Goal: Transaction & Acquisition: Purchase product/service

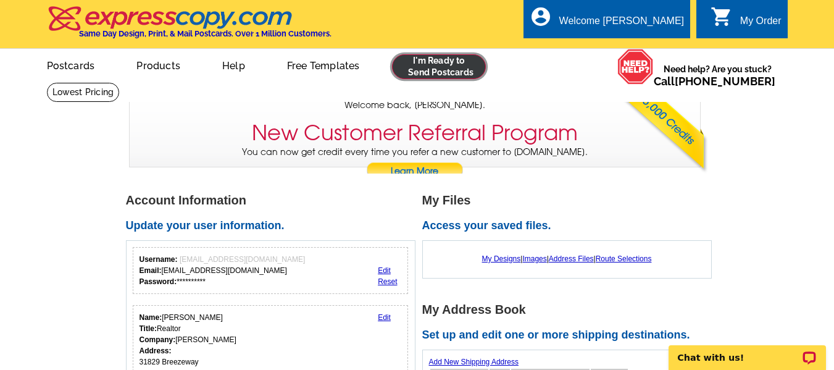
click at [405, 70] on link at bounding box center [439, 66] width 94 height 25
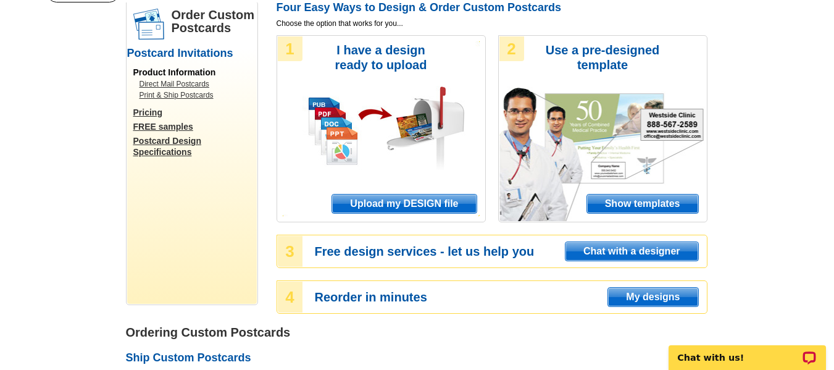
scroll to position [99, 0]
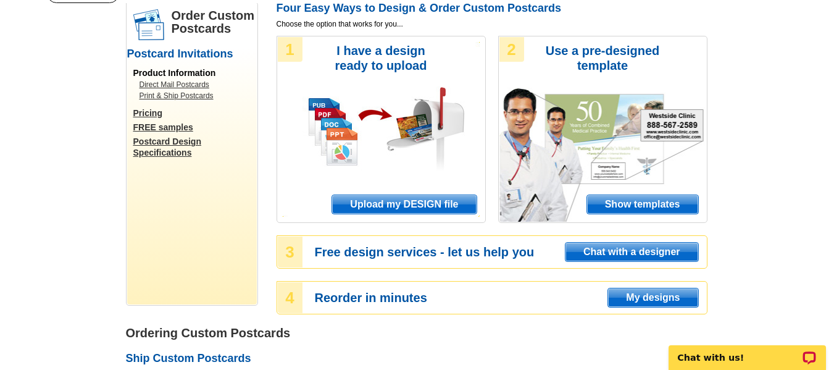
click at [601, 202] on span "Show templates" at bounding box center [642, 204] width 111 height 19
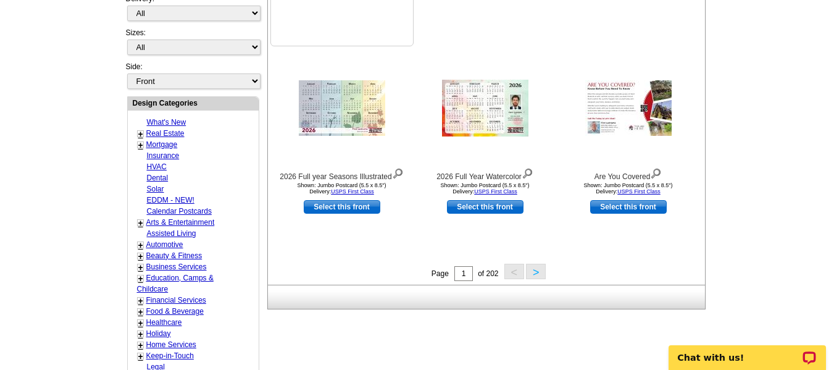
scroll to position [418, 0]
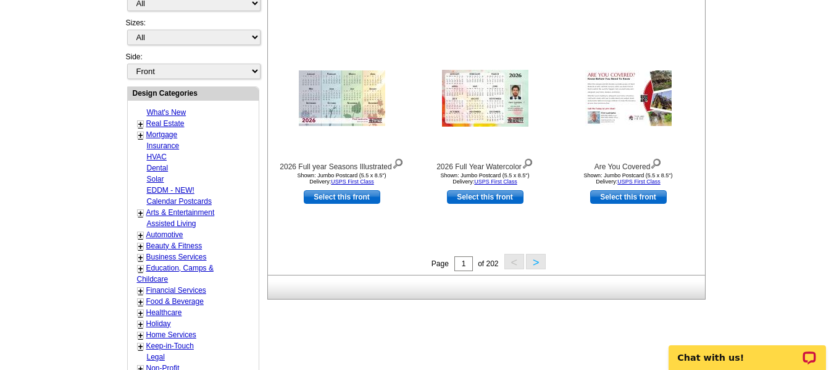
click at [173, 122] on link "Real Estate" at bounding box center [165, 123] width 38 height 9
select select "785"
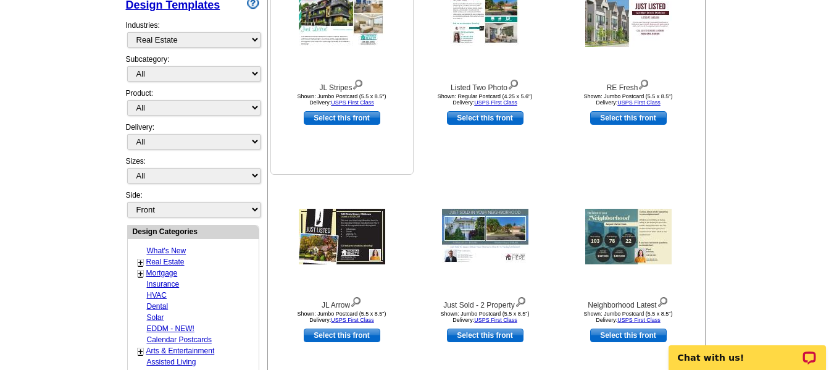
scroll to position [296, 0]
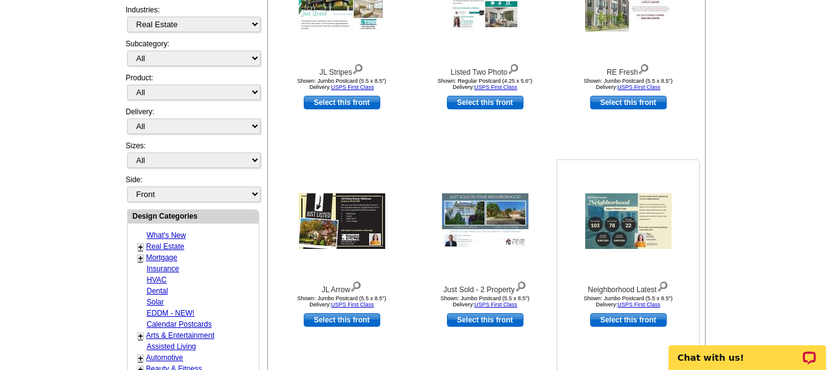
click at [618, 318] on link "Select this front" at bounding box center [628, 320] width 77 height 14
select select "2"
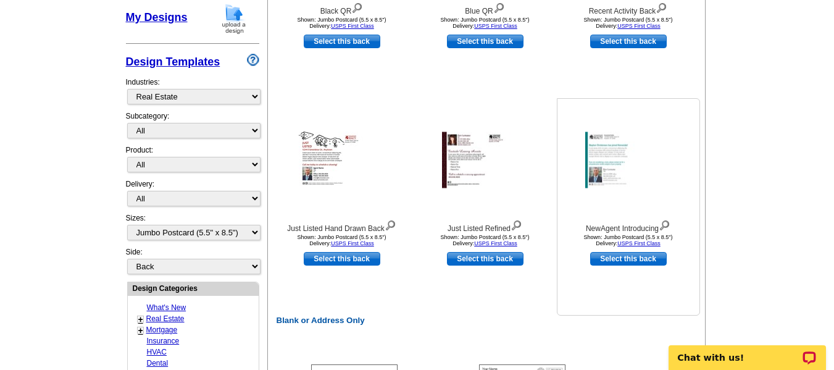
scroll to position [364, 0]
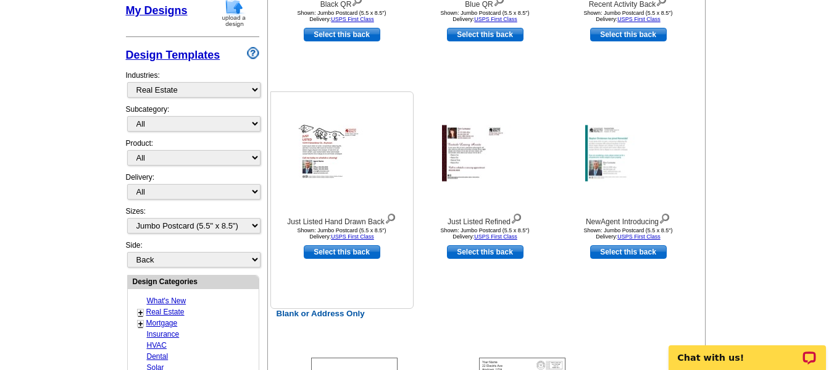
click at [351, 252] on link "Select this back" at bounding box center [342, 252] width 77 height 14
select select "front"
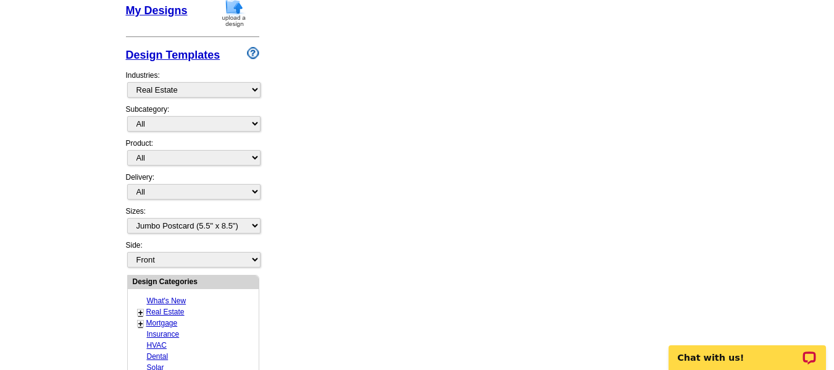
scroll to position [0, 0]
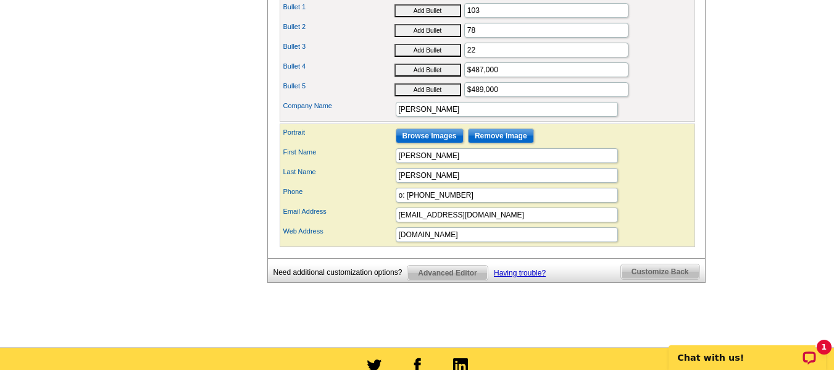
scroll to position [549, 0]
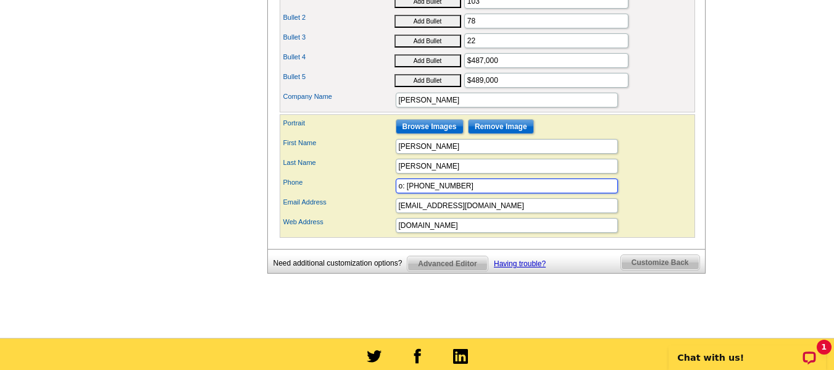
click at [463, 193] on input "o: 555-555-5555" at bounding box center [507, 185] width 222 height 15
drag, startPoint x: 463, startPoint y: 209, endPoint x: 153, endPoint y: 154, distance: 314.6
type input "5868042336"
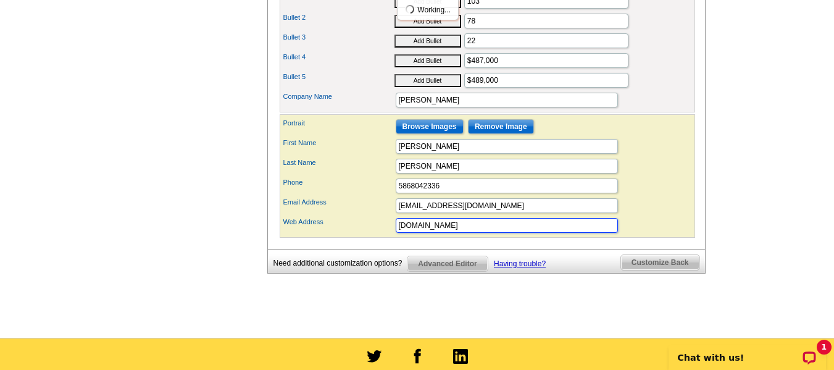
drag, startPoint x: 402, startPoint y: 249, endPoint x: 127, endPoint y: 241, distance: 275.4
type input "[DOMAIN_NAME]"
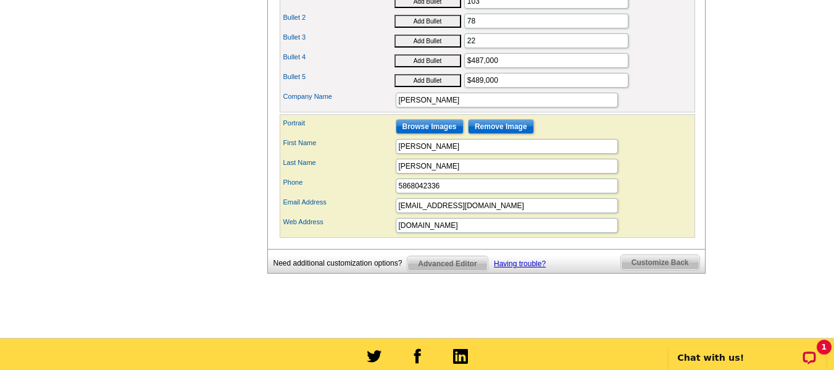
click at [689, 156] on div "First Name carlee" at bounding box center [487, 146] width 410 height 20
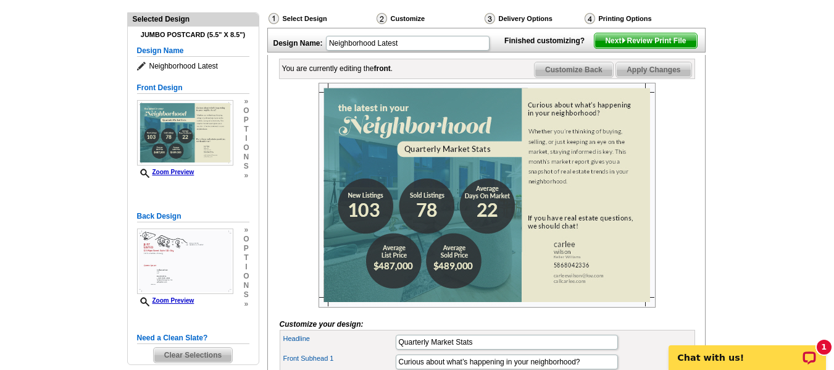
scroll to position [129, 0]
click at [641, 49] on div "Finished customizing? Next Review Print File" at bounding box center [602, 39] width 206 height 20
click at [636, 49] on span "Next Review Print File" at bounding box center [645, 41] width 102 height 15
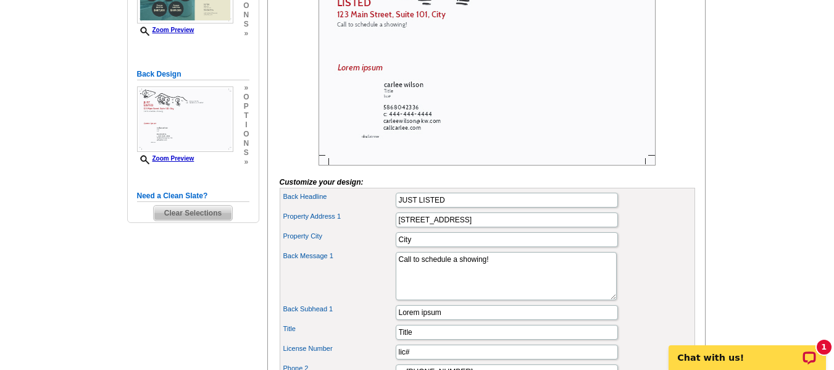
scroll to position [278, 0]
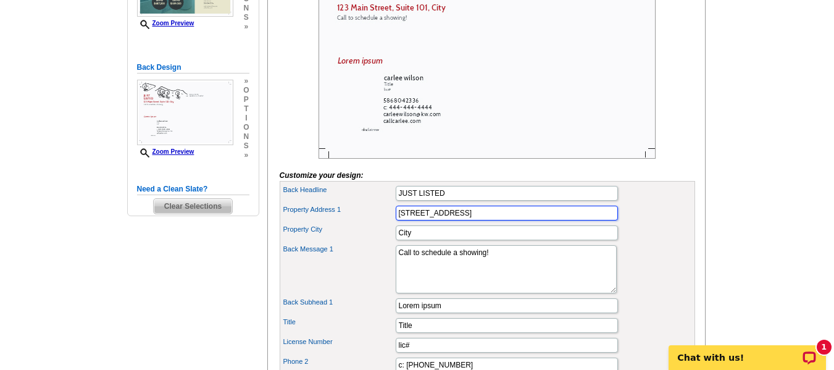
drag, startPoint x: 514, startPoint y: 238, endPoint x: 346, endPoint y: 246, distance: 168.1
click at [346, 246] on div "Back Headline JUST LISTED Property Address 1 123 Main Street, Suite 101 Propert…" at bounding box center [487, 358] width 415 height 354
type input "4626 Glenalda"
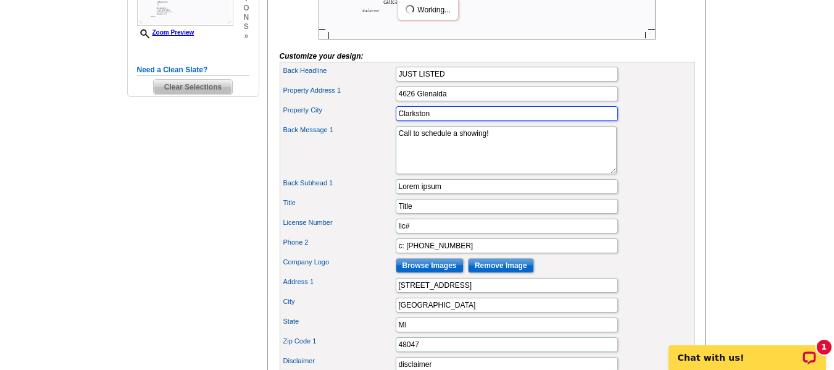
scroll to position [398, 0]
type input "Clarkston"
drag, startPoint x: 494, startPoint y: 209, endPoint x: 363, endPoint y: 214, distance: 130.9
click at [363, 196] on div "Back Subhead 1 Lorem ipsum" at bounding box center [487, 186] width 410 height 20
click at [668, 176] on div "Back Message 1 Call to schedule a showing!" at bounding box center [487, 149] width 410 height 53
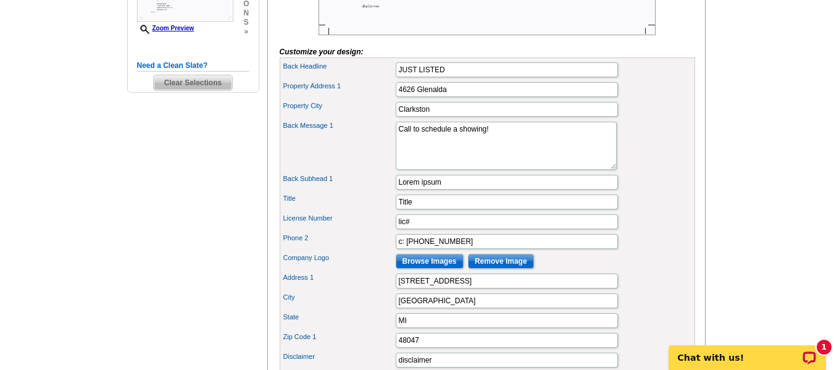
scroll to position [402, 0]
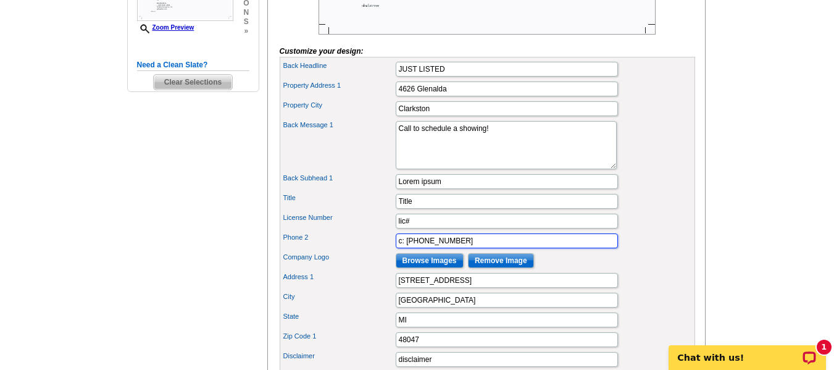
drag, startPoint x: 472, startPoint y: 262, endPoint x: 402, endPoint y: 250, distance: 70.8
click at [402, 250] on div "Back Headline JUST LISTED Property Address 1 4626 Glenalda Property City Clarks…" at bounding box center [487, 234] width 415 height 354
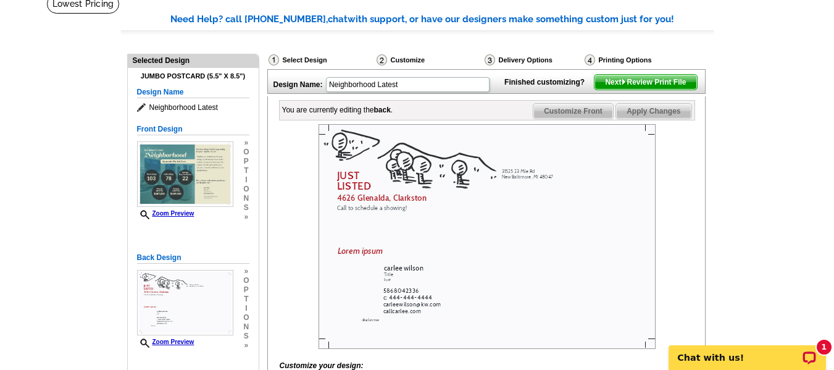
scroll to position [89, 0]
type input "c: 586-804-2336"
click at [602, 89] on span "Next Review Print File" at bounding box center [645, 81] width 102 height 15
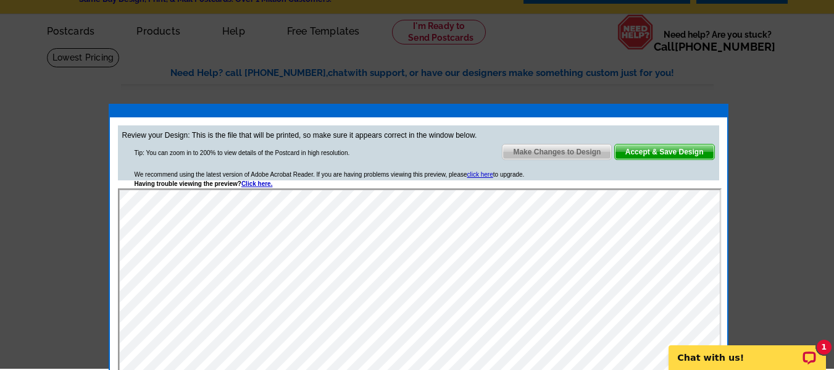
scroll to position [33, 0]
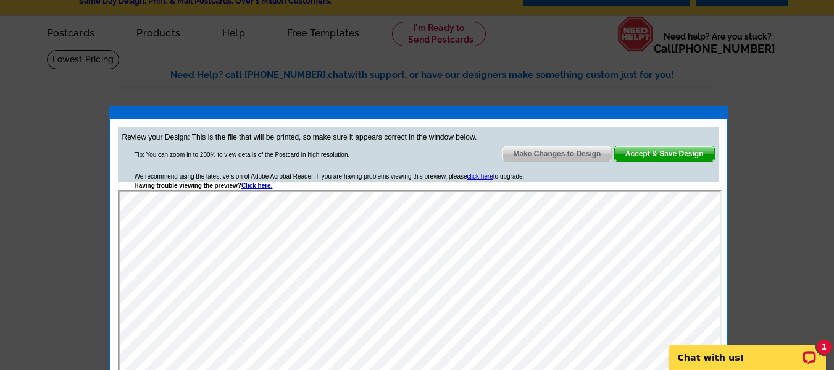
click at [582, 152] on span "Make Changes to Design" at bounding box center [556, 153] width 109 height 15
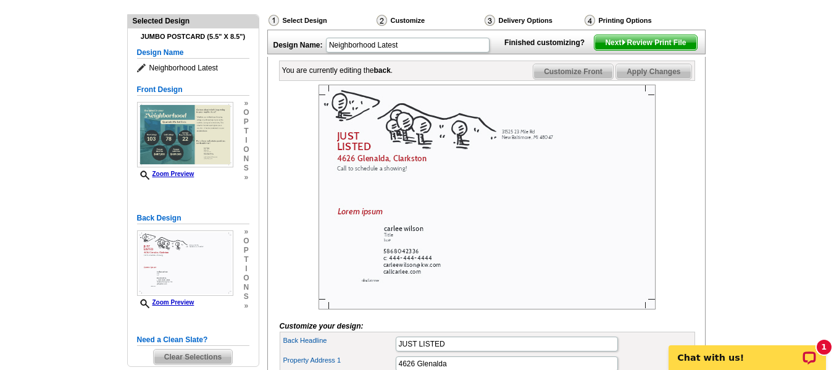
scroll to position [128, 0]
click at [564, 78] on span "Customize Front" at bounding box center [573, 71] width 80 height 15
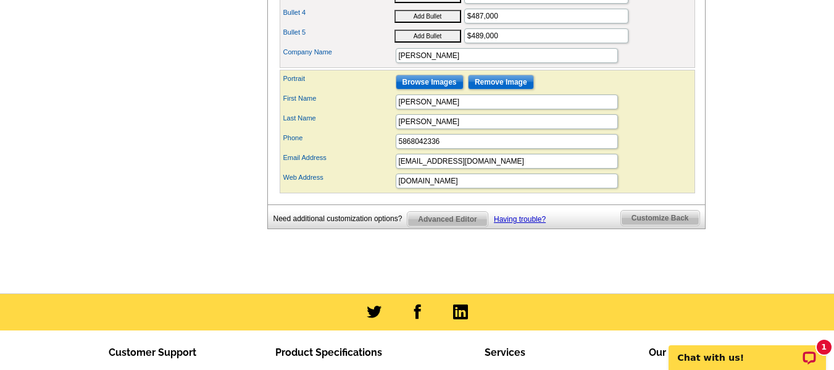
scroll to position [594, 0]
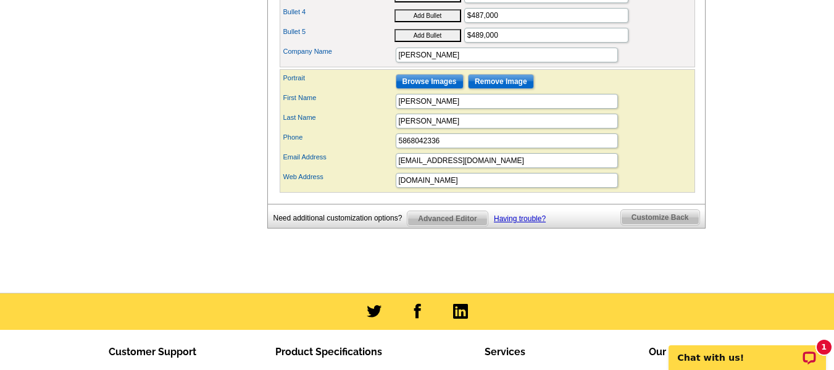
click at [423, 226] on span "Advanced Editor" at bounding box center [447, 218] width 80 height 15
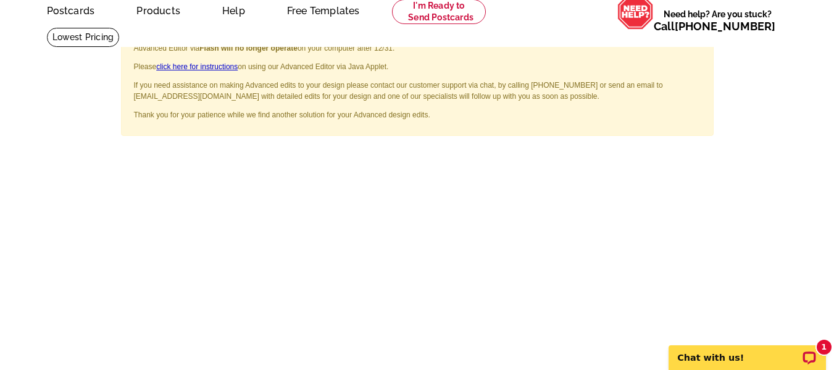
scroll to position [22, 0]
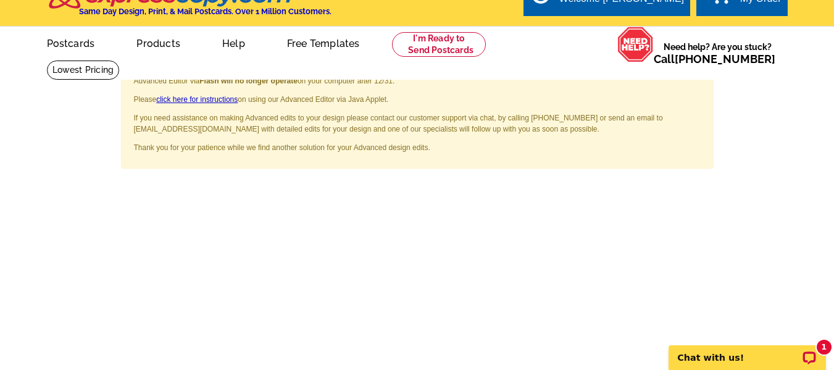
click at [693, 72] on span "×" at bounding box center [695, 75] width 9 height 17
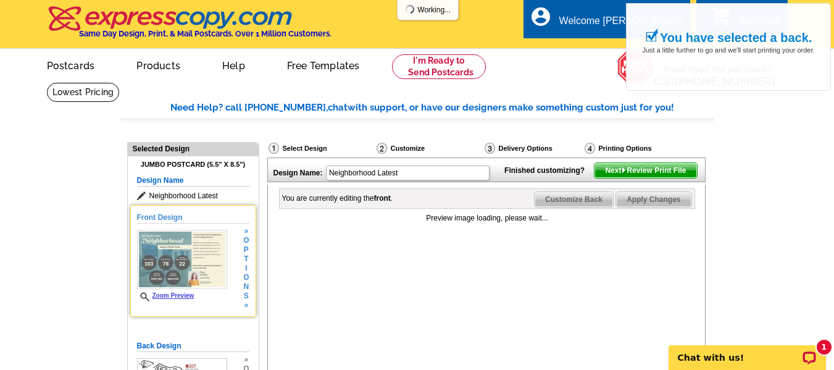
click at [165, 219] on h5 "Front Design" at bounding box center [193, 218] width 112 height 12
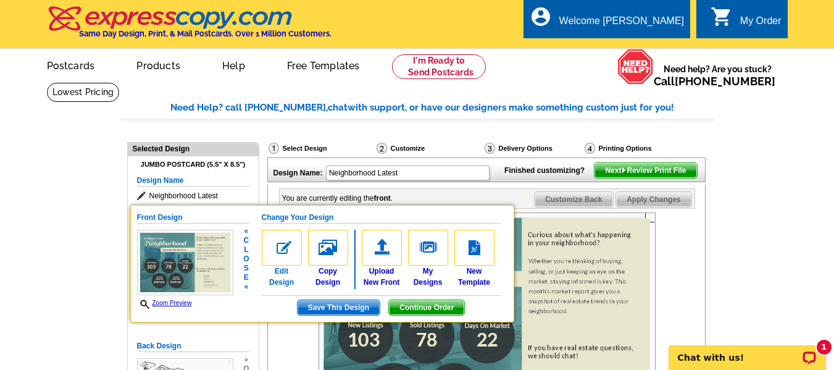
click at [289, 247] on img at bounding box center [282, 248] width 40 height 36
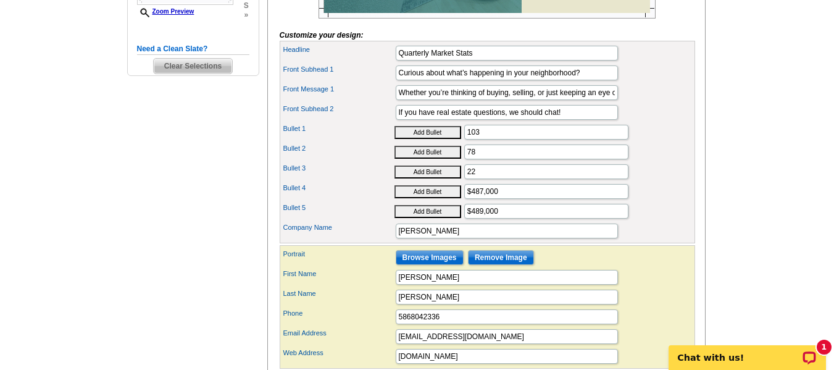
scroll to position [440, 0]
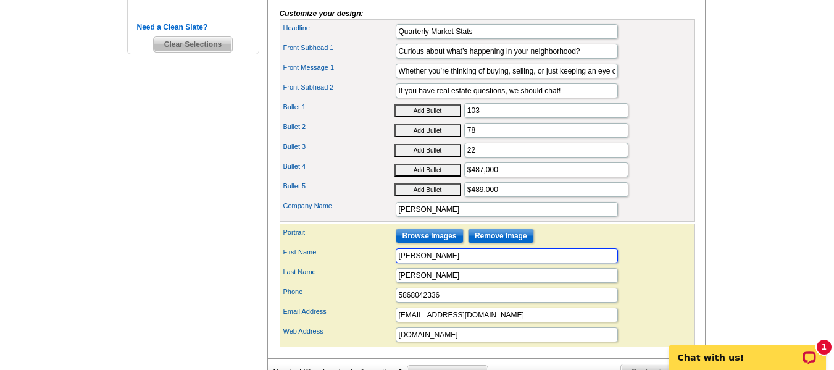
drag, startPoint x: 425, startPoint y: 276, endPoint x: 230, endPoint y: 281, distance: 195.1
click at [230, 281] on div "Need Help? call [PHONE_NUMBER], chat with support, or have our designers make s…" at bounding box center [417, 48] width 593 height 775
type input "c"
type input "[PERSON_NAME]"
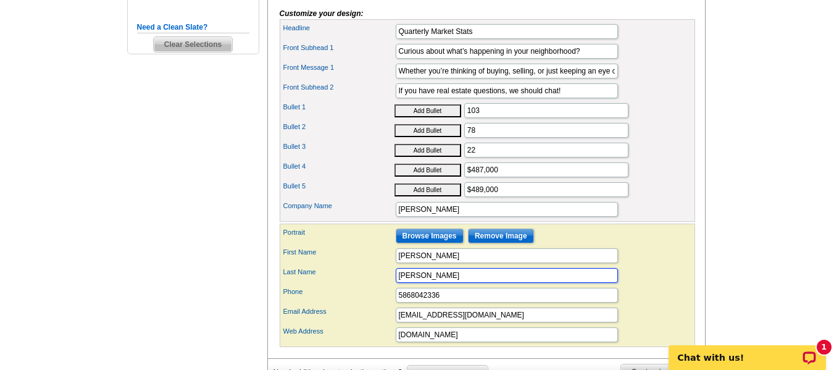
click at [235, 263] on div "Need Help? call 800-260-5887, chat with support, or have our designers make som…" at bounding box center [417, 48] width 593 height 775
type input "Wilson"
click at [235, 263] on div "Need Help? call 800-260-5887, chat with support, or have our designers make som…" at bounding box center [417, 48] width 593 height 775
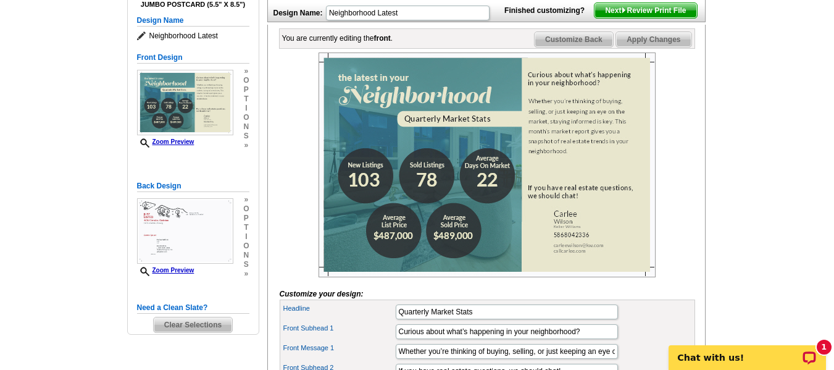
scroll to position [145, 0]
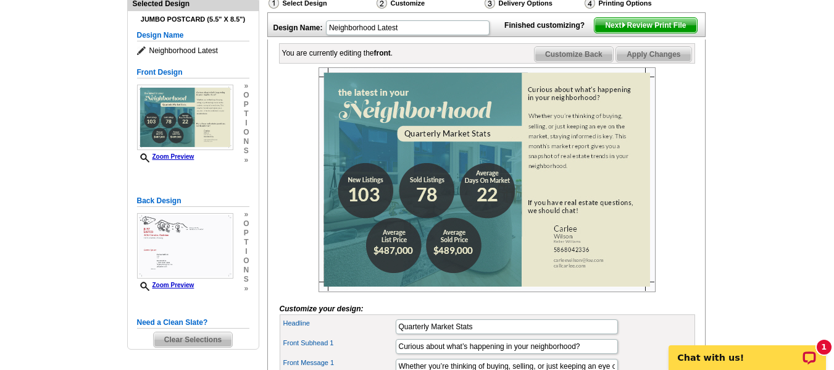
click at [478, 178] on img at bounding box center [486, 179] width 337 height 225
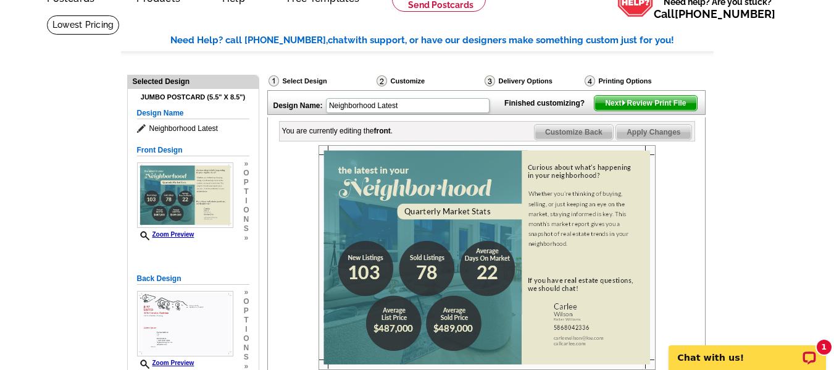
scroll to position [67, 0]
click at [609, 111] on span "Next Review Print File" at bounding box center [645, 103] width 102 height 15
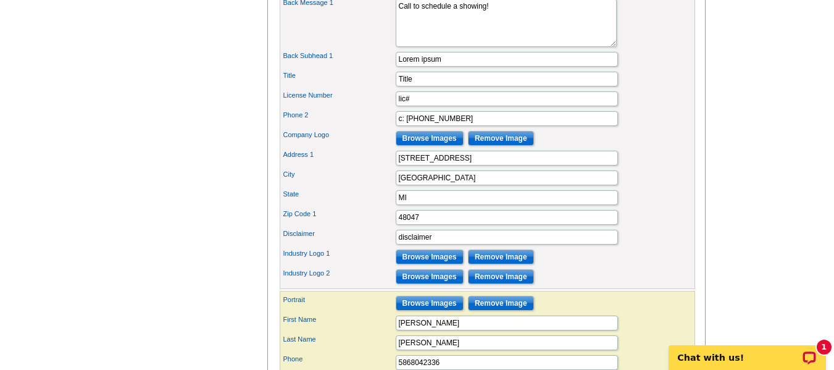
scroll to position [526, 0]
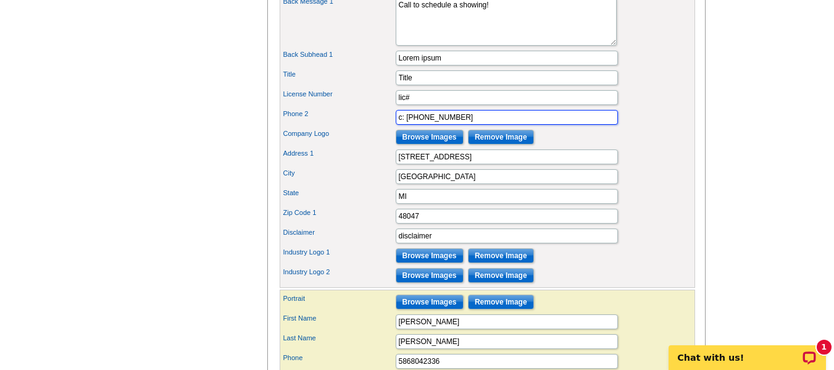
drag, startPoint x: 482, startPoint y: 138, endPoint x: 358, endPoint y: 117, distance: 125.7
click at [358, 117] on div "Back Headline JUST LISTED Property Address 1 4626 Glenalda Property City Clarks…" at bounding box center [487, 110] width 415 height 354
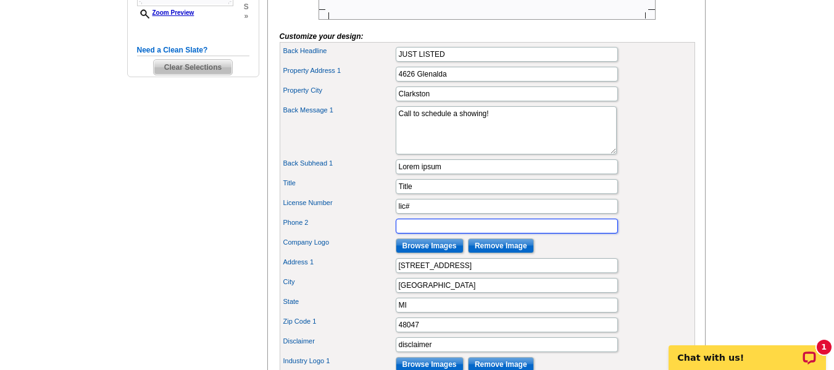
scroll to position [417, 0]
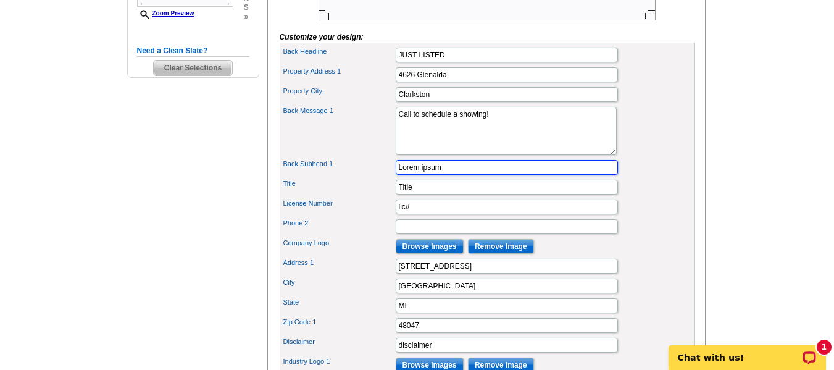
drag, startPoint x: 368, startPoint y: 202, endPoint x: 304, endPoint y: 198, distance: 63.8
click at [304, 177] on div "Back Subhead 1 Lorem ipsum" at bounding box center [487, 167] width 410 height 20
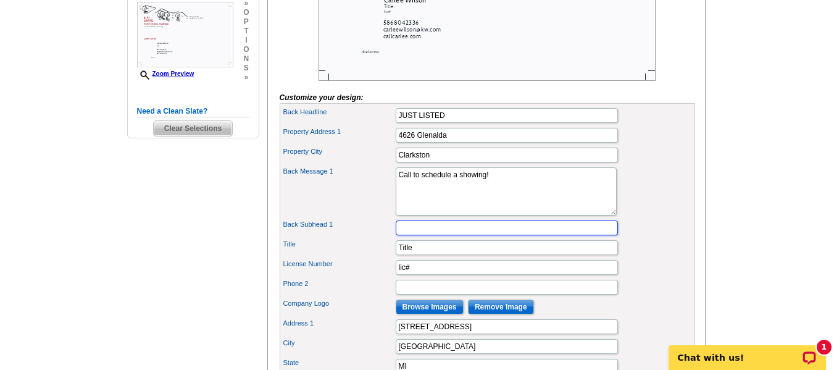
scroll to position [358, 0]
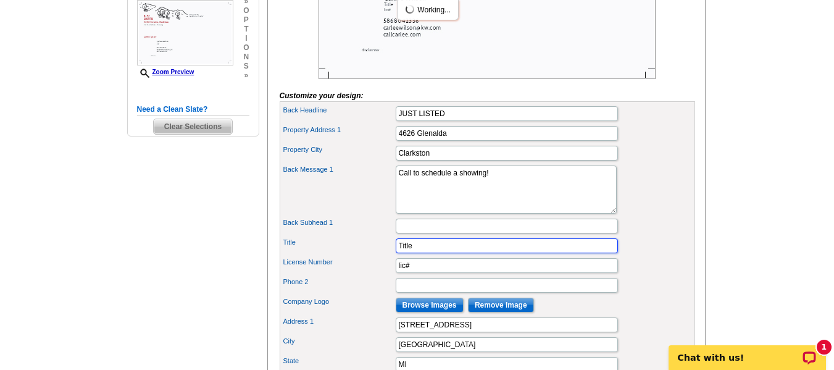
drag, startPoint x: 425, startPoint y: 271, endPoint x: 272, endPoint y: 219, distance: 162.2
click at [272, 219] on div "You are currently editing the back . Customize Front Customize Back Apply Chang…" at bounding box center [486, 209] width 438 height 765
type input "Realtor"
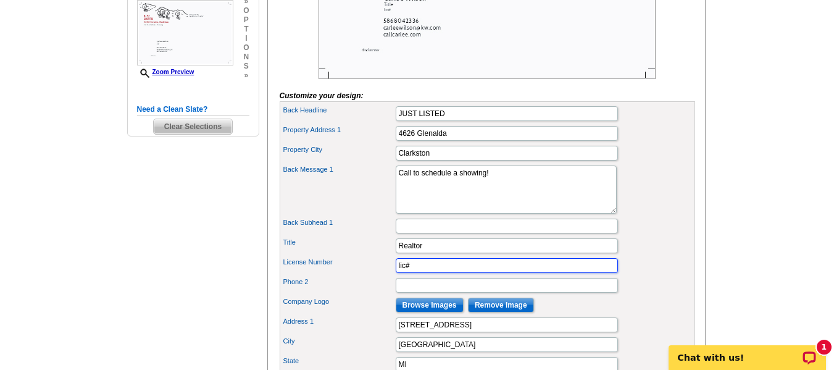
drag, startPoint x: 438, startPoint y: 286, endPoint x: 307, endPoint y: 246, distance: 136.1
click at [307, 246] on div "Back Headline JUST LISTED Property Address 1 4626 Glenalda Property City Clarks…" at bounding box center [487, 278] width 415 height 354
type input "6501403817"
drag, startPoint x: 451, startPoint y: 291, endPoint x: 249, endPoint y: 302, distance: 202.8
click at [249, 302] on div "Need Help? call 800-260-5887, chat with support, or have our designers make som…" at bounding box center [417, 206] width 593 height 927
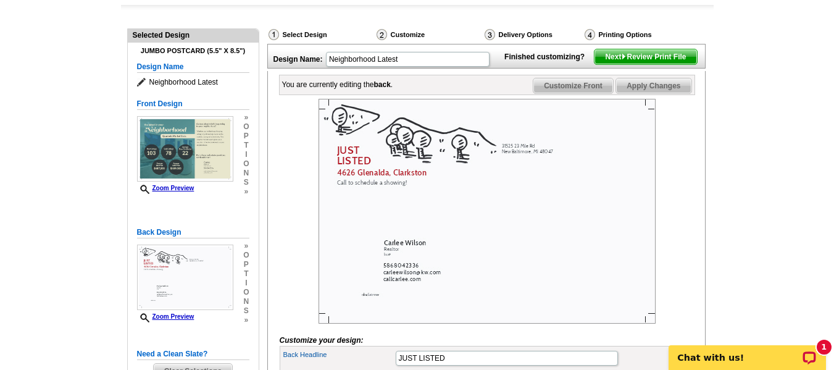
scroll to position [113, 0]
click at [597, 65] on span "Next Review Print File" at bounding box center [645, 57] width 102 height 15
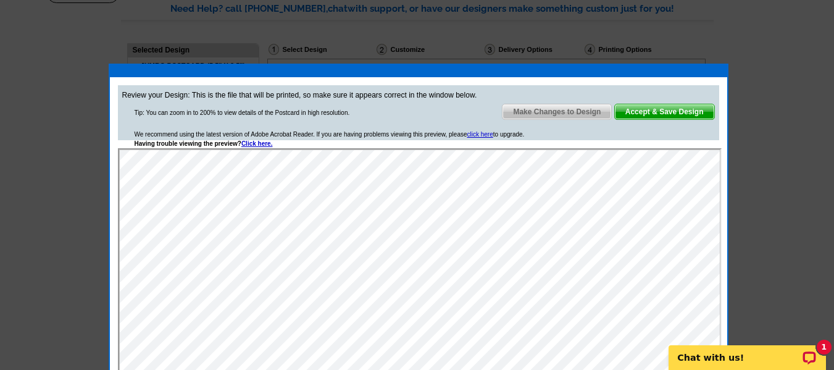
scroll to position [98, 0]
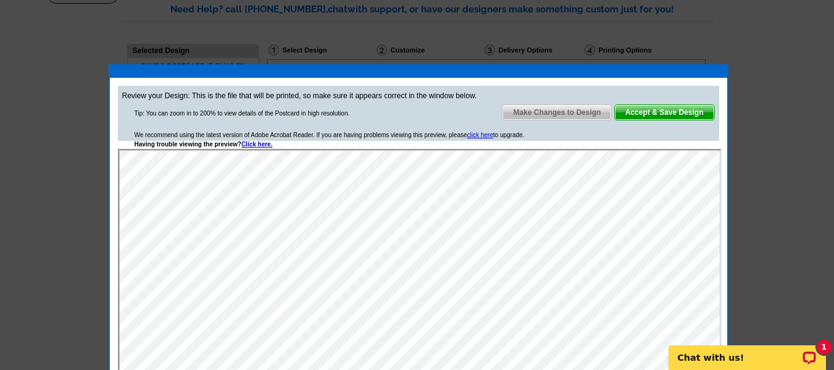
click at [635, 115] on span "Accept & Save Design" at bounding box center [664, 112] width 99 height 15
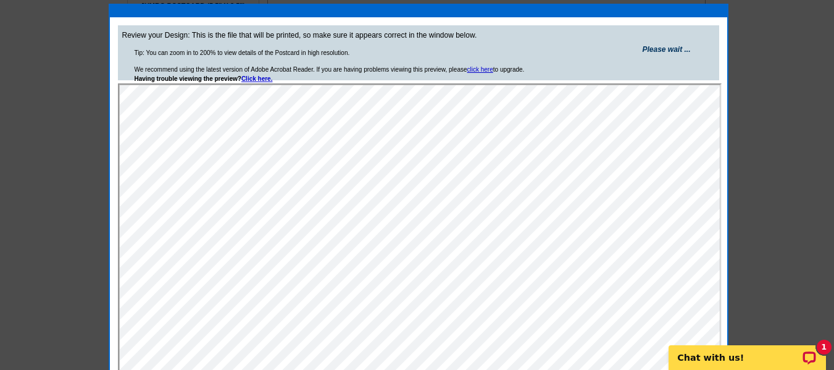
scroll to position [238, 0]
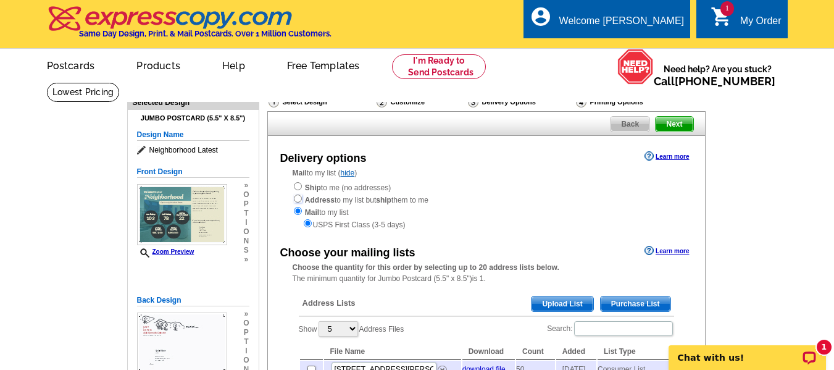
click at [296, 199] on input "radio" at bounding box center [298, 198] width 8 height 8
radio input "true"
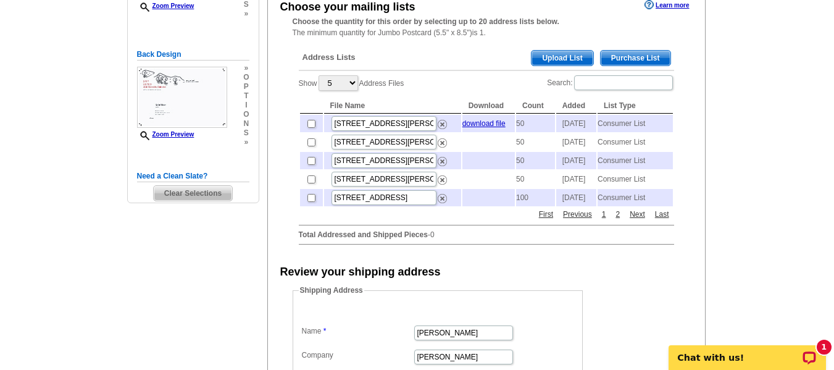
scroll to position [246, 0]
click at [348, 81] on select "5 10 25 50 100" at bounding box center [338, 82] width 40 height 15
select select "25"
click at [320, 76] on select "5 10 25 50 100" at bounding box center [338, 82] width 40 height 15
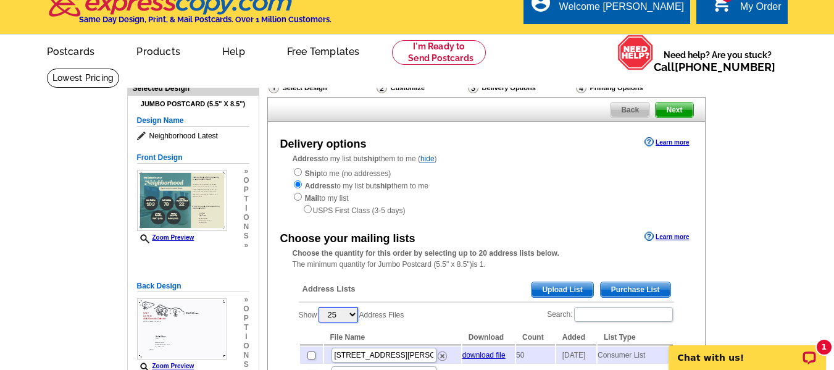
scroll to position [15, 0]
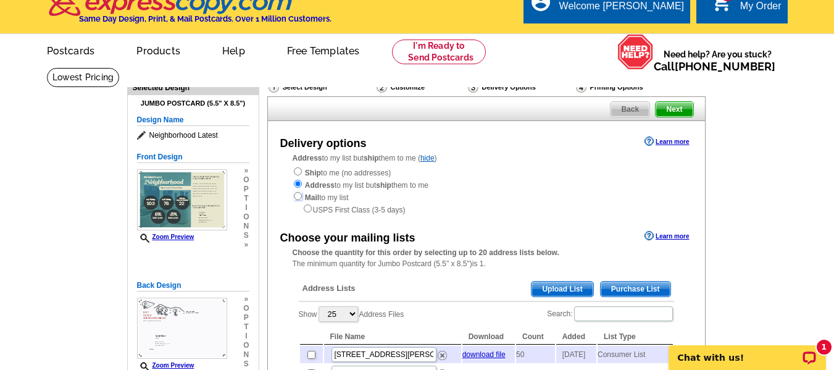
click at [296, 196] on input "radio" at bounding box center [298, 196] width 8 height 8
radio input "true"
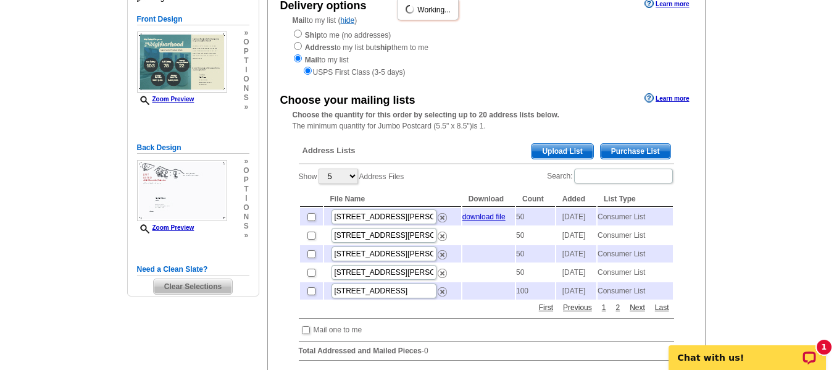
scroll to position [161, 0]
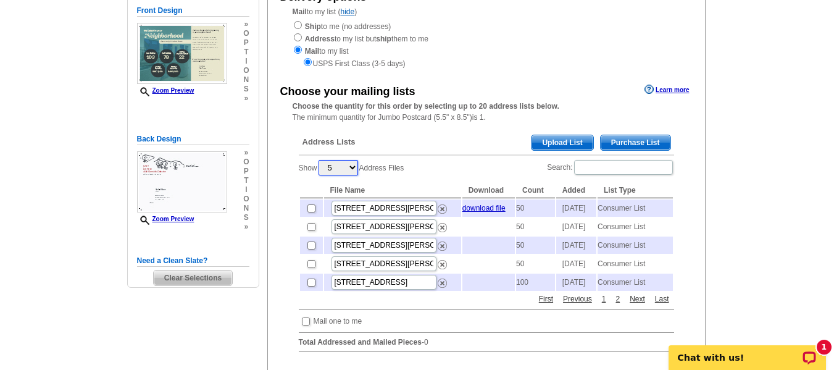
click at [351, 169] on select "5 10 25 50 100" at bounding box center [338, 167] width 40 height 15
select select "10"
click at [320, 161] on select "5 10 25 50 100" at bounding box center [338, 167] width 40 height 15
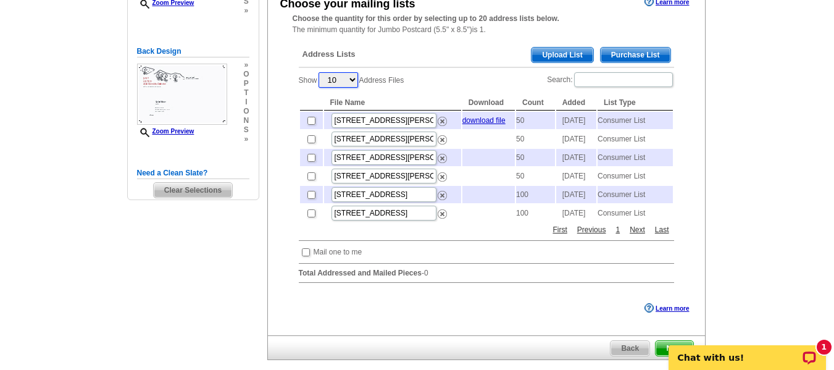
scroll to position [249, 0]
click at [341, 81] on select "5 10 25 50 100" at bounding box center [338, 79] width 40 height 15
click at [407, 69] on div "Address Lists Purchase List Upload List Show 5 10 25 50 100 Address Files Searc…" at bounding box center [487, 164] width 388 height 255
click at [312, 120] on input "checkbox" at bounding box center [311, 120] width 8 height 8
checkbox input "true"
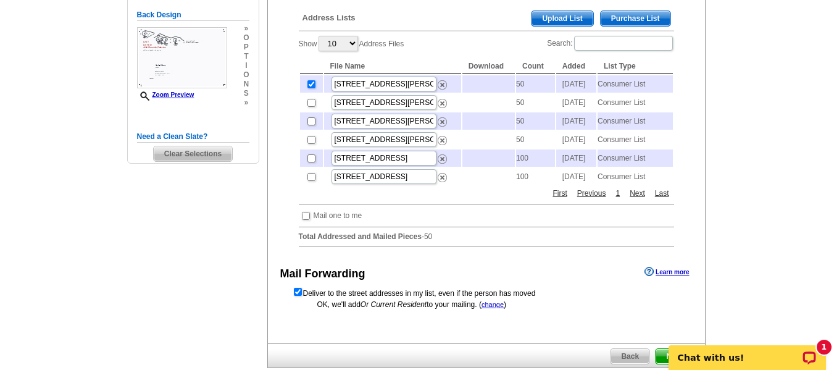
scroll to position [285, 0]
click at [309, 167] on td at bounding box center [311, 158] width 23 height 17
click at [310, 163] on input "checkbox" at bounding box center [311, 159] width 8 height 8
checkbox input "true"
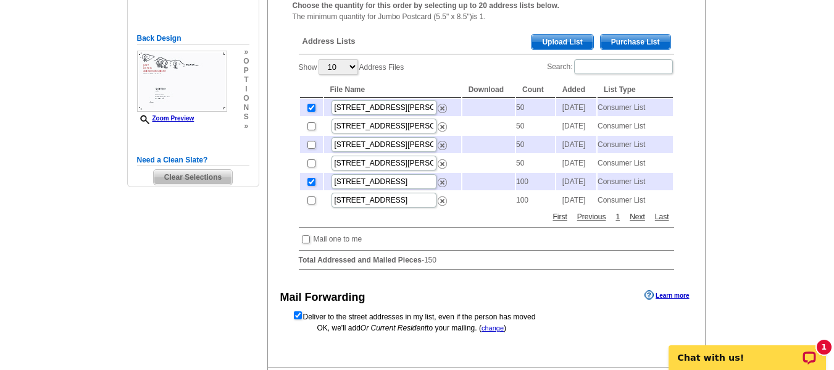
scroll to position [267, 0]
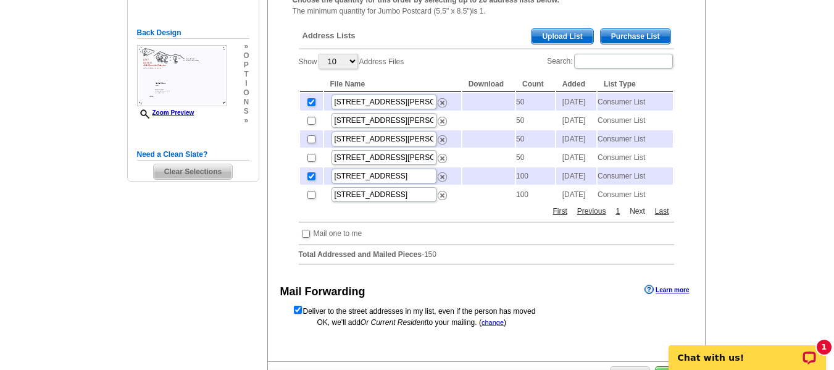
click at [635, 217] on link "Next" at bounding box center [637, 211] width 22 height 11
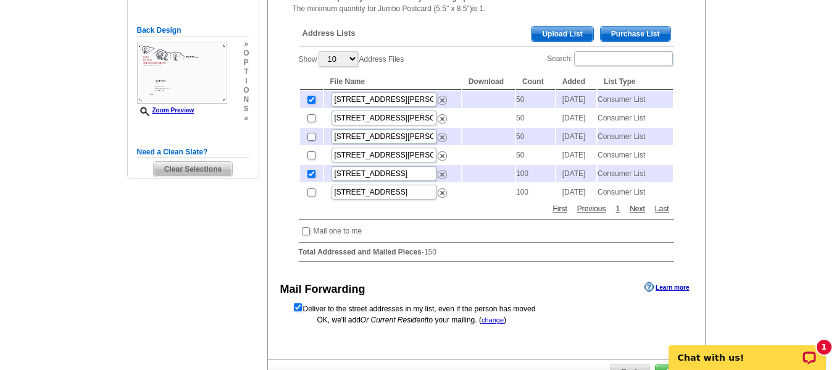
scroll to position [270, 0]
click at [338, 60] on select "5 10 25 50 100" at bounding box center [338, 58] width 40 height 15
click at [320, 52] on select "5 10 25 50 100" at bounding box center [338, 58] width 40 height 15
click at [352, 60] on select "5 10 25 50 100" at bounding box center [338, 58] width 40 height 15
click at [320, 52] on select "5 10 25 50 100" at bounding box center [338, 58] width 40 height 15
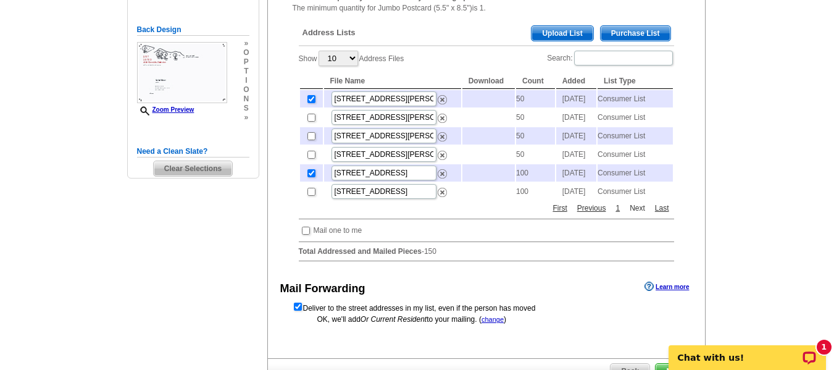
click at [637, 214] on link "Next" at bounding box center [637, 207] width 22 height 11
click at [352, 62] on select "5 10 25 50 100" at bounding box center [338, 58] width 40 height 15
select select "25"
click at [320, 52] on select "5 10 25 50 100" at bounding box center [338, 58] width 40 height 15
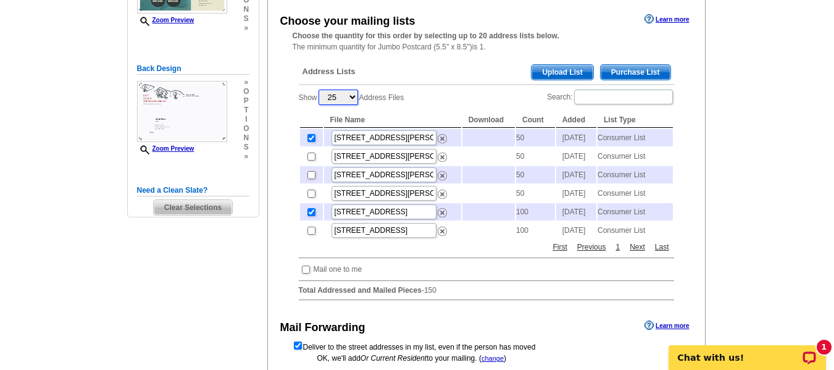
scroll to position [232, 0]
click at [660, 252] on link "Last" at bounding box center [662, 246] width 20 height 11
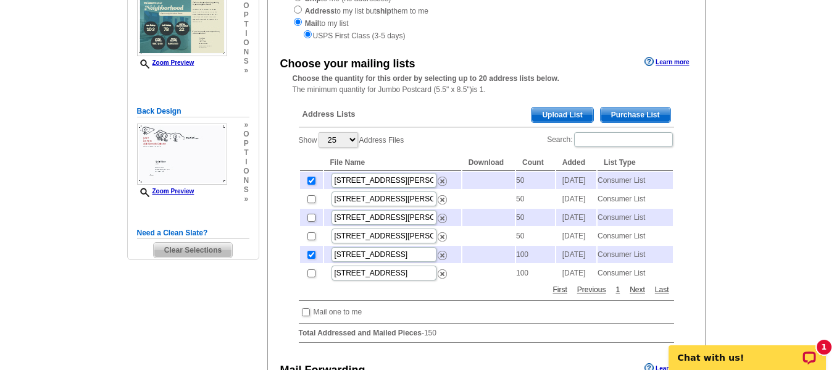
scroll to position [188, 0]
click at [633, 119] on span "Purchase List" at bounding box center [636, 115] width 70 height 15
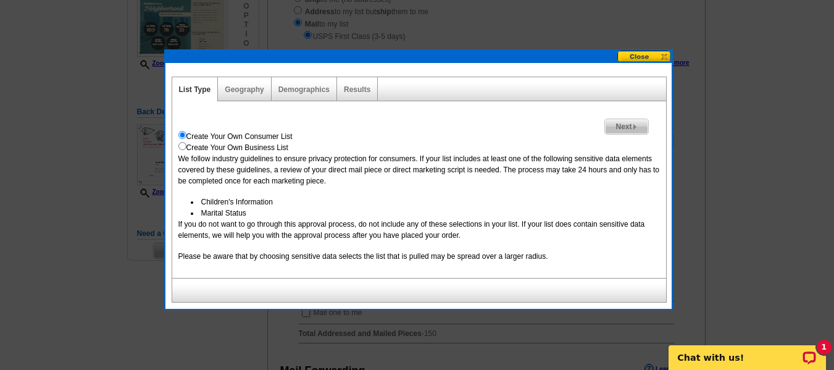
click at [658, 56] on button at bounding box center [644, 57] width 54 height 12
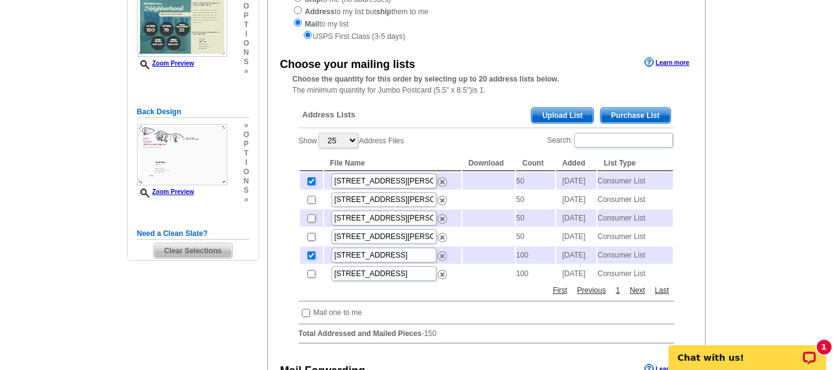
click at [576, 112] on span "Upload List" at bounding box center [561, 115] width 61 height 15
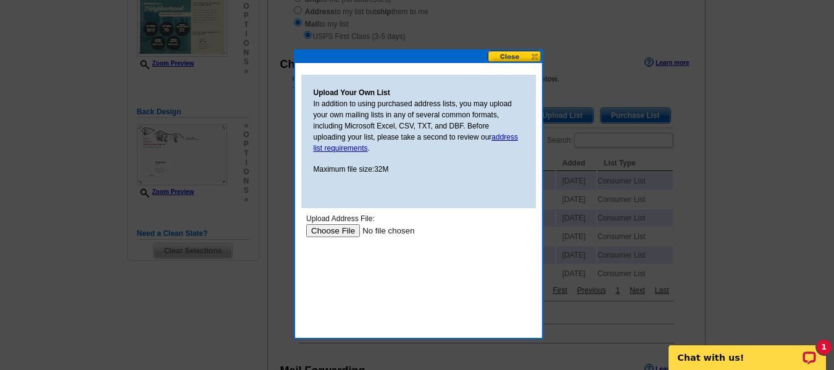
scroll to position [0, 0]
click at [506, 52] on button at bounding box center [515, 57] width 54 height 12
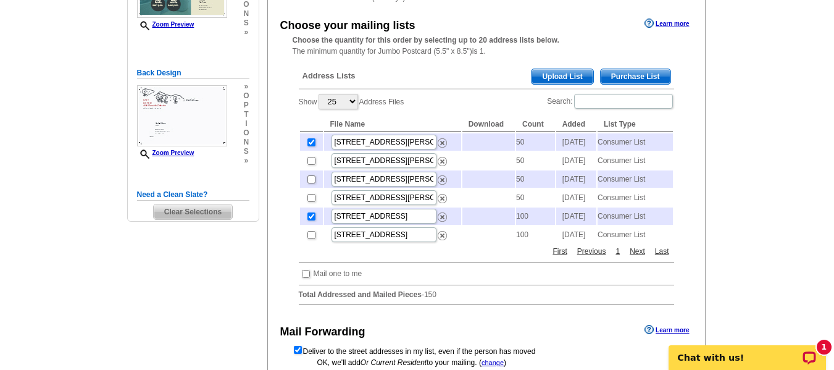
scroll to position [228, 0]
click at [684, 27] on link "Learn more" at bounding box center [666, 23] width 44 height 10
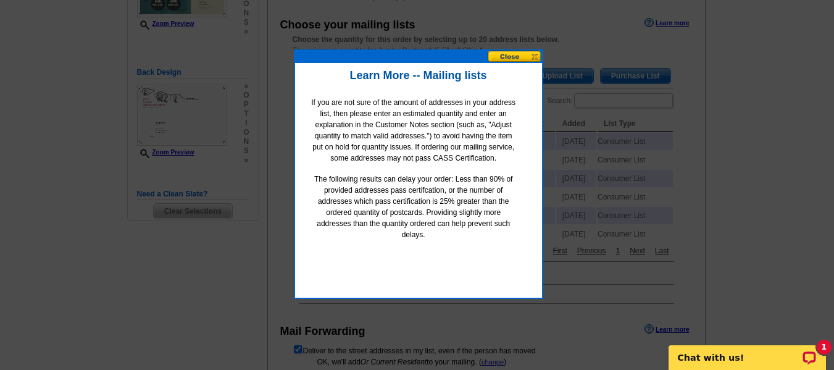
click at [527, 55] on button at bounding box center [515, 57] width 54 height 12
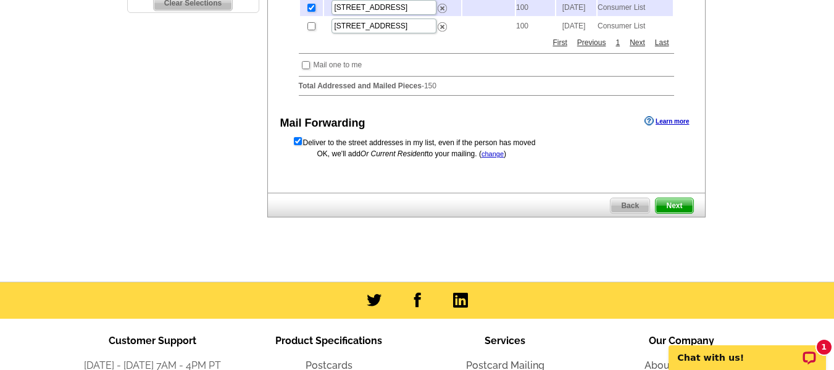
scroll to position [438, 0]
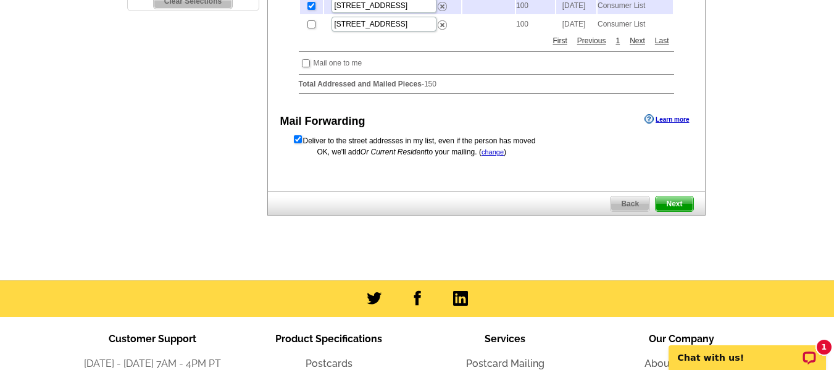
click at [658, 211] on span "Next" at bounding box center [674, 203] width 37 height 15
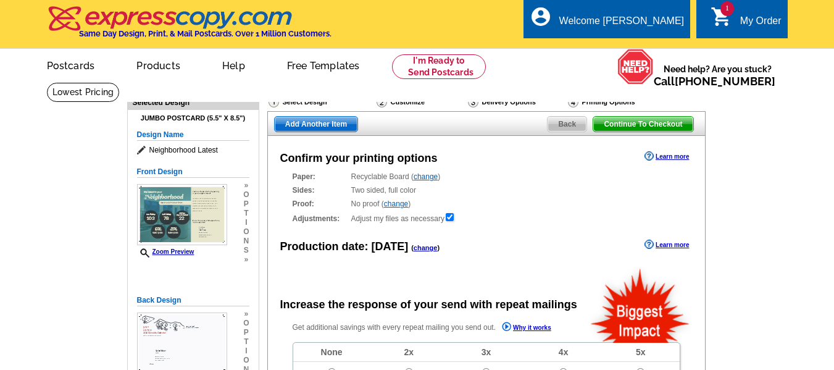
radio input "false"
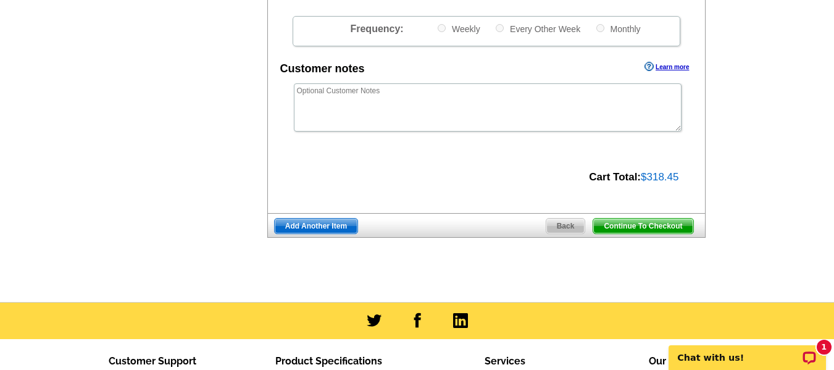
scroll to position [452, 0]
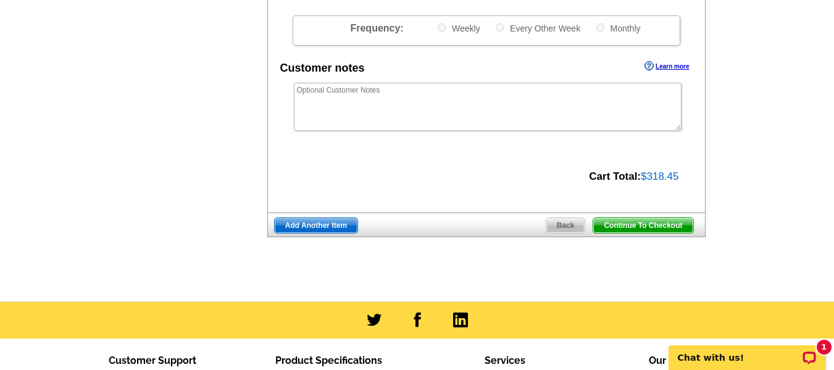
click at [626, 228] on span "Continue To Checkout" at bounding box center [642, 225] width 99 height 15
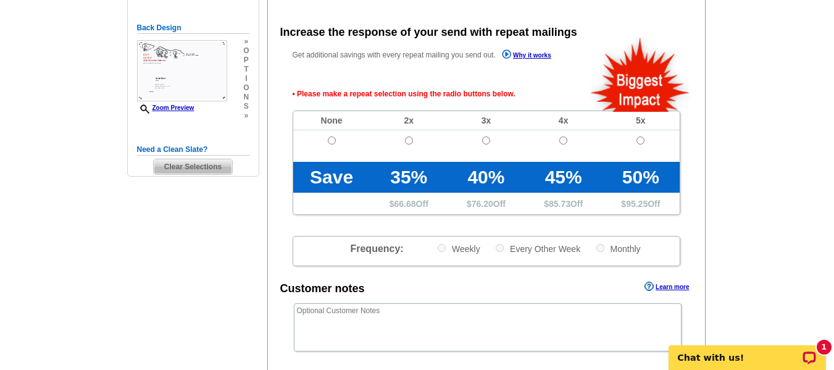
scroll to position [270, 0]
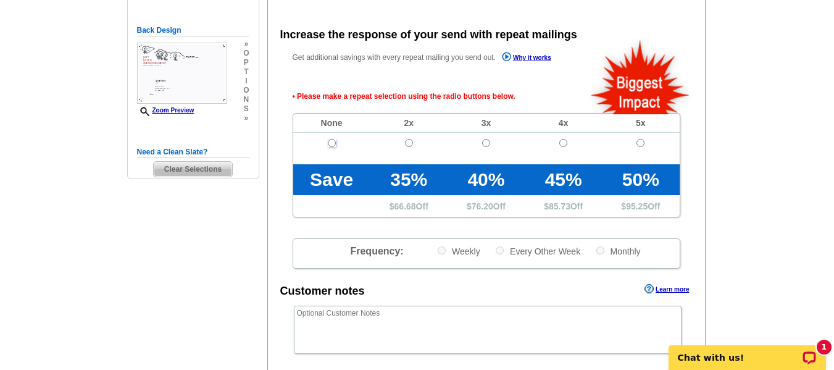
click at [333, 147] on input "radio" at bounding box center [332, 143] width 8 height 8
radio input "true"
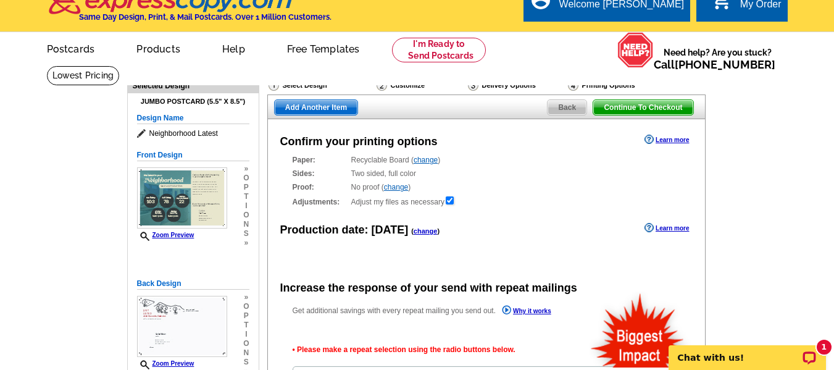
scroll to position [0, 0]
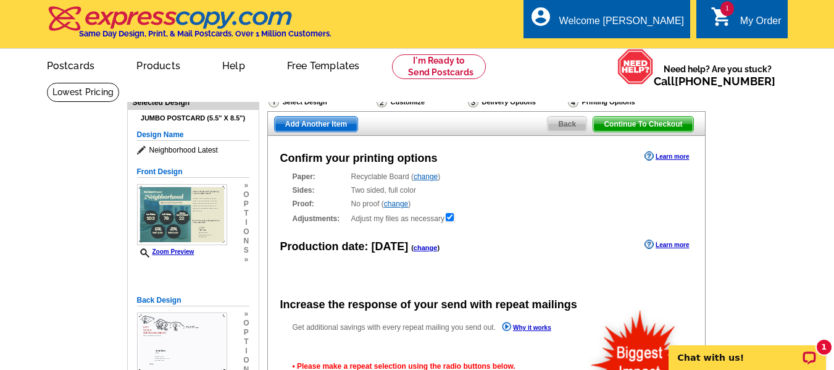
click at [570, 120] on span "Back" at bounding box center [566, 124] width 39 height 15
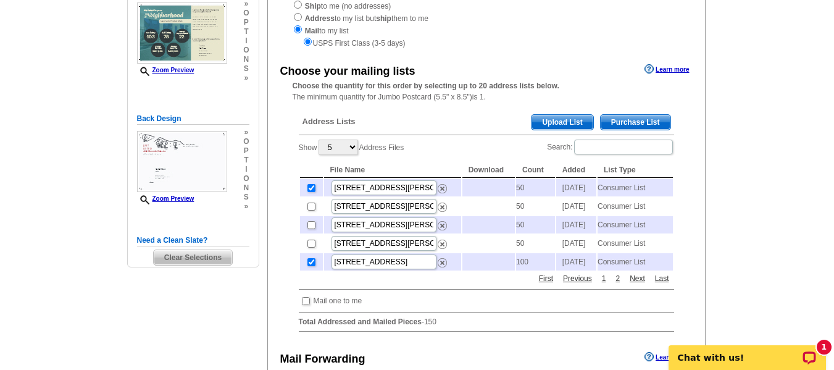
scroll to position [182, 0]
click at [626, 189] on td "Consumer List" at bounding box center [634, 186] width 75 height 17
click at [575, 172] on th "Added" at bounding box center [576, 169] width 40 height 15
click at [415, 185] on input "28002 SANTA ANITA Drive S" at bounding box center [383, 187] width 105 height 15
click at [577, 181] on td "2025-09-30" at bounding box center [576, 186] width 40 height 17
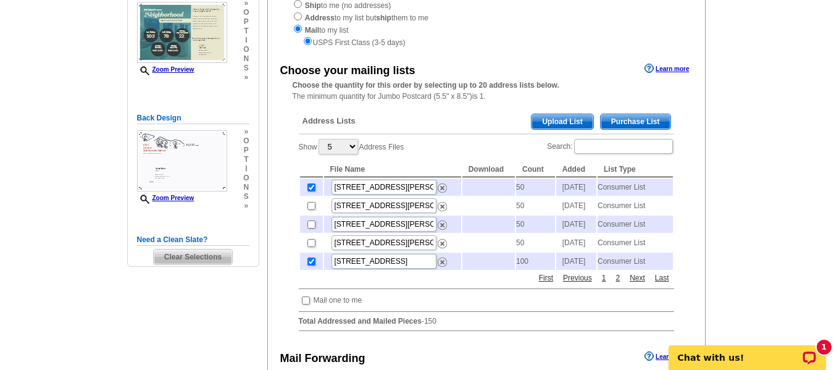
click at [662, 285] on div "First Previous 1 2 Next Last" at bounding box center [604, 278] width 140 height 14
click at [662, 283] on link "Last" at bounding box center [662, 277] width 20 height 11
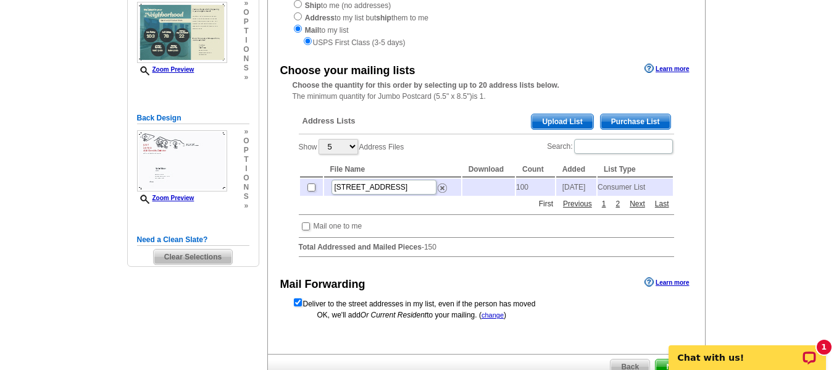
click at [544, 209] on link "First" at bounding box center [546, 203] width 20 height 11
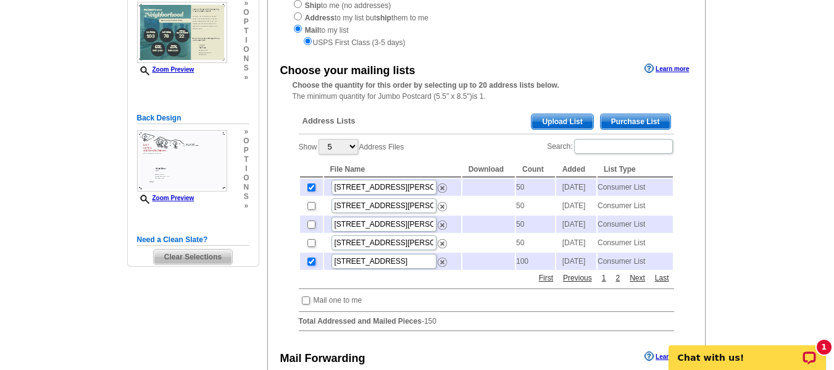
click at [311, 265] on input "checkbox" at bounding box center [311, 261] width 8 height 8
checkbox input "false"
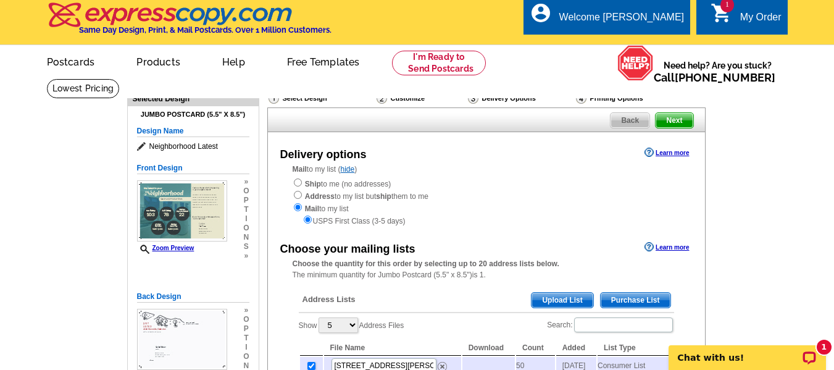
scroll to position [6, 0]
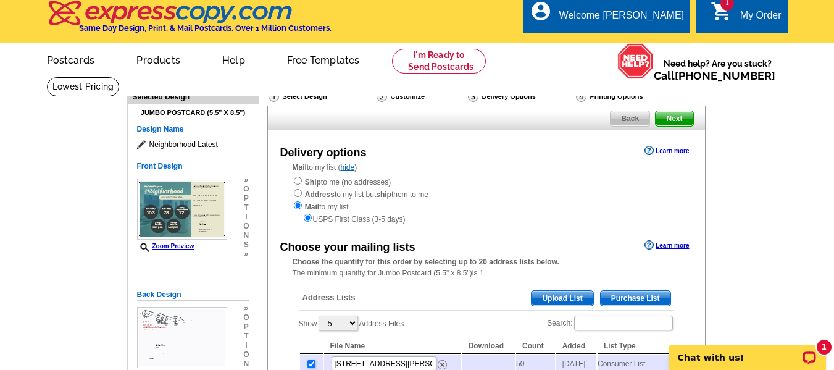
click at [349, 172] on link "hide" at bounding box center [348, 167] width 14 height 9
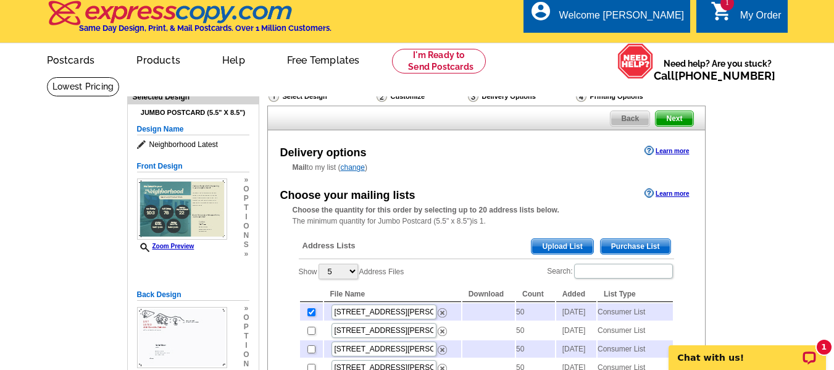
click at [349, 172] on link "change" at bounding box center [353, 167] width 24 height 9
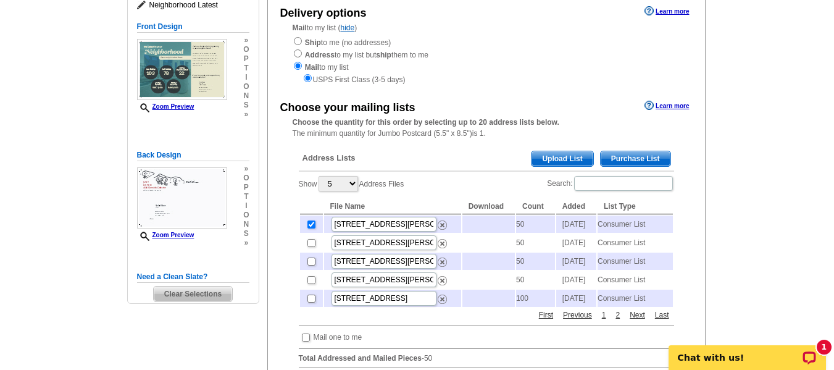
scroll to position [149, 0]
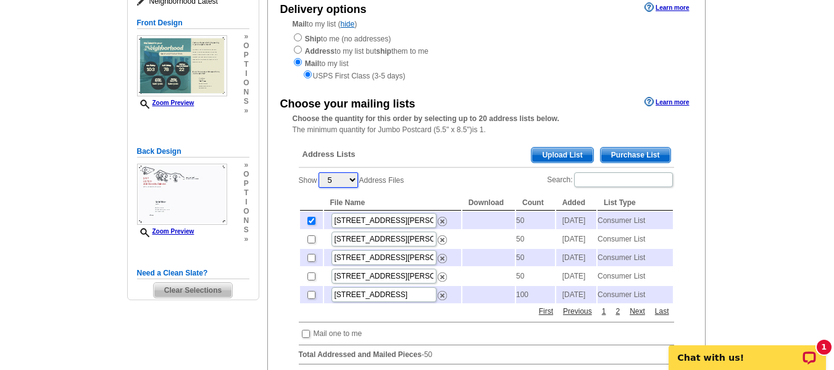
click at [338, 180] on select "5 10 25 50 100" at bounding box center [338, 179] width 40 height 15
click at [320, 173] on select "5 10 25 50 100" at bounding box center [338, 179] width 40 height 15
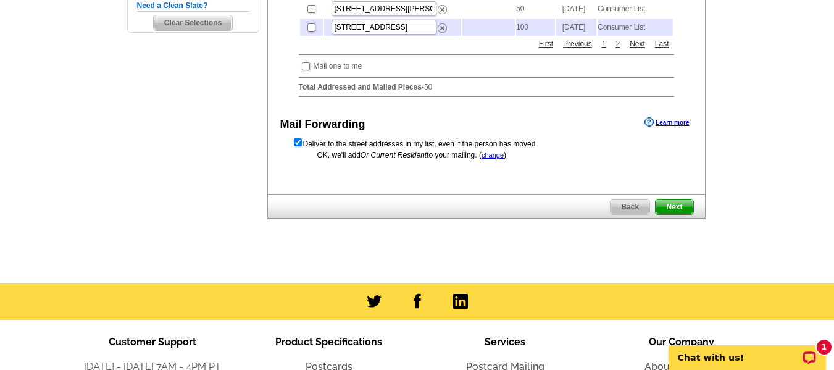
scroll to position [418, 0]
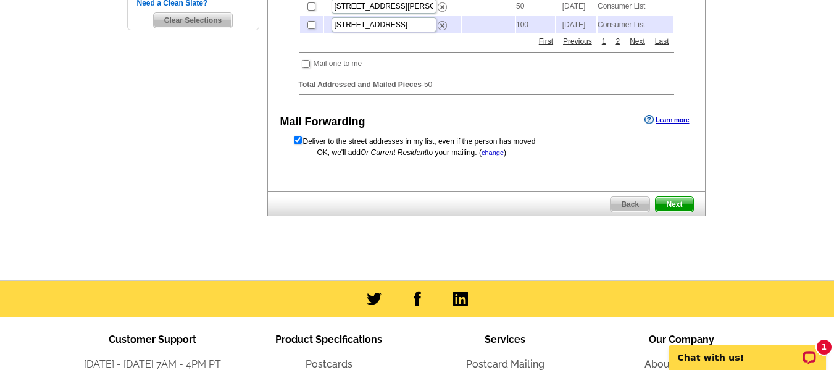
click at [664, 212] on span "Next" at bounding box center [674, 204] width 37 height 15
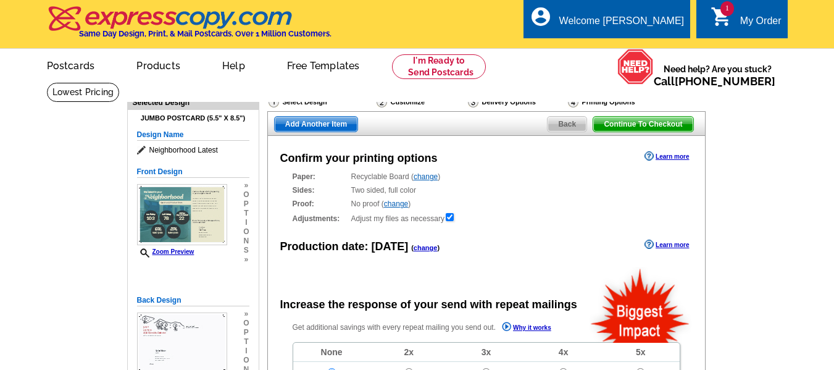
radio input "false"
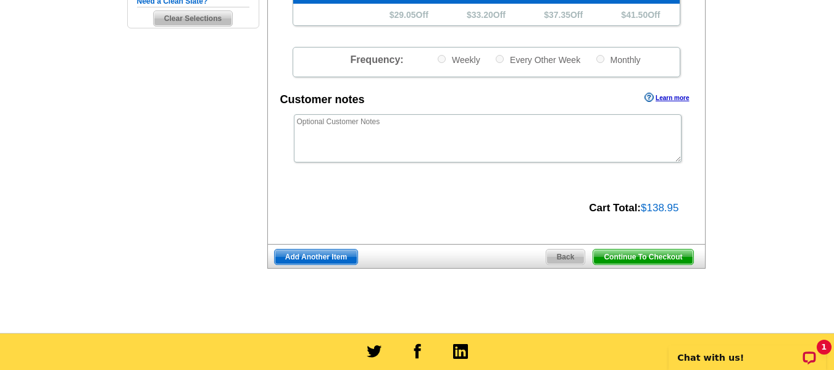
scroll to position [422, 0]
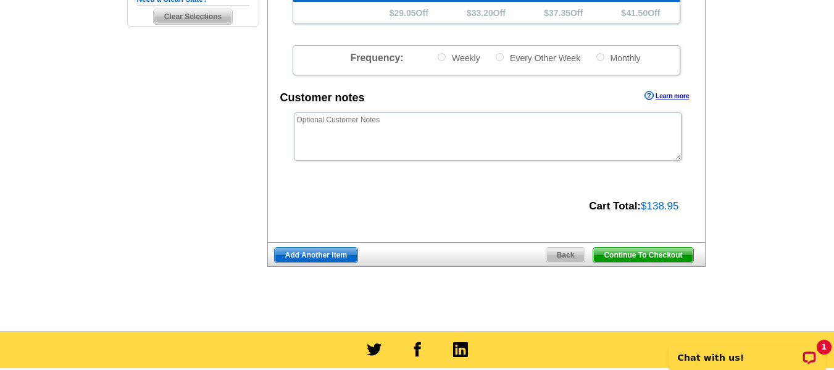
click at [656, 256] on span "Continue To Checkout" at bounding box center [642, 255] width 99 height 15
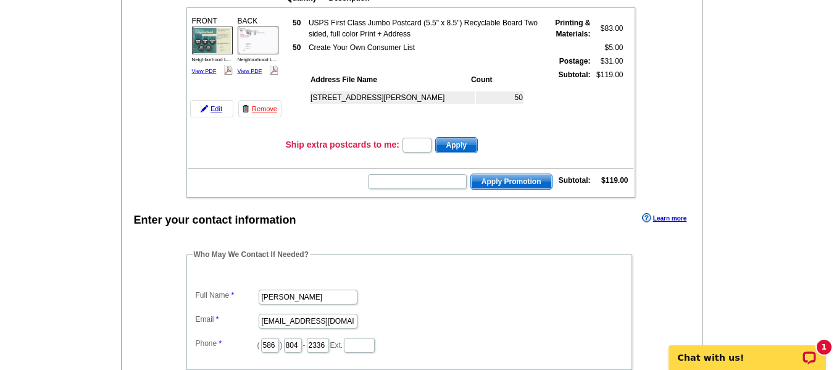
scroll to position [165, 0]
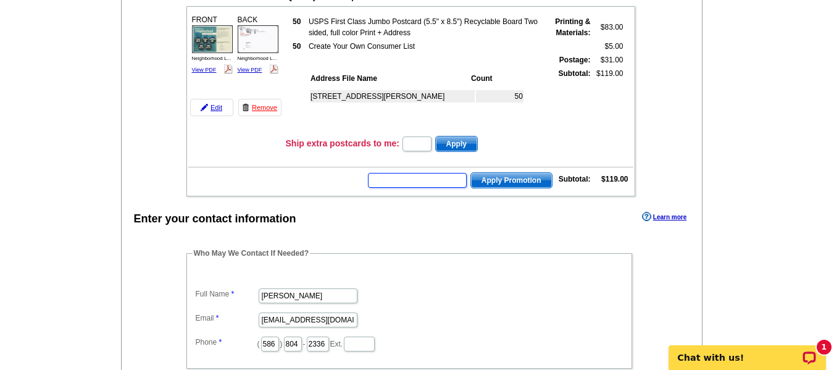
click at [432, 179] on input "text" at bounding box center [417, 180] width 99 height 15
type input "SMS50t"
click at [470, 172] on button "Apply Promotion" at bounding box center [511, 180] width 82 height 16
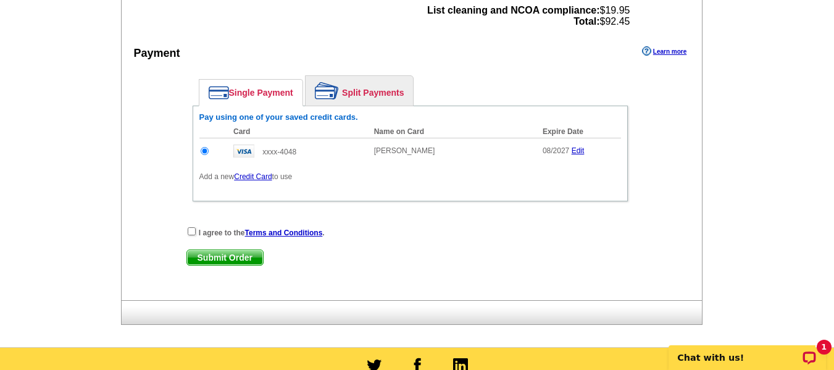
scroll to position [582, 0]
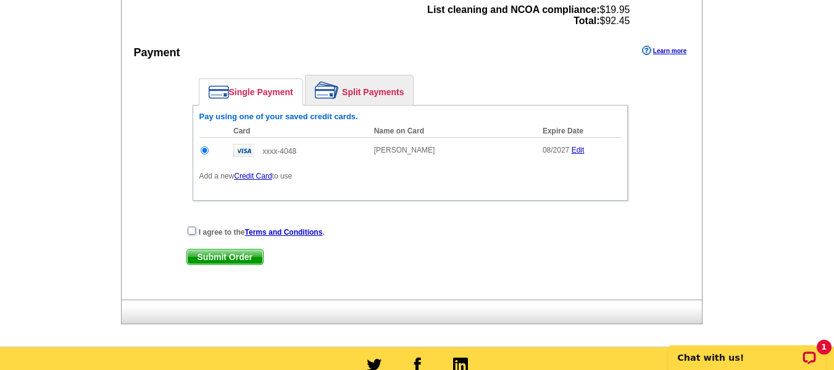
click at [191, 229] on input "checkbox" at bounding box center [192, 231] width 8 height 8
checkbox input "true"
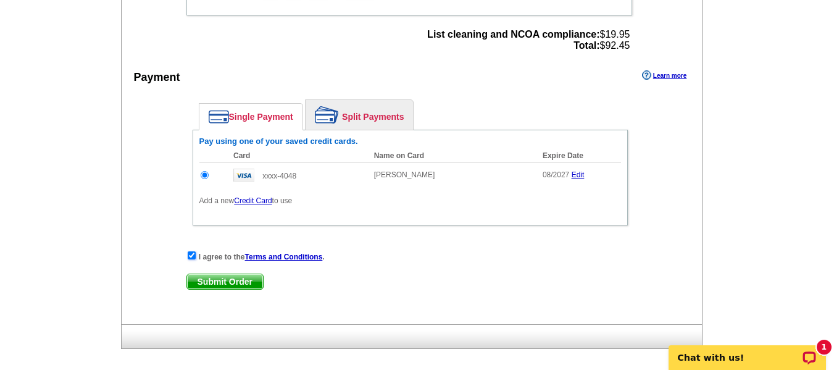
scroll to position [546, 0]
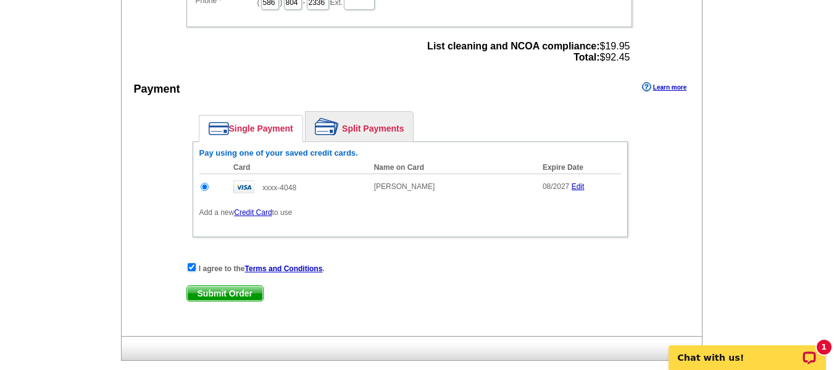
click at [267, 209] on link "Credit Card" at bounding box center [253, 212] width 38 height 9
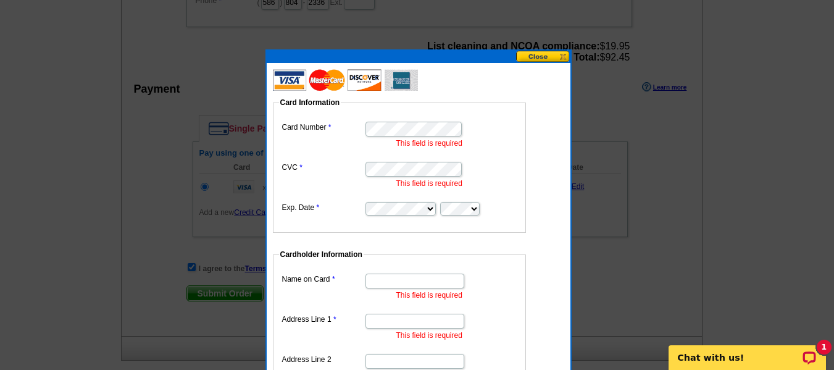
click at [526, 63] on div "Card Information Card Number This field is required CVC This field is required …" at bounding box center [419, 329] width 304 height 532
click at [527, 56] on button at bounding box center [543, 57] width 54 height 12
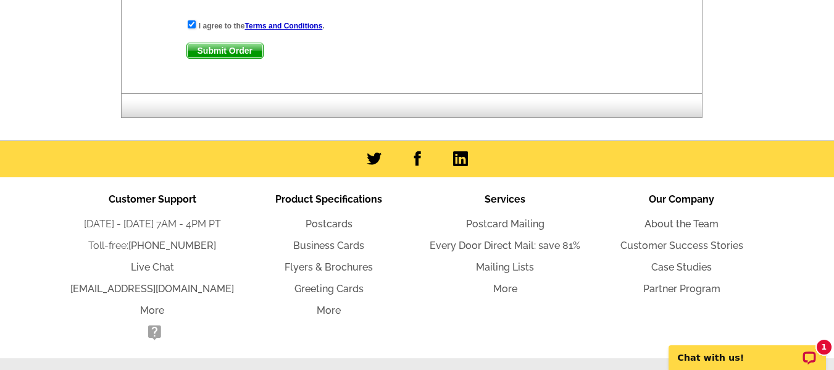
scroll to position [789, 0]
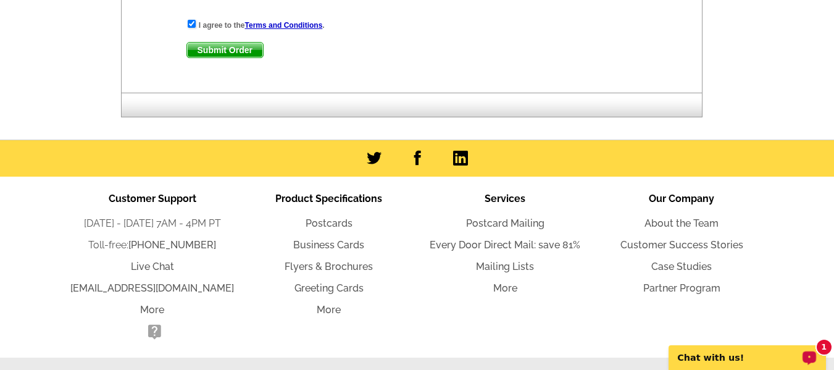
click at [721, 362] on p "Chat with us!" at bounding box center [739, 357] width 122 height 10
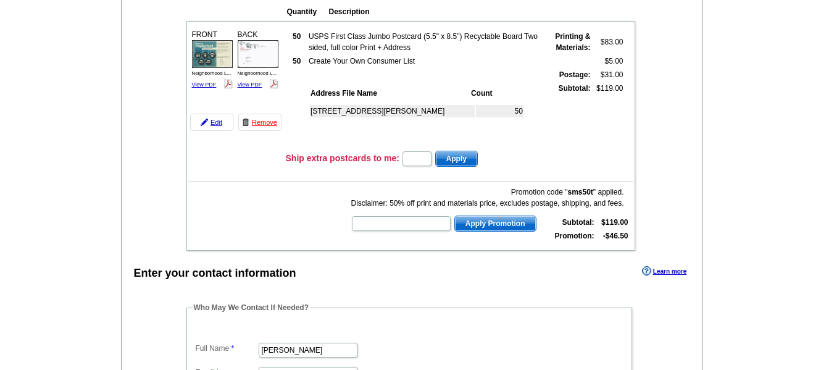
scroll to position [0, 0]
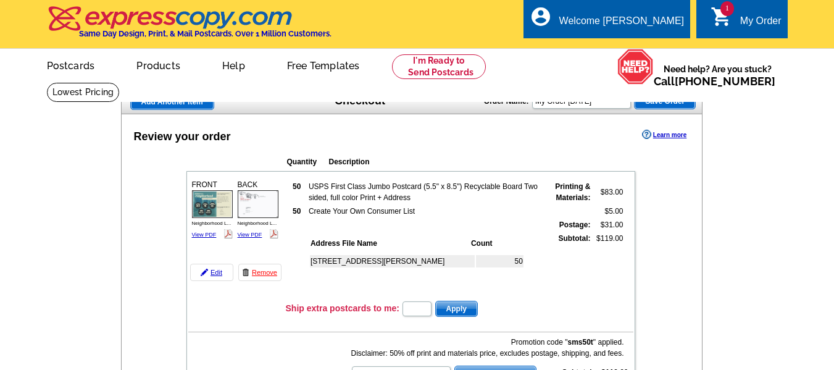
click at [498, 181] on table "50 USPS First Class Jumbo Postcard (5.5" x 8.5") Recyclable Board Two sided, fu…" at bounding box center [455, 238] width 339 height 119
click at [493, 152] on td "Quantity Description" at bounding box center [459, 160] width 348 height 19
click at [187, 98] on span "Add Another Item" at bounding box center [172, 101] width 83 height 15
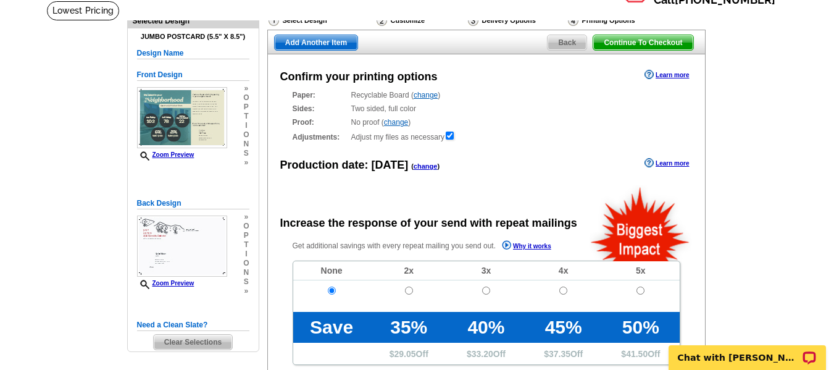
scroll to position [81, 0]
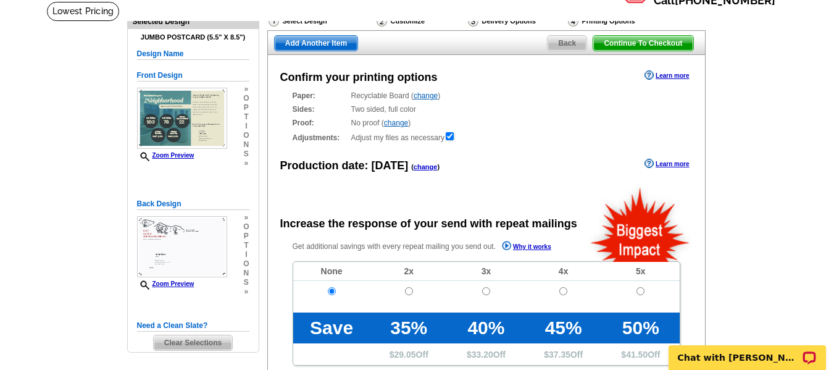
click at [551, 43] on span "Back" at bounding box center [566, 43] width 39 height 15
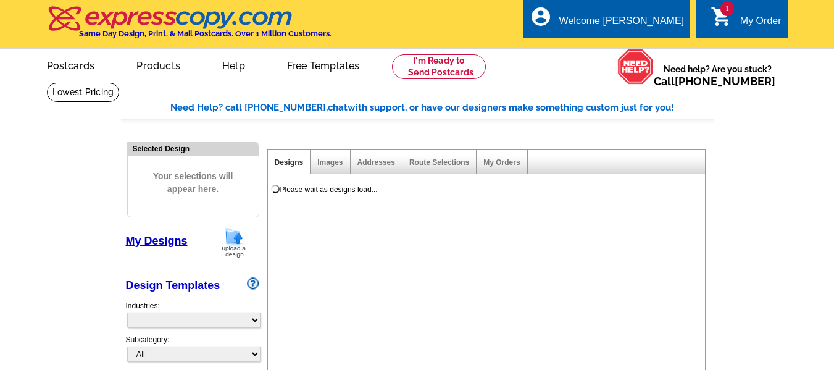
select select "785"
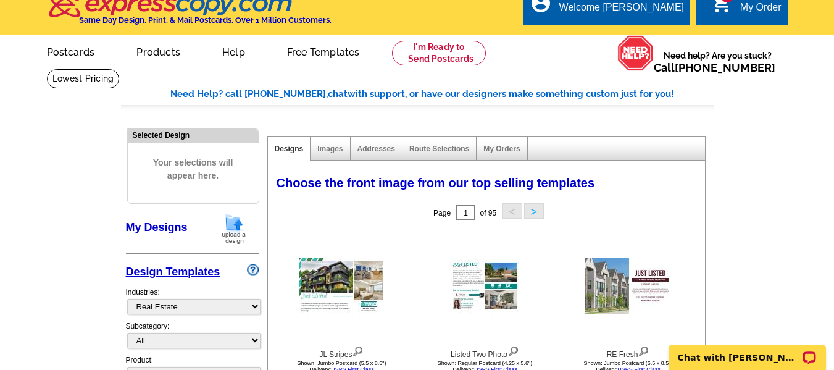
scroll to position [12, 0]
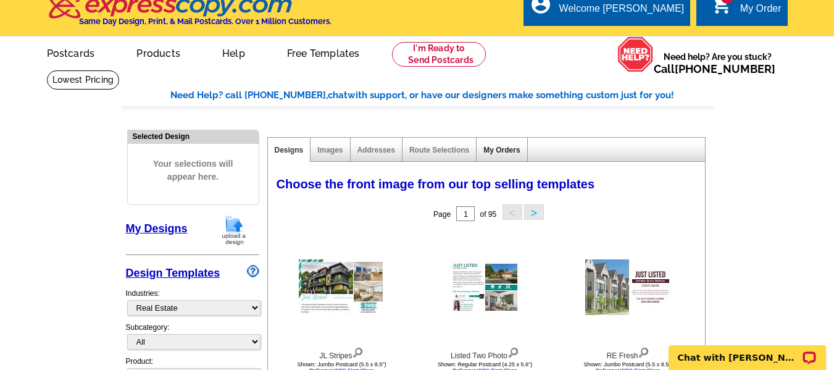
click at [491, 148] on link "My Orders" at bounding box center [501, 150] width 36 height 9
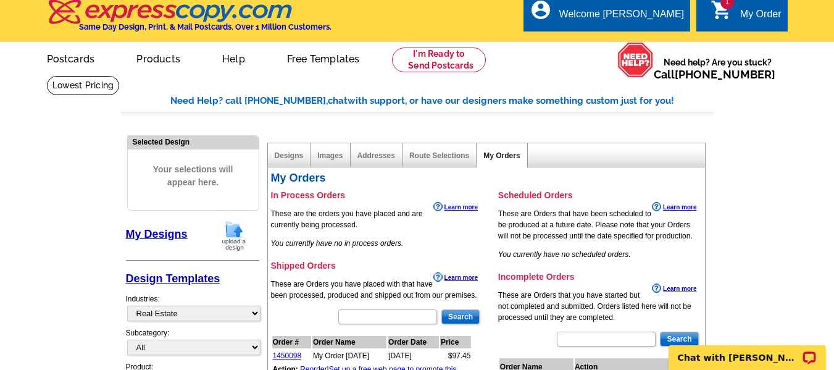
scroll to position [0, 0]
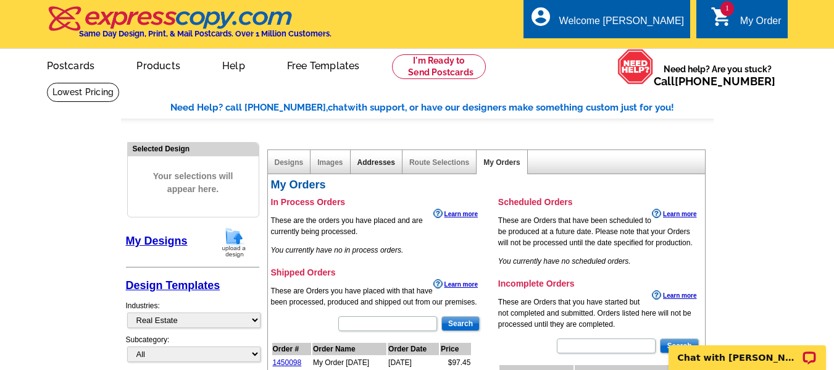
click at [381, 167] on link "Addresses" at bounding box center [376, 162] width 38 height 9
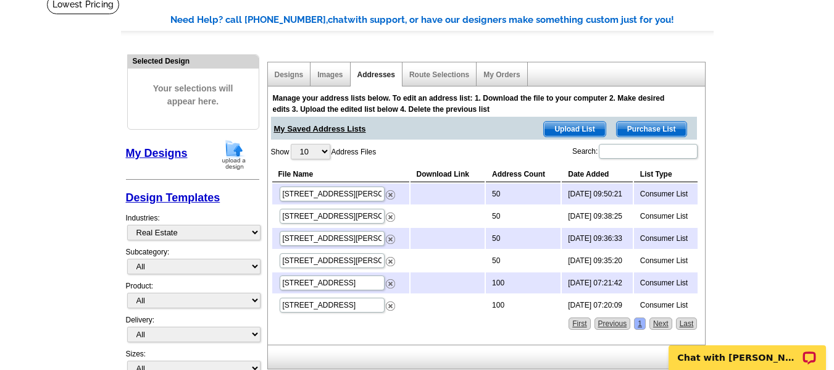
scroll to position [88, 0]
click at [456, 173] on th "Download Link" at bounding box center [447, 173] width 74 height 15
click at [669, 191] on td "Consumer List" at bounding box center [666, 193] width 64 height 21
click at [604, 198] on td "2025-09-30 09:50:21" at bounding box center [597, 193] width 71 height 21
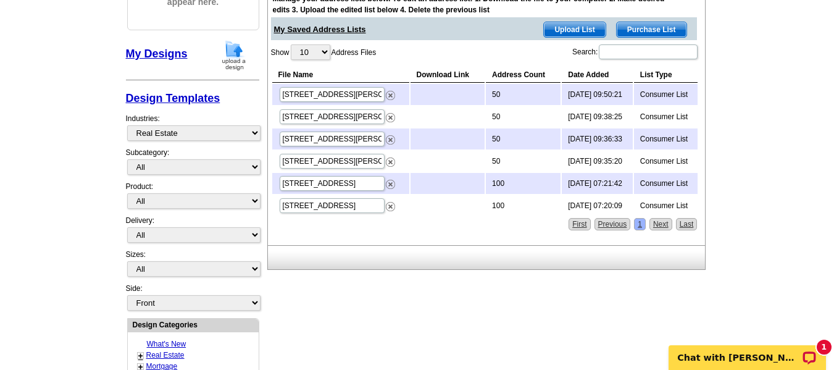
scroll to position [186, 0]
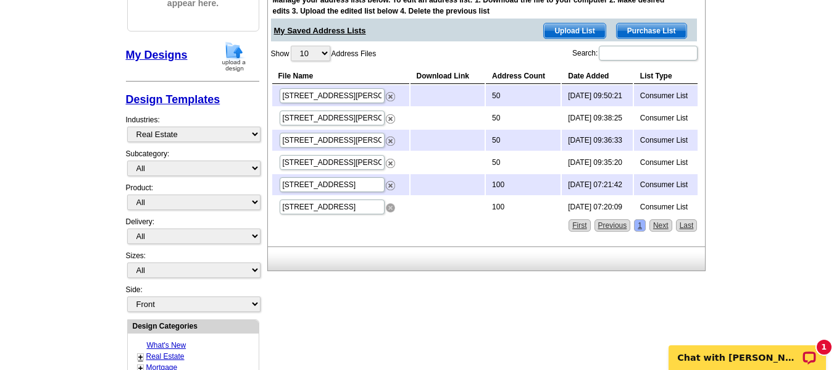
click at [389, 208] on img at bounding box center [390, 207] width 9 height 9
click at [390, 118] on img at bounding box center [390, 118] width 9 height 9
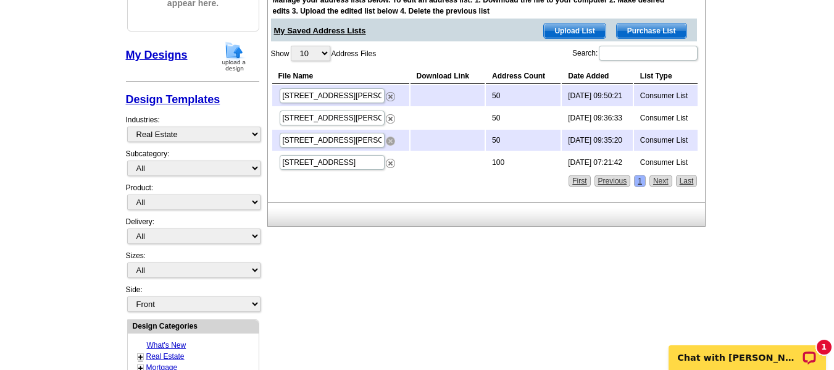
click at [392, 139] on img at bounding box center [390, 140] width 9 height 9
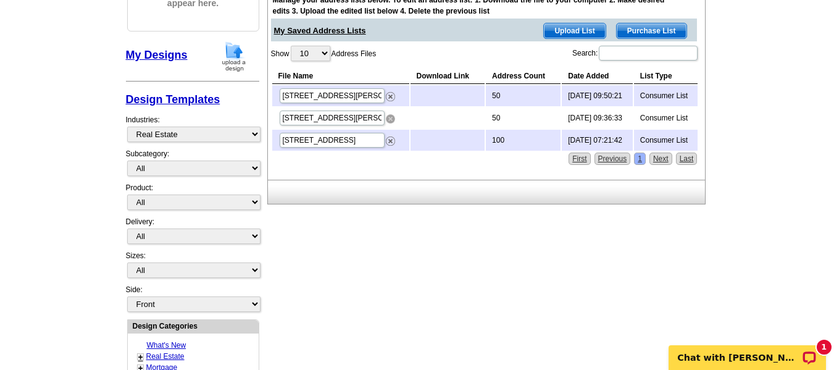
click at [386, 117] on img at bounding box center [390, 118] width 9 height 9
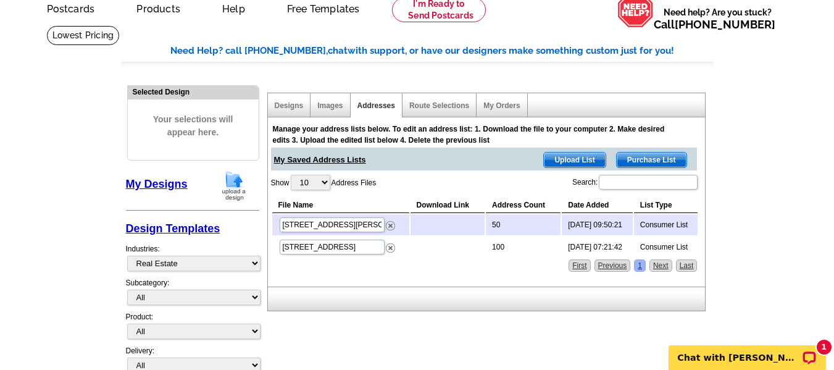
scroll to position [56, 0]
click at [288, 102] on link "Designs" at bounding box center [289, 106] width 29 height 9
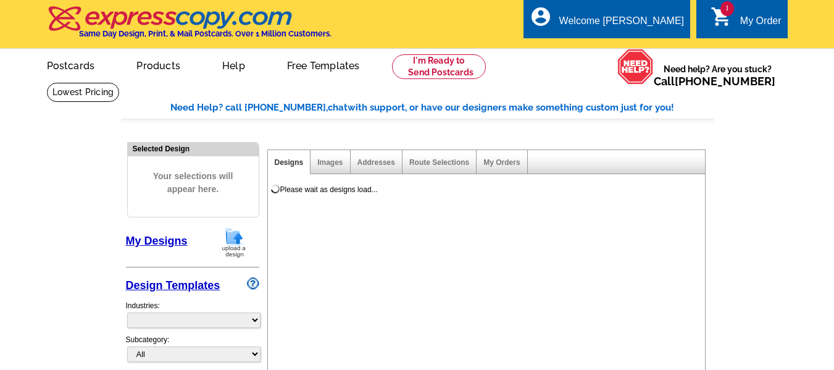
select select "785"
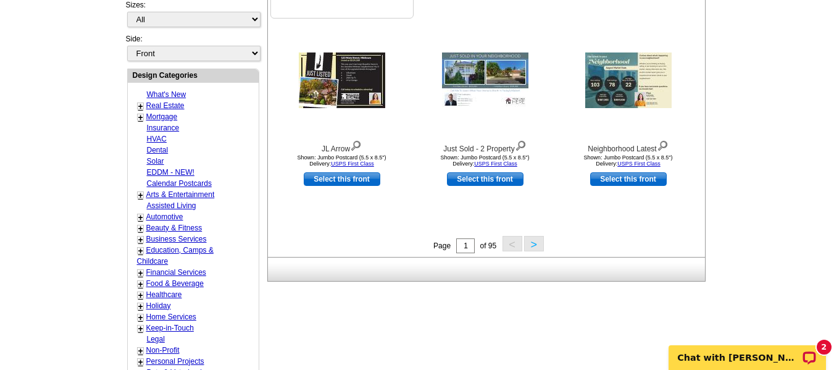
scroll to position [435, 0]
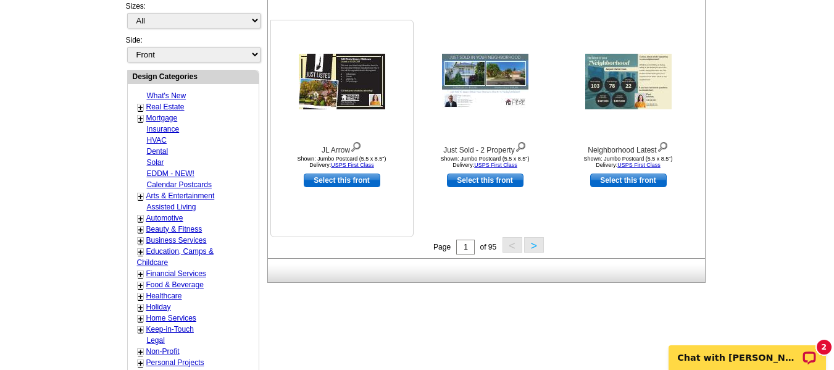
click at [367, 179] on link "Select this front" at bounding box center [342, 180] width 77 height 14
select select "2"
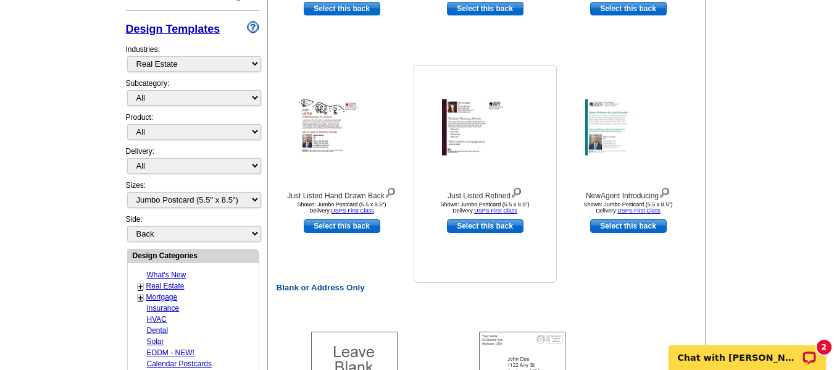
scroll to position [390, 0]
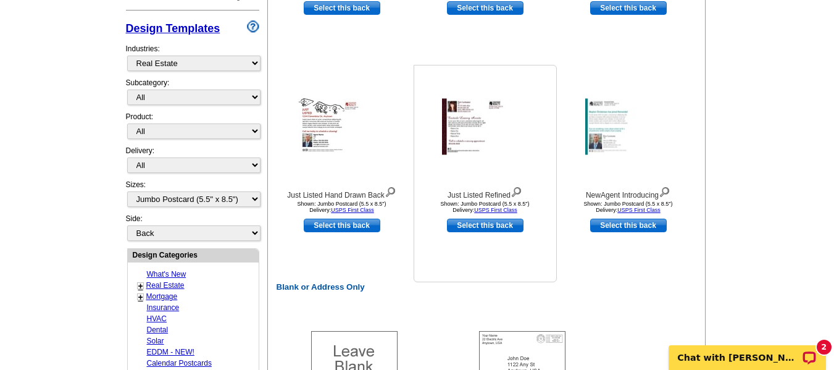
click at [460, 230] on link "Select this back" at bounding box center [485, 226] width 77 height 14
select select "front"
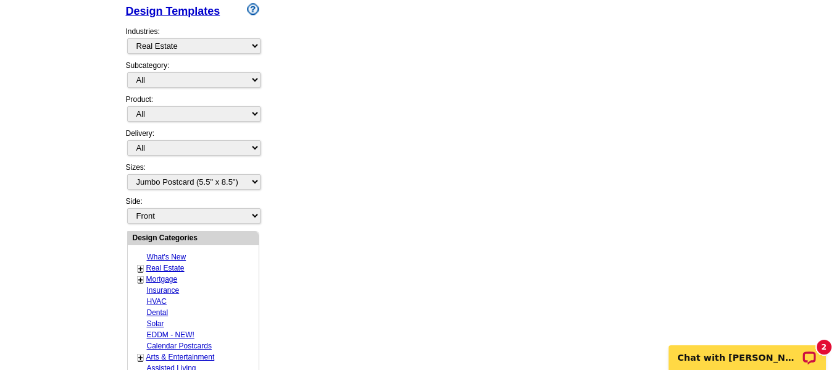
scroll to position [539, 0]
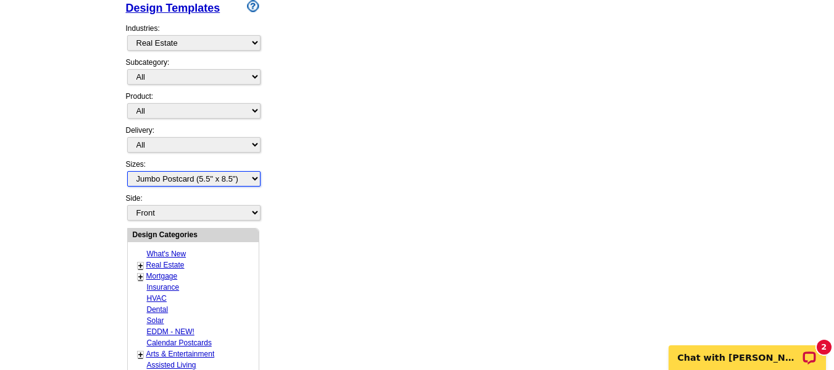
click at [254, 184] on select "All Jumbo Postcard (5.5" x 8.5") Regular Postcard (4.25" x 5.6") Panoramic Post…" at bounding box center [193, 178] width 133 height 15
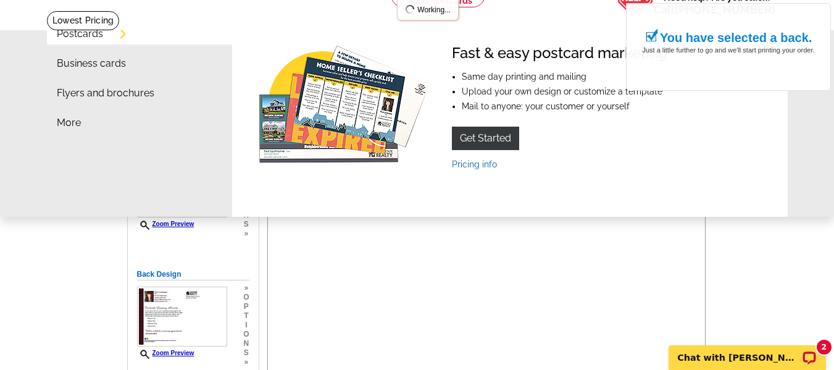
scroll to position [77, 0]
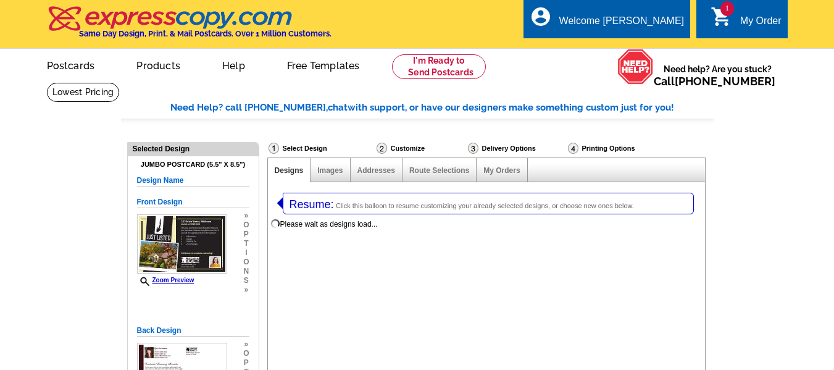
select select
select select "2"
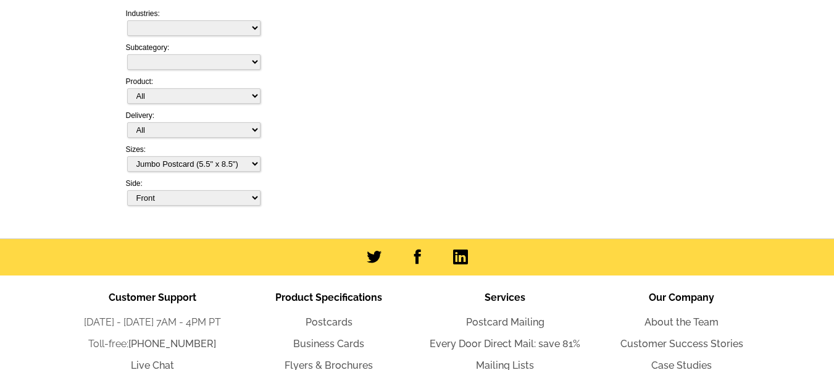
select select "785"
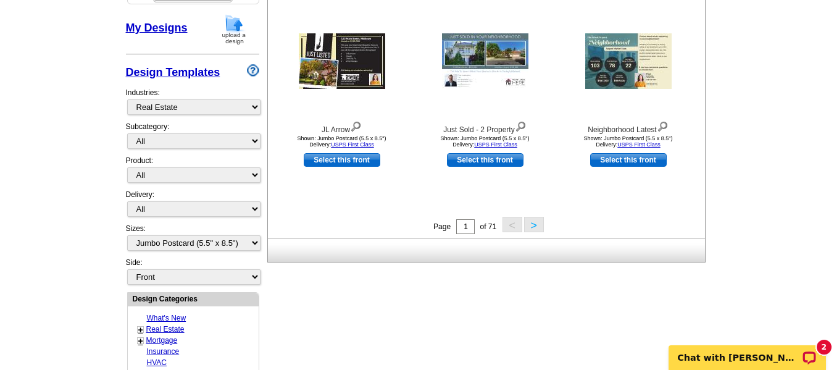
scroll to position [488, 0]
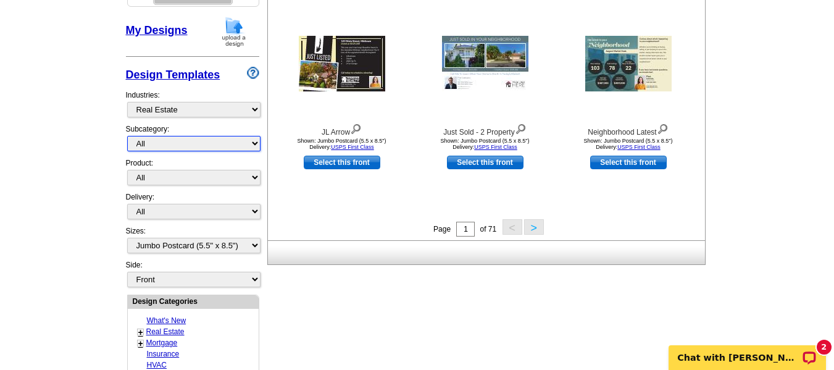
click at [210, 141] on select "All RE/MAX® Referrals Keller Williams® Berkshire Hathaway Home Services Century…" at bounding box center [193, 143] width 133 height 15
select select "793"
click at [127, 136] on select "All RE/MAX® Referrals Keller Williams® Berkshire Hathaway Home Services Century…" at bounding box center [193, 143] width 133 height 15
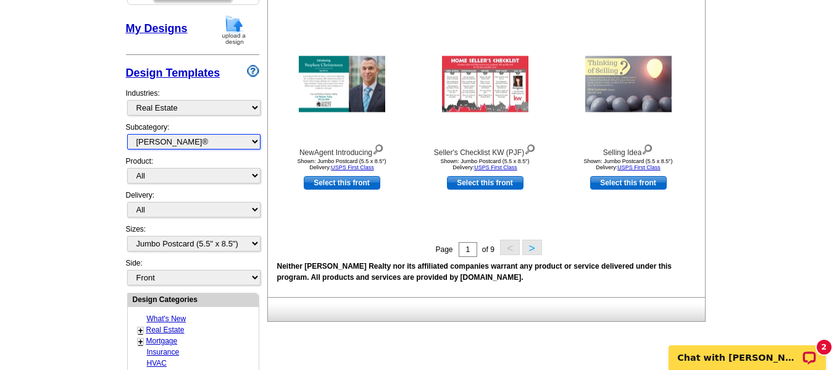
scroll to position [490, 0]
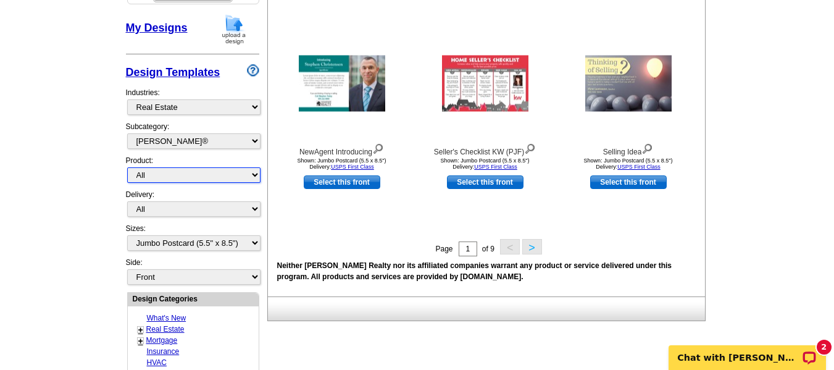
click at [208, 179] on select "All Postcards Letters and flyers Business Cards Door Hangers Greeting Cards" at bounding box center [193, 174] width 133 height 15
select select "1"
click at [127, 168] on select "All Postcards Letters and flyers Business Cards Door Hangers Greeting Cards" at bounding box center [193, 174] width 133 height 15
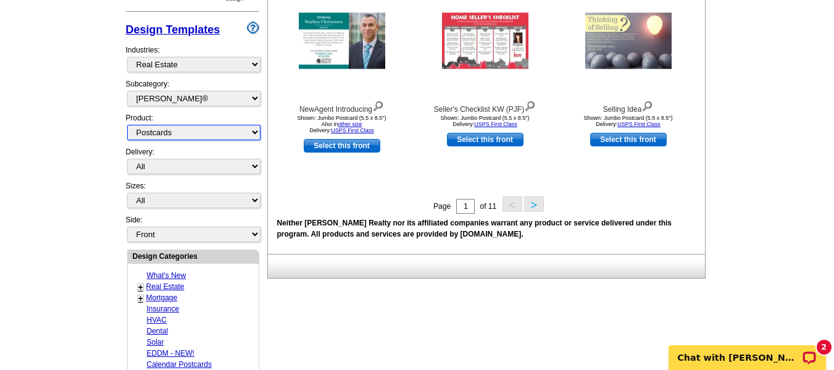
scroll to position [532, 0]
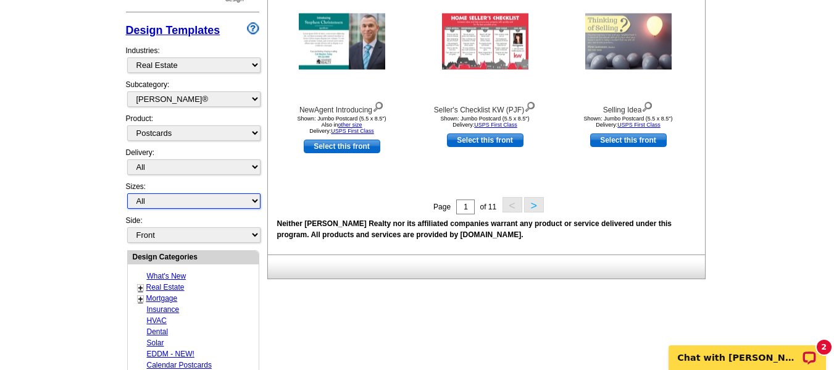
click at [196, 204] on select "All Jumbo Postcard (5.5" x 8.5") Regular Postcard (4.25" x 5.6") Panoramic Post…" at bounding box center [193, 200] width 133 height 15
select select "1"
click at [127, 194] on select "All Jumbo Postcard (5.5" x 8.5") Regular Postcard (4.25" x 5.6") Panoramic Post…" at bounding box center [193, 200] width 133 height 15
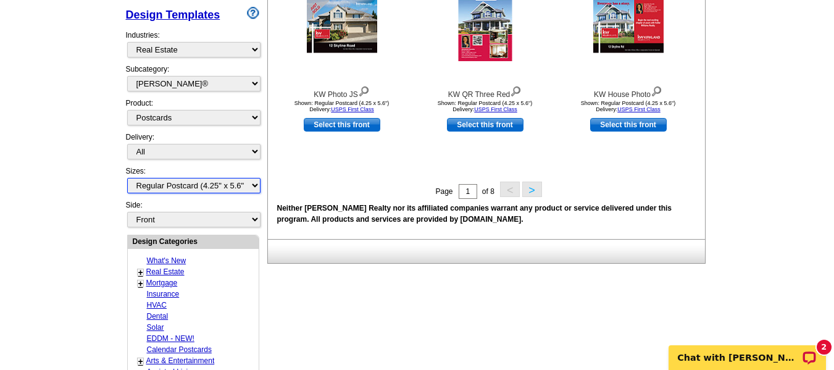
scroll to position [572, 0]
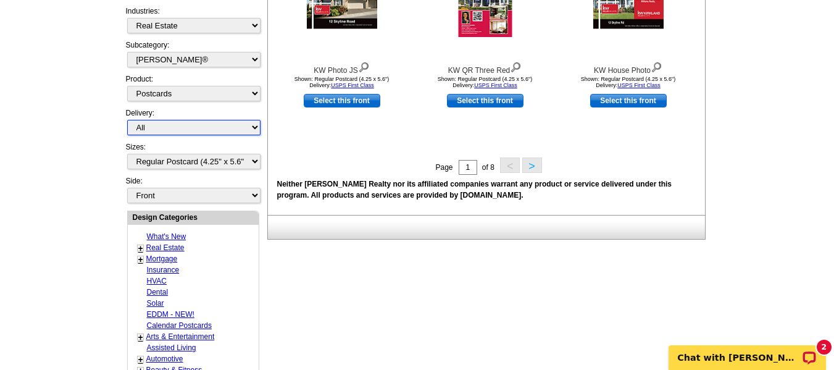
click at [201, 133] on select "All First Class Mail Shipped to Me EDDM Save 66% on Postage" at bounding box center [193, 127] width 133 height 15
click at [127, 120] on select "All First Class Mail Shipped to Me EDDM Save 66% on Postage" at bounding box center [193, 127] width 133 height 15
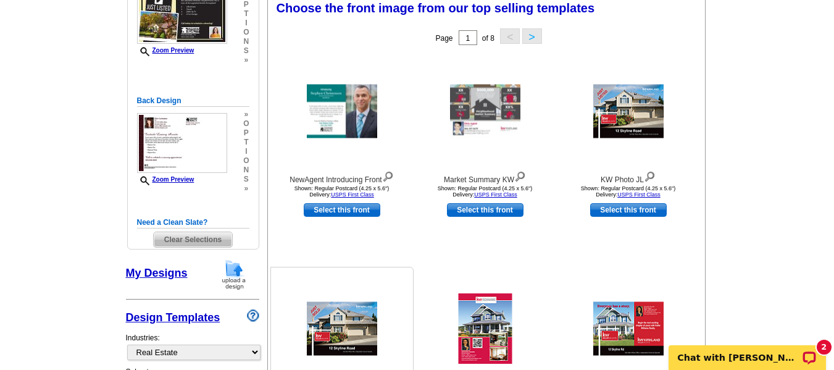
scroll to position [242, 0]
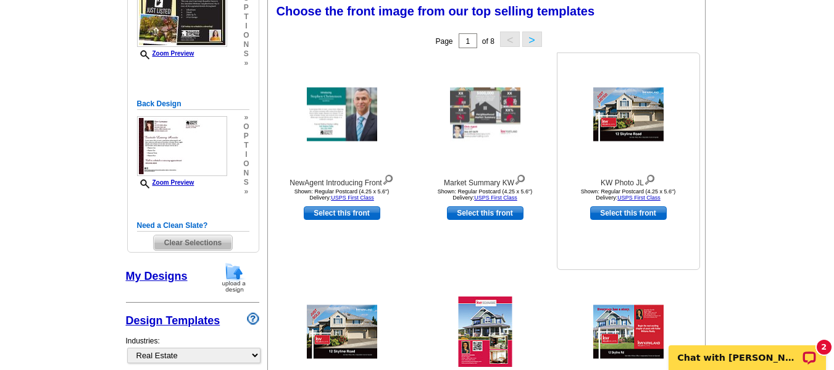
click at [606, 214] on link "Select this front" at bounding box center [628, 213] width 77 height 14
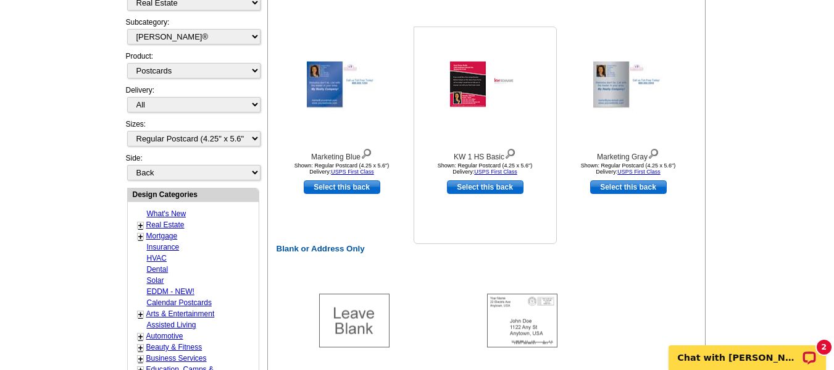
scroll to position [464, 0]
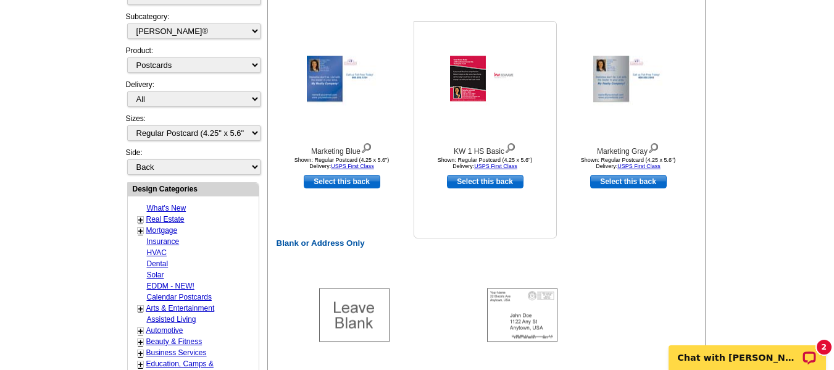
click at [496, 182] on link "Select this back" at bounding box center [485, 182] width 77 height 14
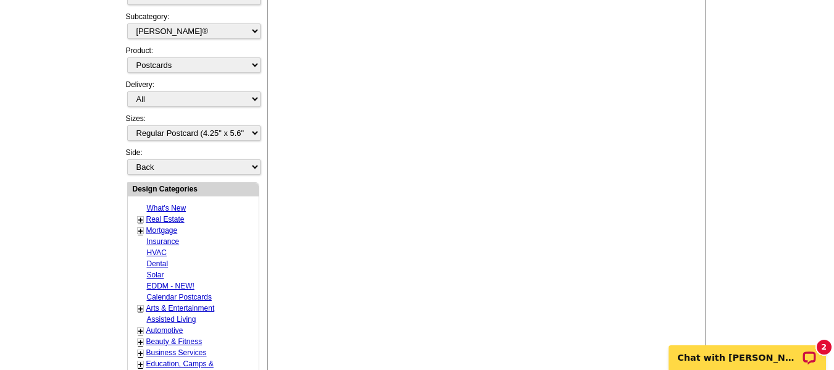
select select "front"
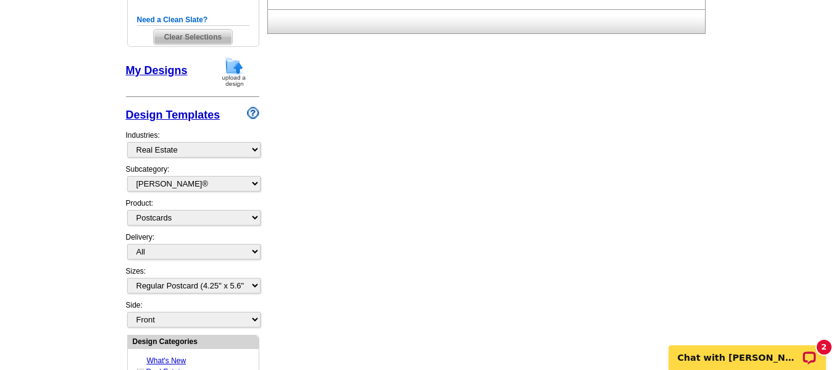
scroll to position [439, 0]
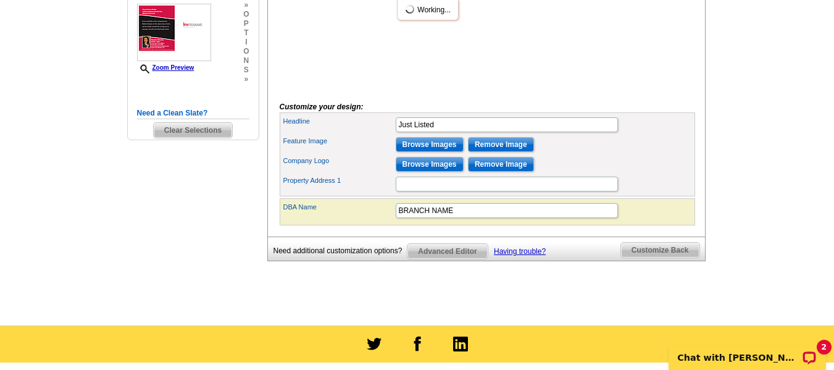
scroll to position [363, 0]
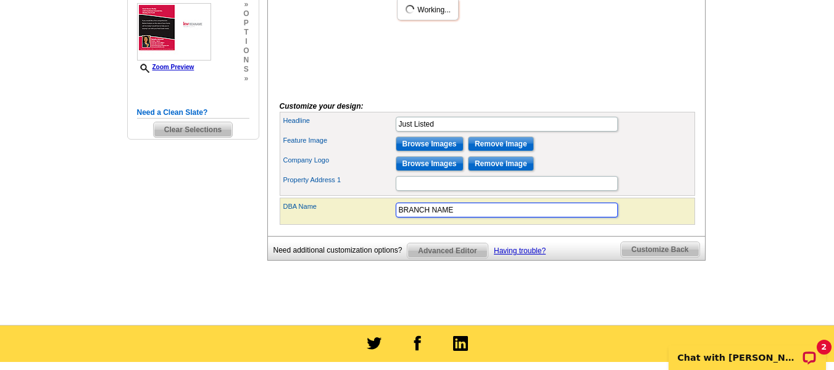
drag, startPoint x: 465, startPoint y: 235, endPoint x: 320, endPoint y: 211, distance: 146.9
click at [320, 211] on form "Preview image loading, please wait... Preview image loading, please wait... Cus…" at bounding box center [487, 36] width 415 height 375
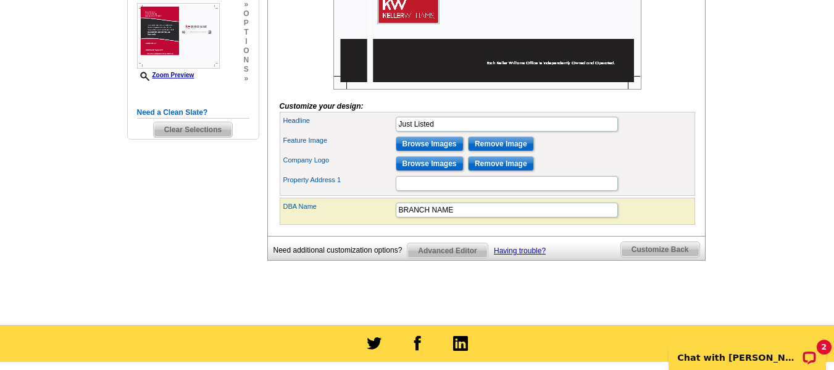
click at [320, 193] on div "Property Address 1" at bounding box center [487, 183] width 410 height 20
drag, startPoint x: 470, startPoint y: 233, endPoint x: 364, endPoint y: 225, distance: 106.5
click at [364, 220] on div "DBA Name BRANCH NAME" at bounding box center [487, 210] width 410 height 20
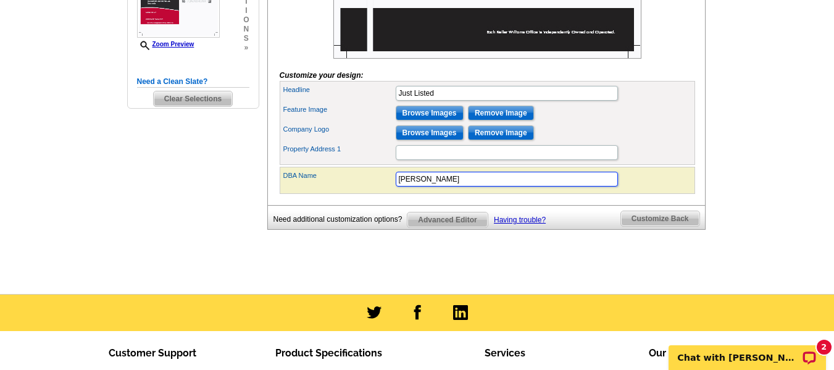
scroll to position [394, 0]
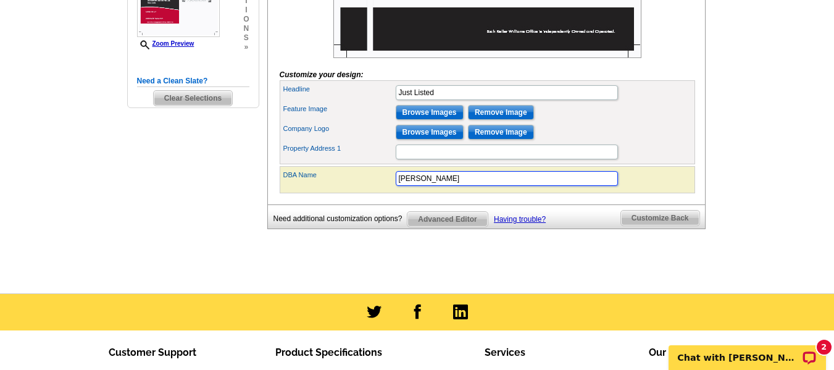
type input "[PERSON_NAME]"
click at [446, 159] on input "Property Address 1" at bounding box center [507, 151] width 222 height 15
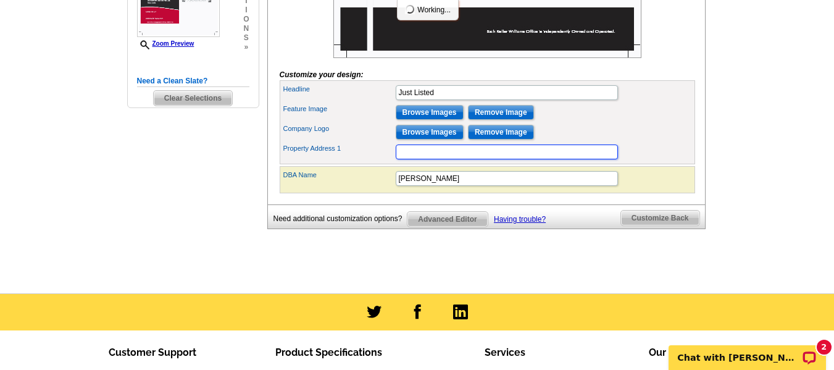
scroll to position [0, 0]
type input "4626 Glenalda"
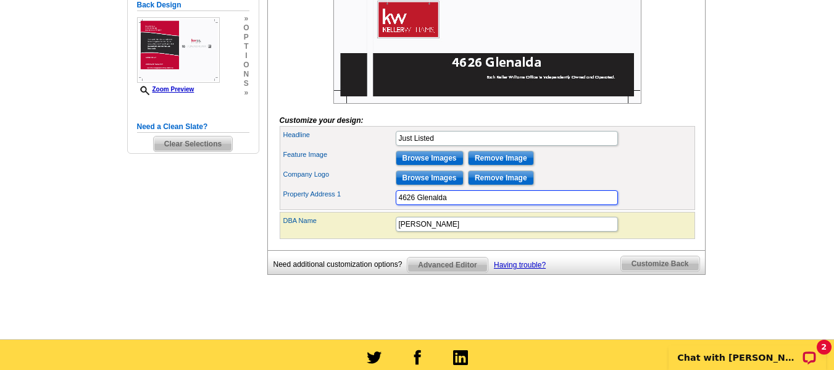
scroll to position [359, 0]
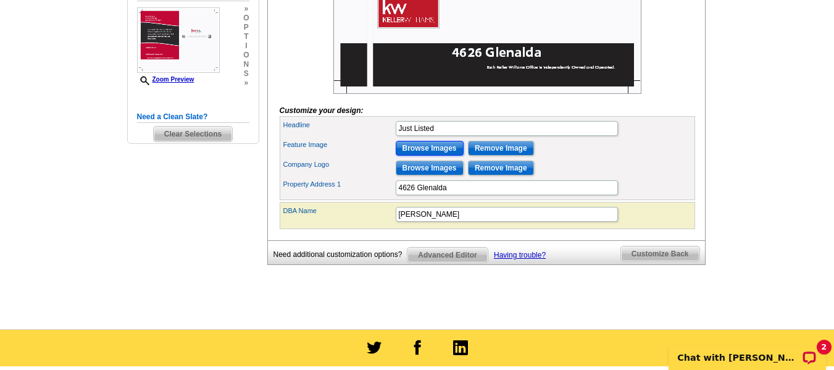
click at [451, 156] on input "Browse Images" at bounding box center [430, 148] width 68 height 15
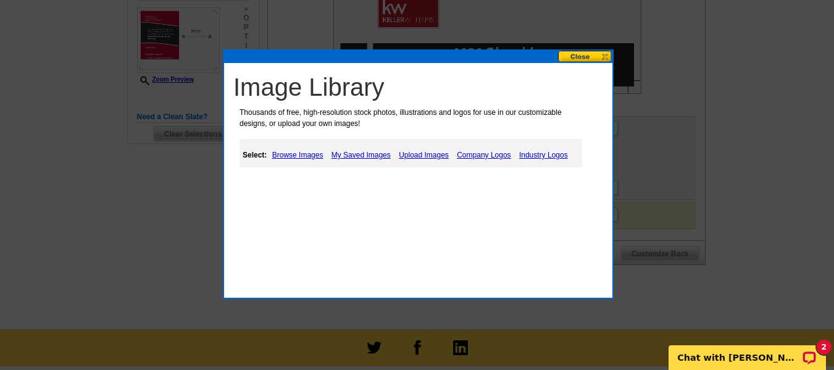
click at [296, 151] on link "Browse Images" at bounding box center [297, 155] width 57 height 15
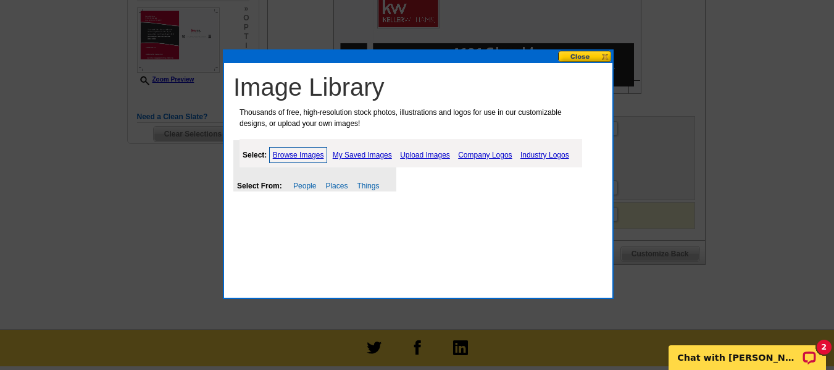
click at [357, 153] on link "My Saved Images" at bounding box center [362, 155] width 65 height 15
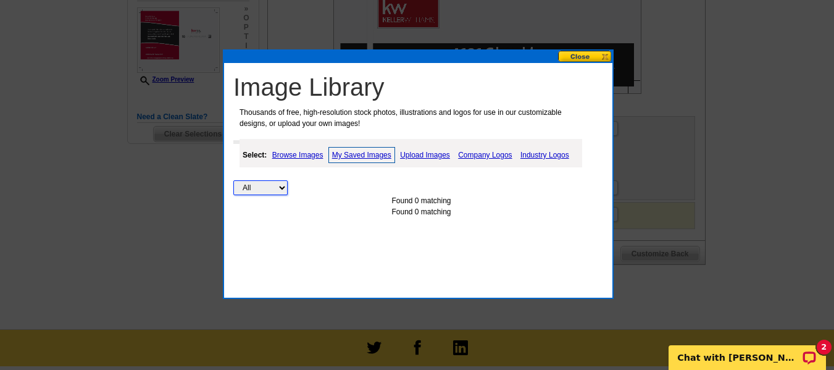
click at [273, 185] on select "All Property" at bounding box center [260, 187] width 54 height 15
click at [264, 177] on div "All Property Found 0 matching Found 0 matching" at bounding box center [421, 180] width 376 height 73
click at [431, 158] on link "Upload Images" at bounding box center [425, 155] width 56 height 15
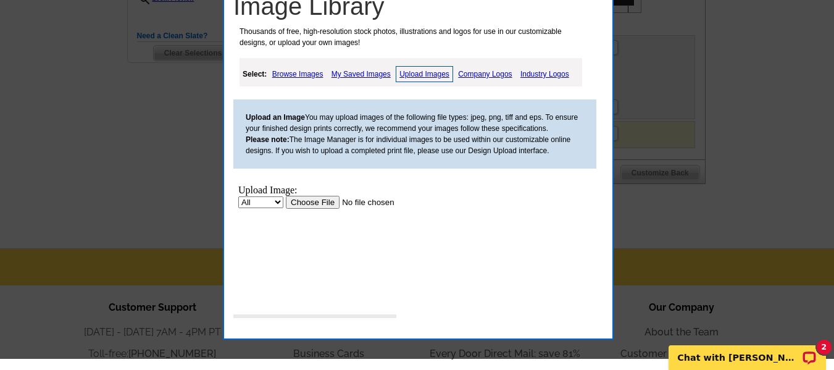
scroll to position [440, 0]
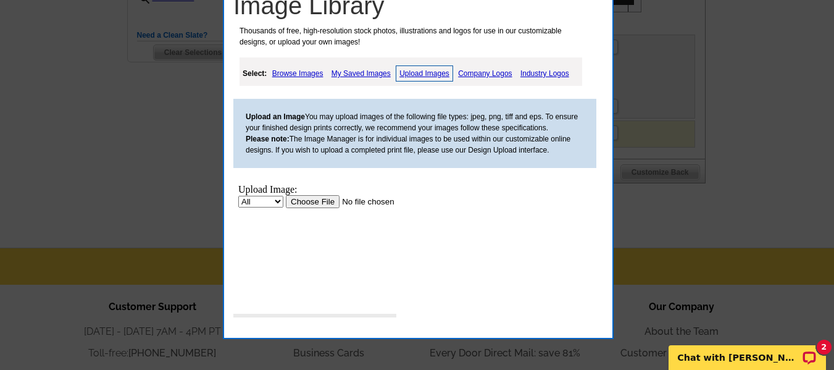
click at [290, 208] on input "file" at bounding box center [364, 201] width 156 height 13
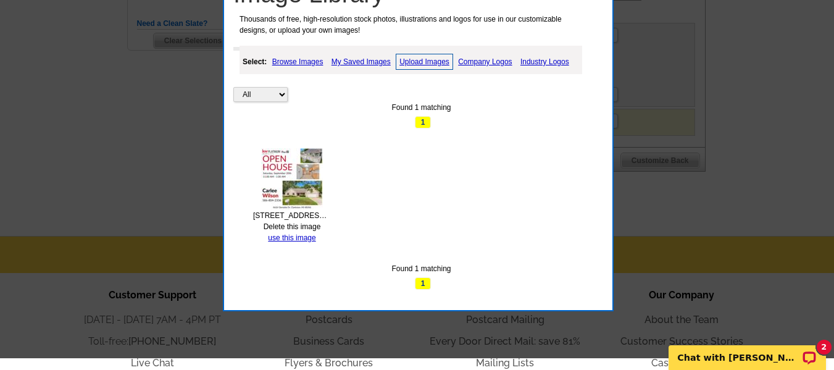
scroll to position [455, 0]
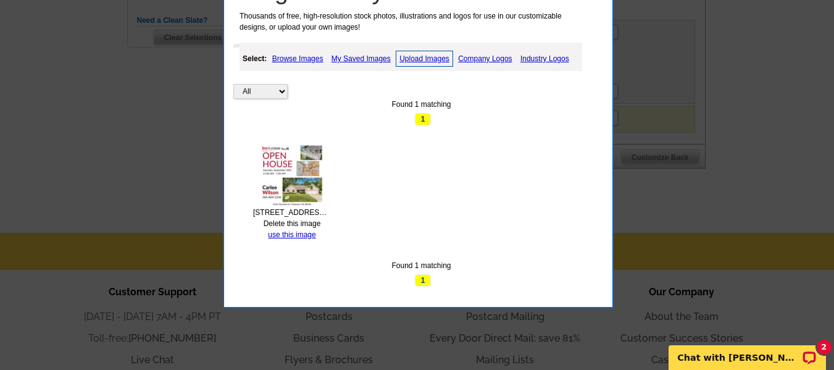
click at [299, 159] on img at bounding box center [292, 176] width 62 height 62
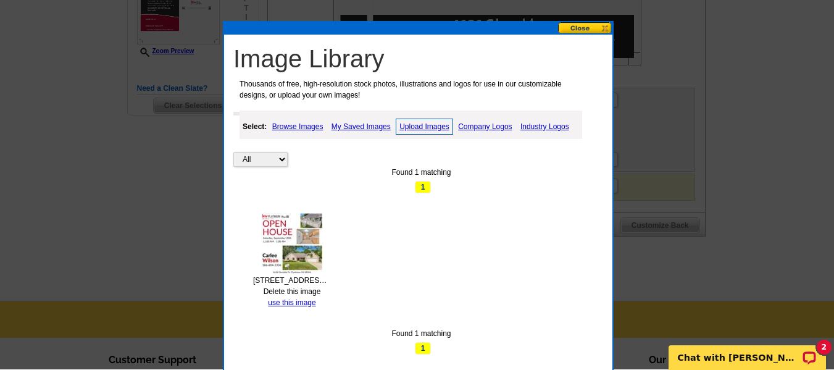
scroll to position [386, 0]
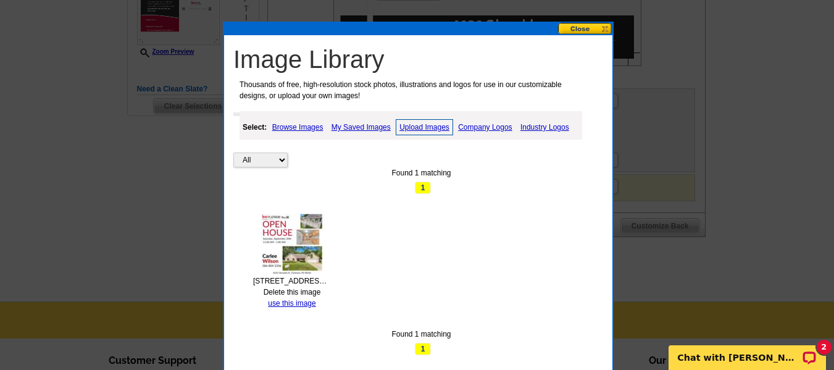
click at [430, 131] on link "Upload Images" at bounding box center [424, 127] width 57 height 16
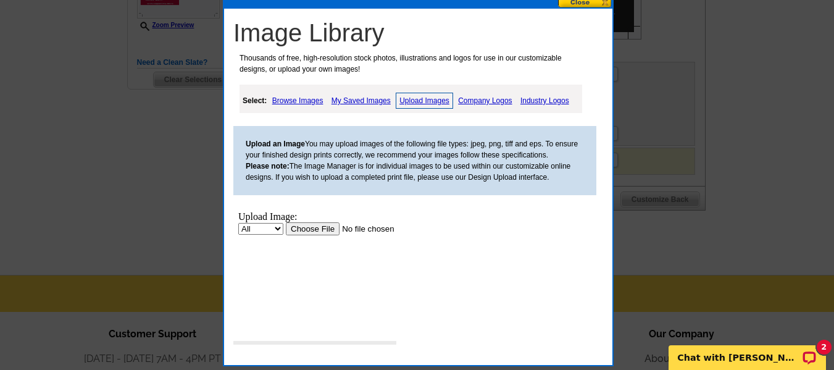
scroll to position [422, 0]
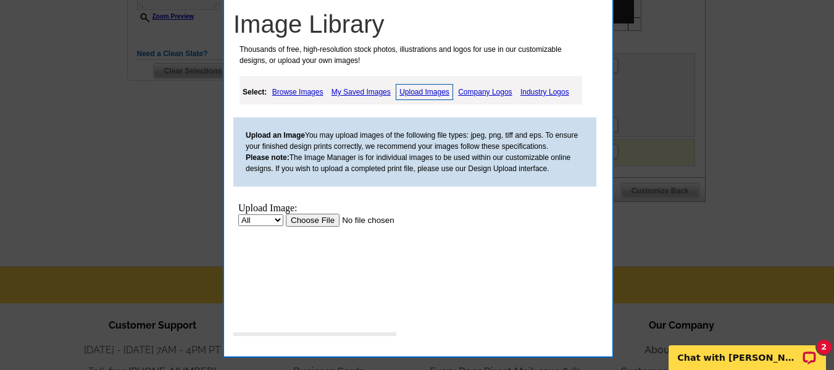
click at [294, 227] on input "file" at bounding box center [364, 220] width 156 height 13
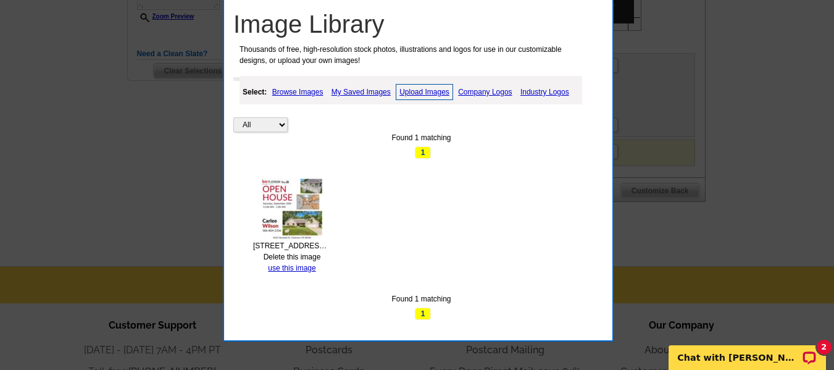
click at [296, 214] on img at bounding box center [292, 209] width 62 height 62
click at [262, 126] on select "All Property" at bounding box center [260, 124] width 54 height 15
click at [433, 90] on link "Upload Images" at bounding box center [424, 92] width 57 height 16
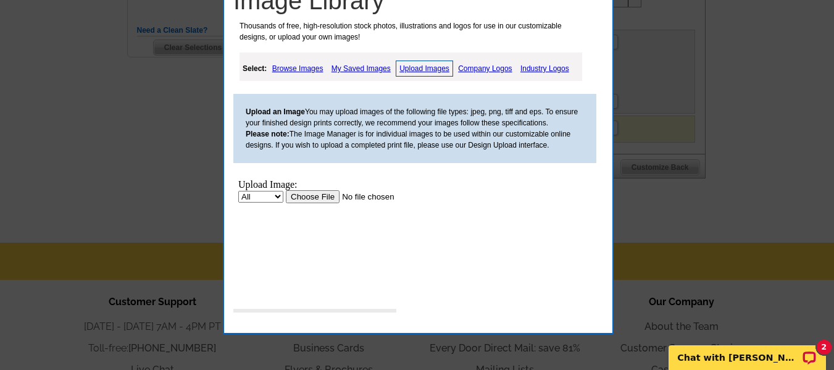
scroll to position [446, 0]
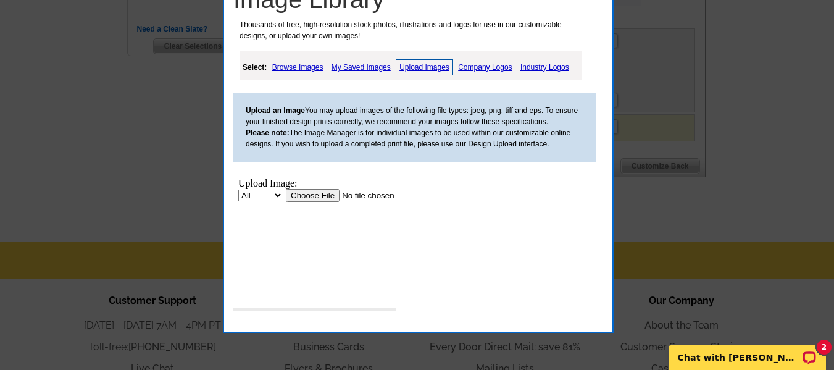
click at [282, 199] on select "All Property" at bounding box center [260, 195] width 45 height 12
select select "10"
click at [238, 189] on select "All Property" at bounding box center [260, 195] width 45 height 12
click at [286, 202] on input "file" at bounding box center [364, 195] width 156 height 13
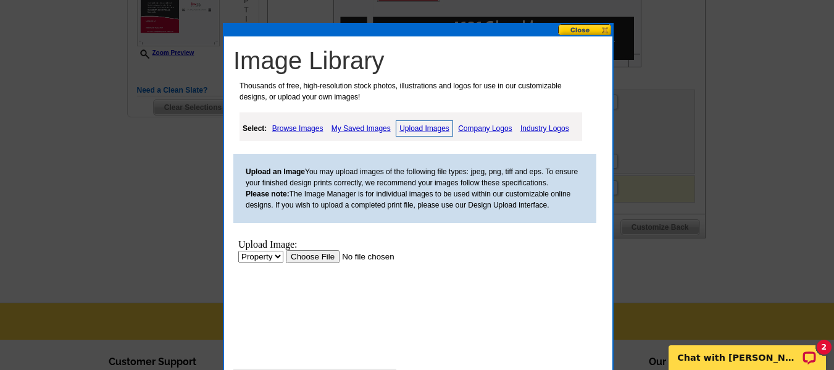
scroll to position [382, 0]
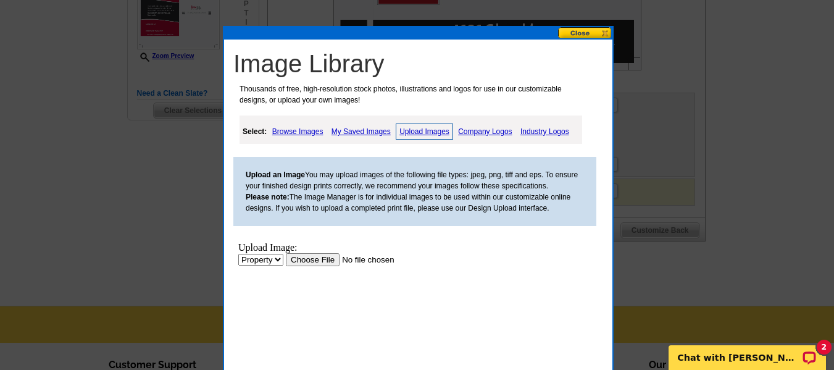
click at [602, 28] on button at bounding box center [585, 33] width 54 height 12
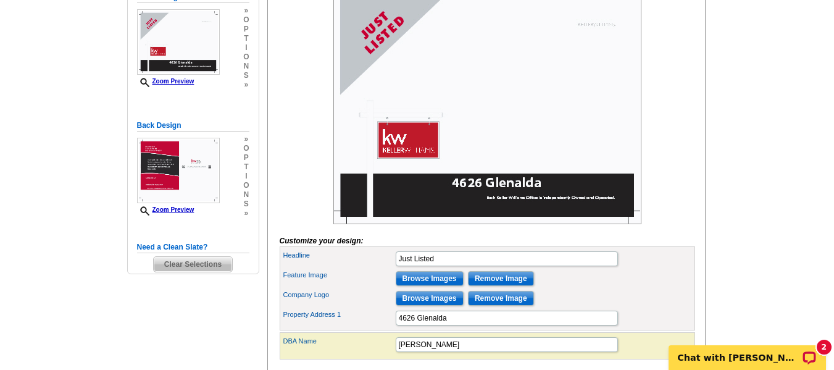
scroll to position [224, 0]
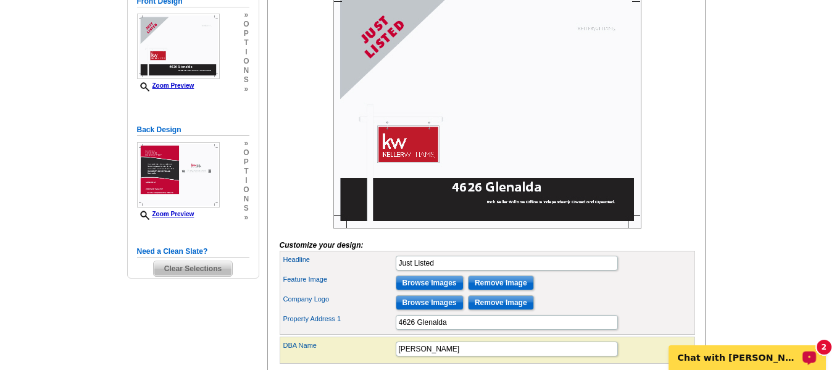
click at [745, 352] on p "Chat with [PERSON_NAME]" at bounding box center [739, 357] width 122 height 10
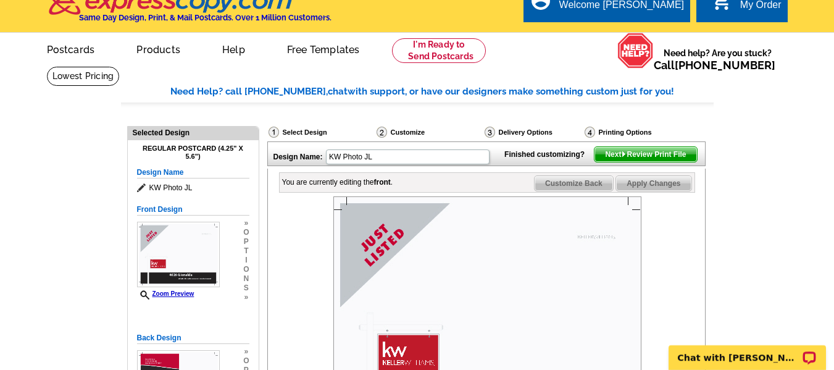
scroll to position [0, 0]
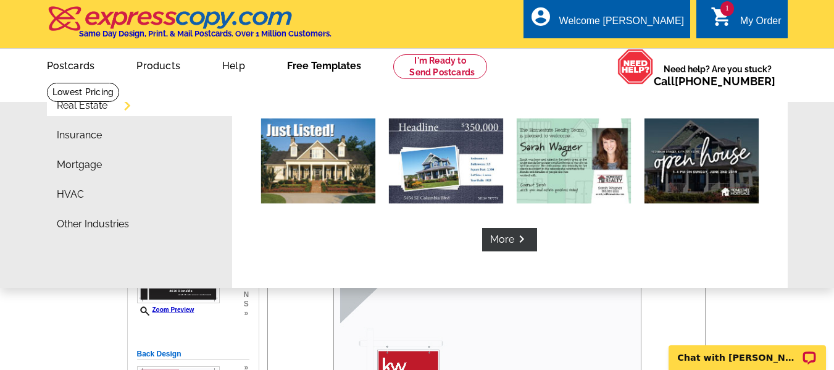
click at [324, 70] on link "Free Templates" at bounding box center [324, 64] width 114 height 29
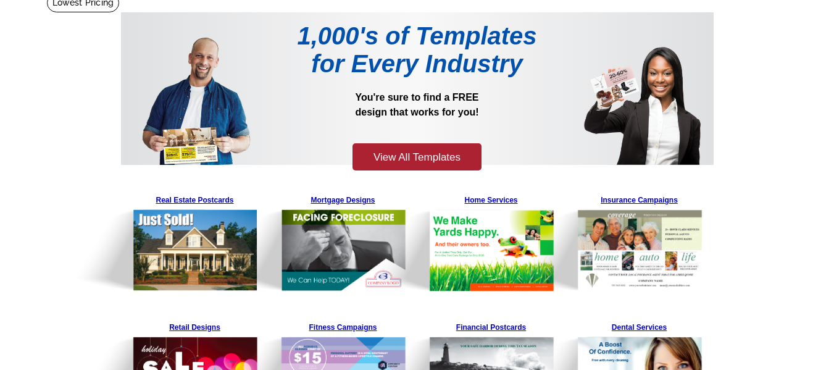
scroll to position [90, 0]
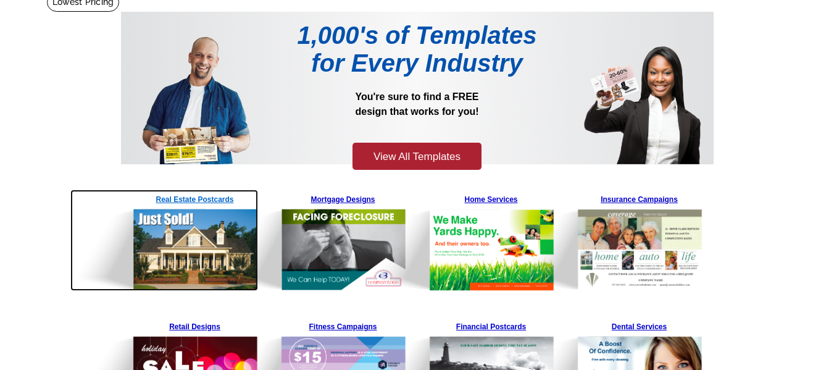
click at [206, 204] on link "Real Estate Postcards" at bounding box center [195, 239] width 130 height 101
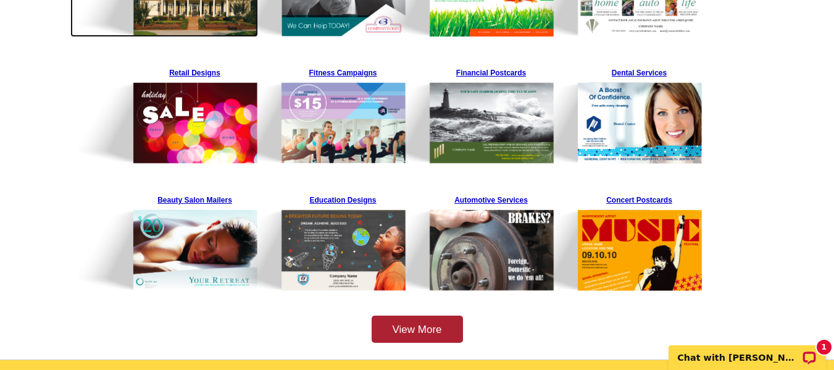
scroll to position [344, 0]
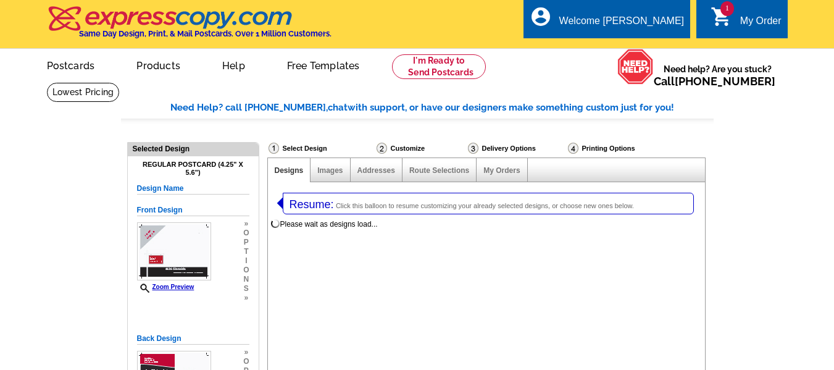
select select "1"
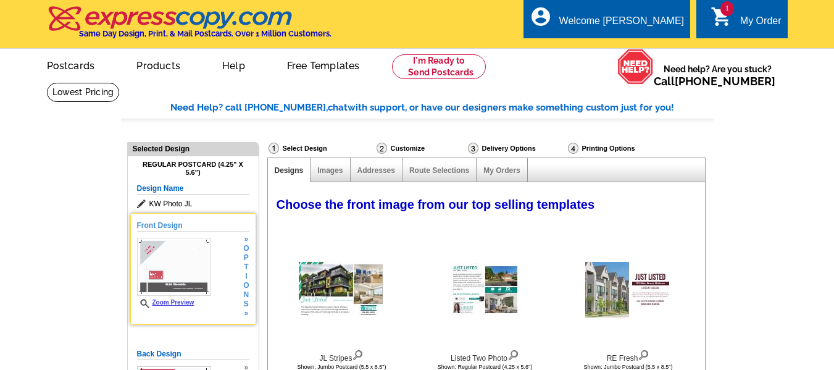
select select "785"
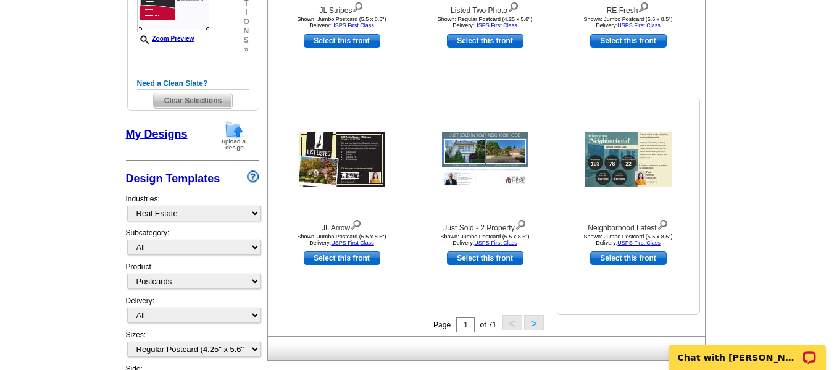
scroll to position [390, 0]
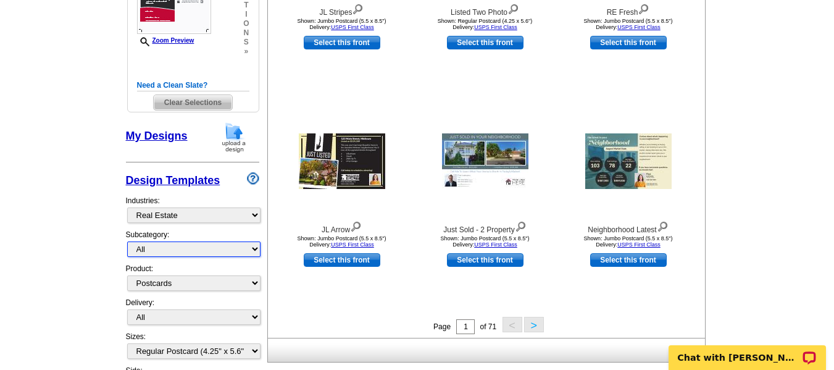
click at [210, 244] on select "All RE/MAX® Referrals [PERSON_NAME]® Berkshire Hathaway Home Services Century 2…" at bounding box center [193, 248] width 133 height 15
click at [127, 243] on select "All RE/MAX® Referrals [PERSON_NAME]® Berkshire Hathaway Home Services Century 2…" at bounding box center [193, 248] width 133 height 15
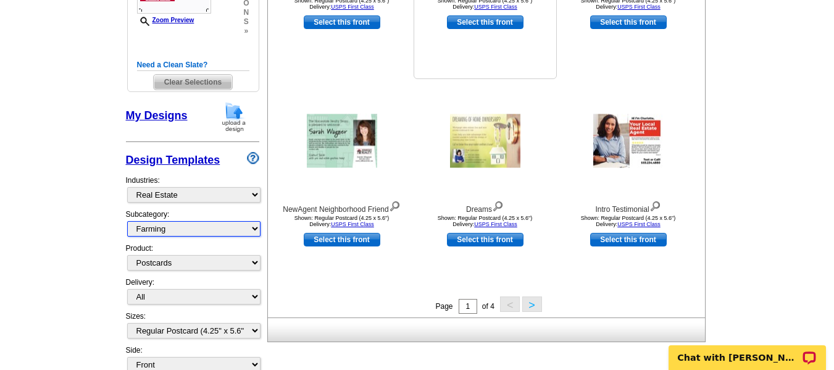
scroll to position [411, 0]
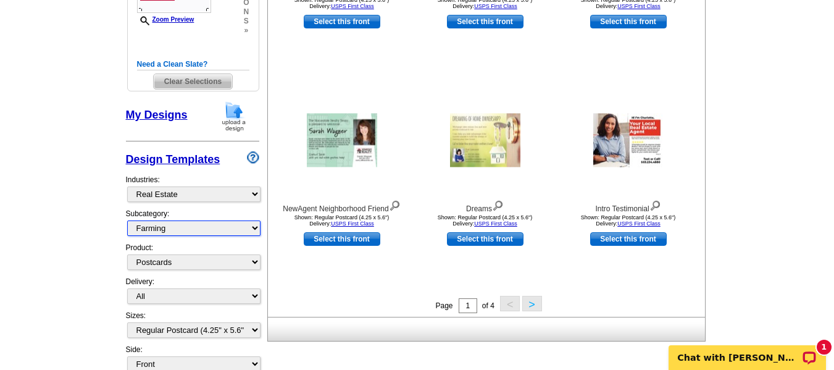
click at [211, 231] on select "All RE/MAX® Referrals [PERSON_NAME]® Berkshire Hathaway Home Services Century 2…" at bounding box center [193, 227] width 133 height 15
select select "1089"
click at [127, 222] on select "All RE/MAX® Referrals [PERSON_NAME]® Berkshire Hathaway Home Services Century 2…" at bounding box center [193, 227] width 133 height 15
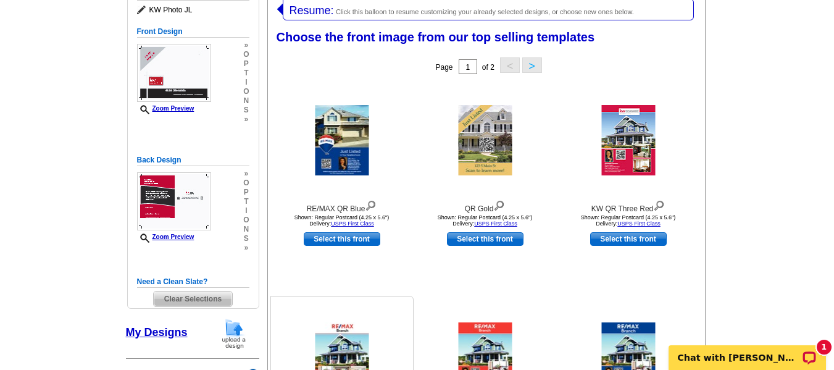
scroll to position [191, 0]
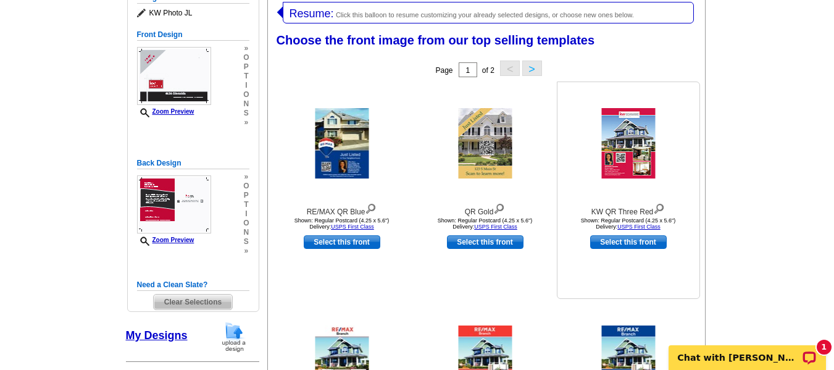
click at [610, 243] on link "Select this front" at bounding box center [628, 242] width 77 height 14
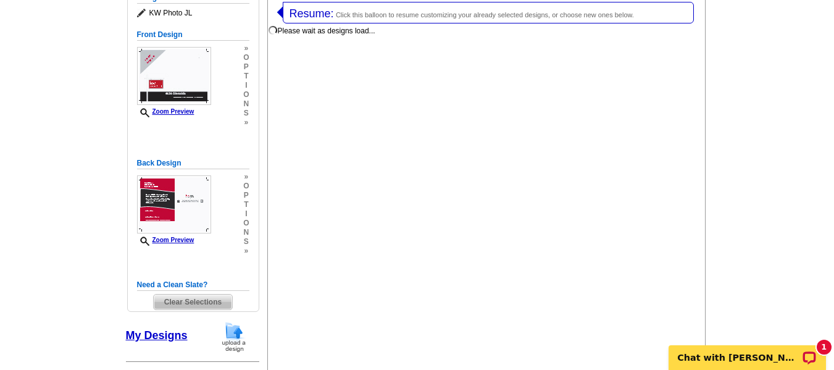
select select "back"
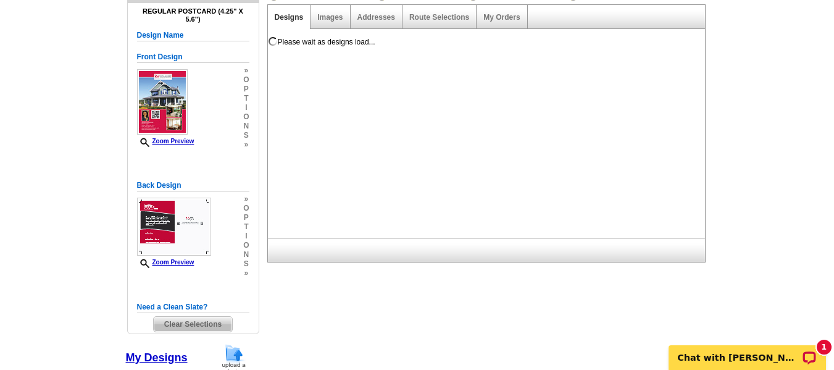
scroll to position [136, 0]
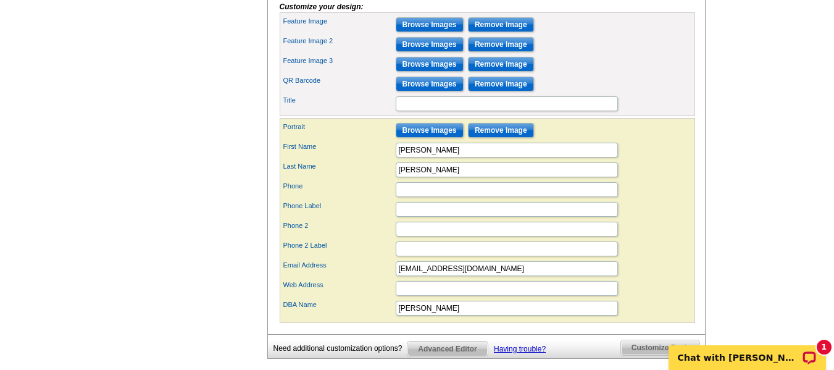
scroll to position [531, 0]
drag, startPoint x: 475, startPoint y: 182, endPoint x: 388, endPoint y: 170, distance: 87.9
click at [388, 170] on div "Portrait Browse Images Remove Image First Name [PERSON_NAME] Last Name [PERSON_…" at bounding box center [487, 219] width 415 height 205
click at [323, 131] on label "Portrait" at bounding box center [338, 126] width 111 height 10
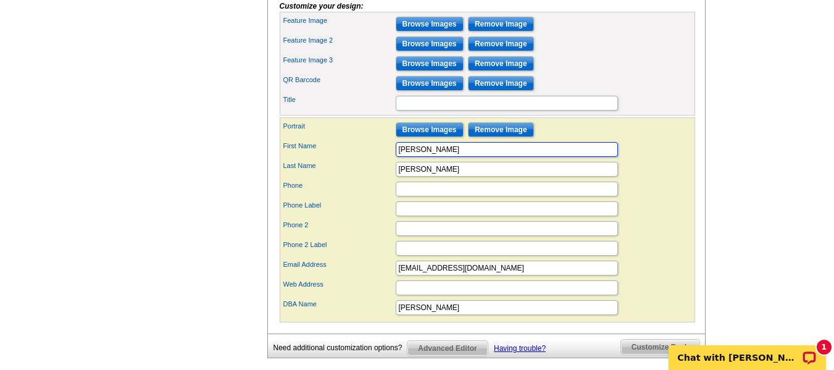
drag, startPoint x: 430, startPoint y: 170, endPoint x: 268, endPoint y: 173, distance: 161.7
type input "Carlee"
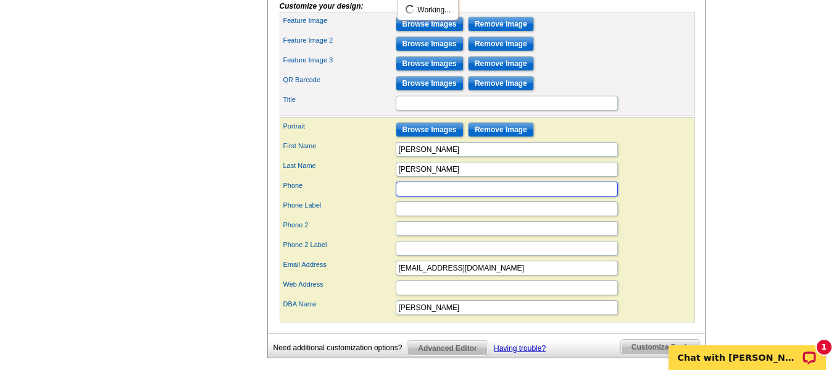
scroll to position [0, 0]
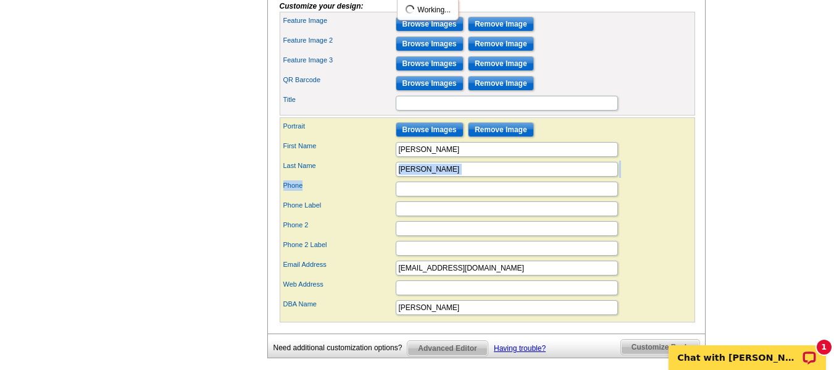
drag, startPoint x: 372, startPoint y: 189, endPoint x: 266, endPoint y: 161, distance: 109.9
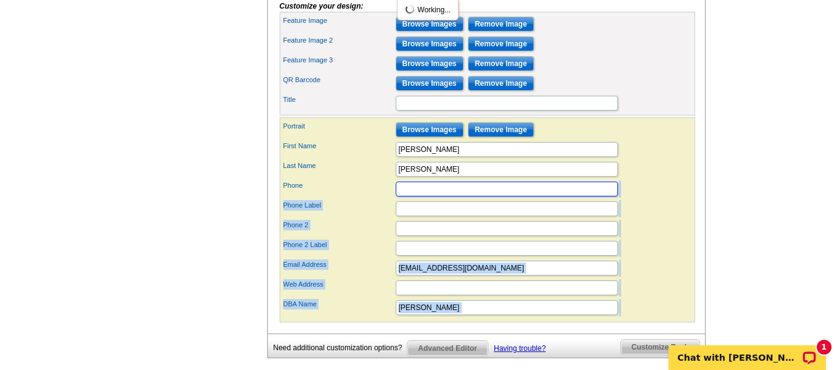
click at [408, 196] on input "Phone" at bounding box center [507, 188] width 222 height 15
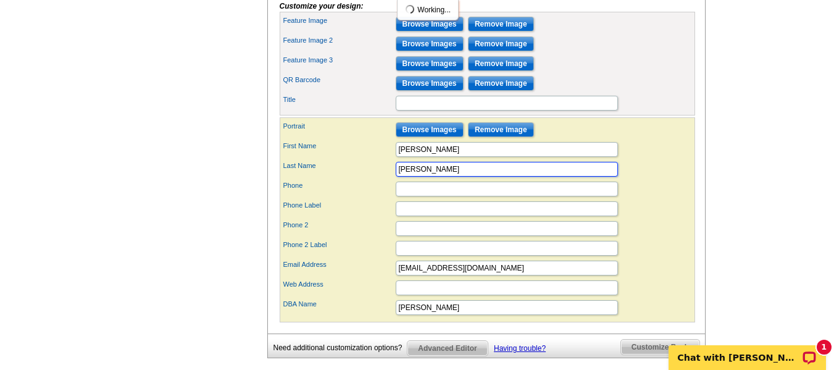
drag, startPoint x: 436, startPoint y: 191, endPoint x: 321, endPoint y: 166, distance: 117.4
click at [321, 166] on div "Portrait Browse Images Remove Image First Name Carlee Last Name wilson Phone Ph…" at bounding box center [487, 219] width 415 height 205
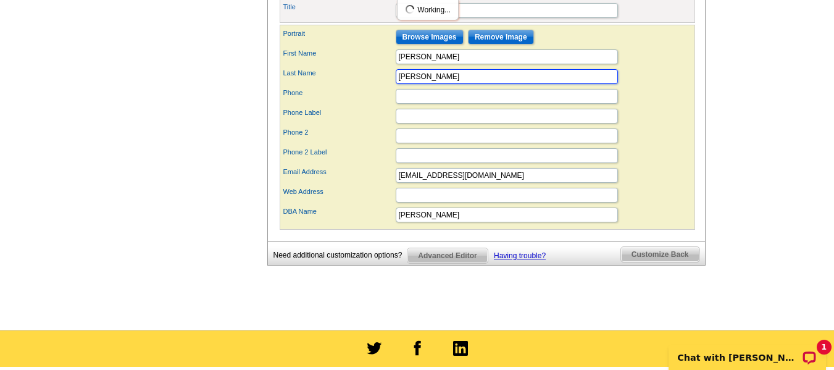
scroll to position [624, 0]
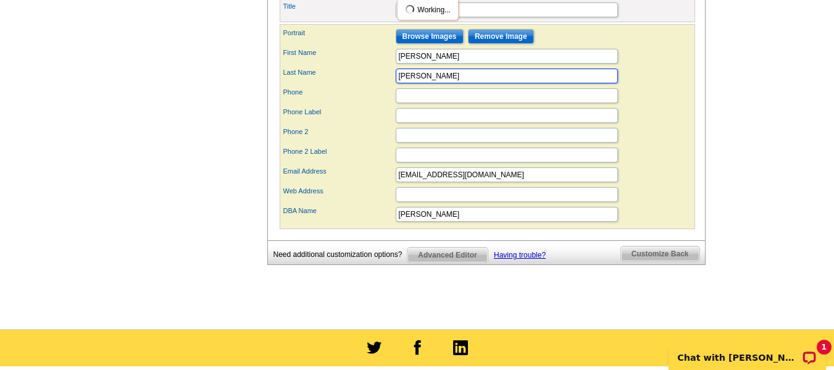
type input "[PERSON_NAME]"
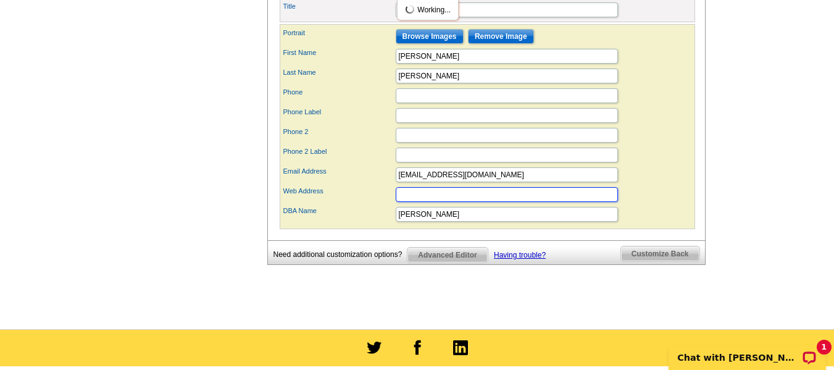
click at [424, 202] on input "Web Address" at bounding box center [507, 194] width 222 height 15
type input "[DOMAIN_NAME]"
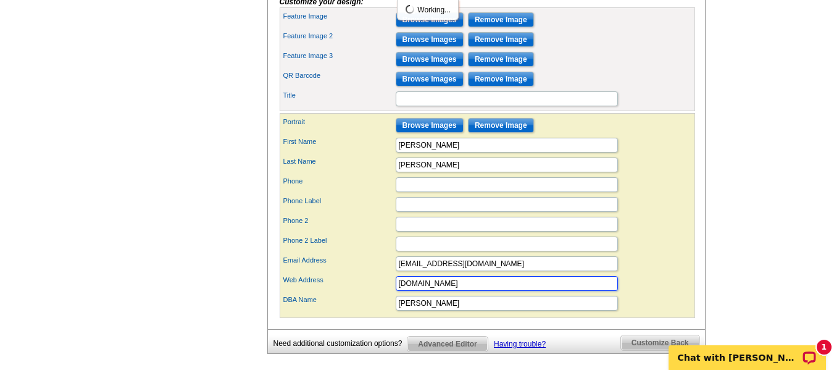
scroll to position [533, 0]
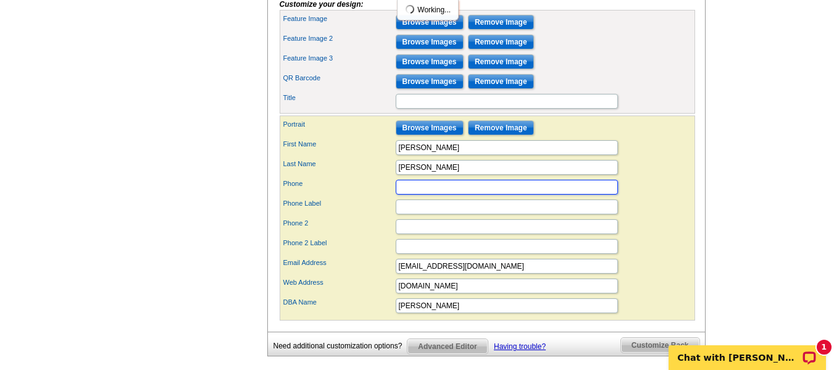
click at [427, 194] on input "Phone" at bounding box center [507, 187] width 222 height 15
type input "5"
type input "C"
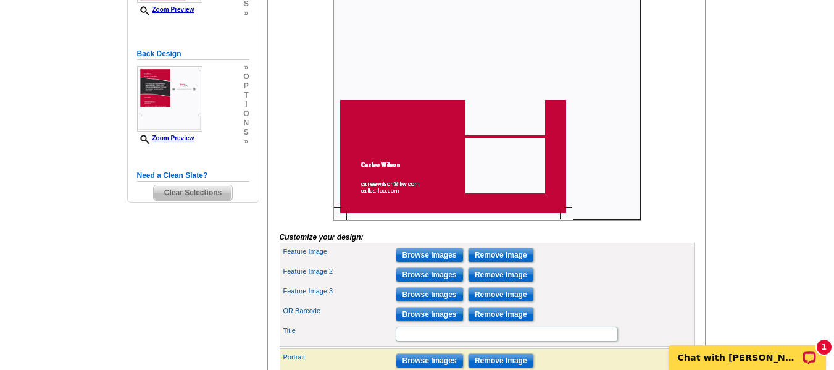
scroll to position [299, 0]
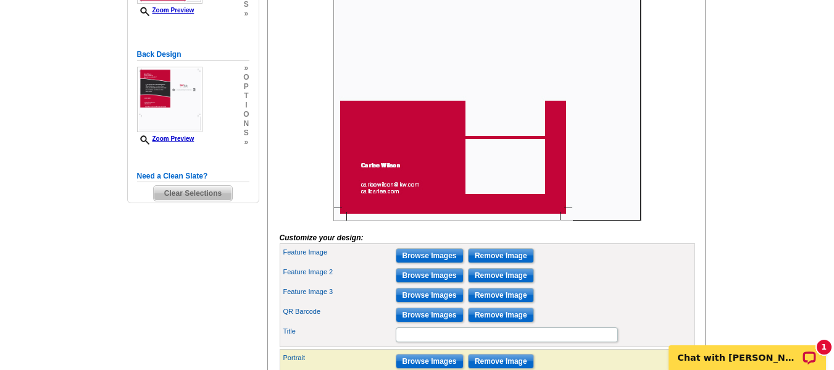
type input "c: [PHONE_NUMBER]"
click at [426, 263] on input "Browse Images" at bounding box center [430, 255] width 68 height 15
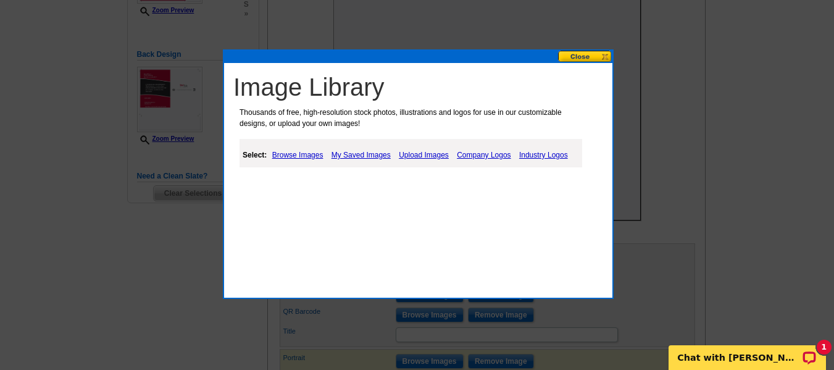
click at [439, 154] on link "Upload Images" at bounding box center [424, 155] width 56 height 15
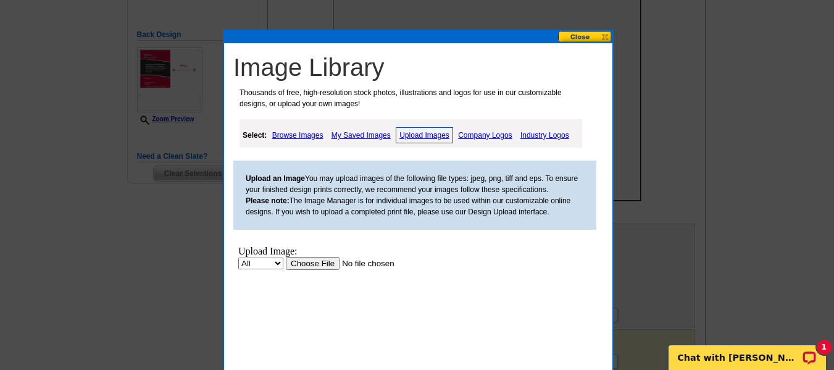
scroll to position [320, 0]
click at [296, 269] on input "file" at bounding box center [364, 262] width 156 height 13
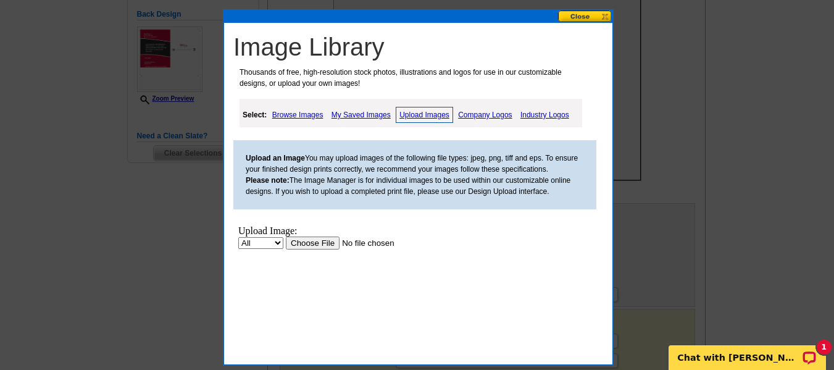
scroll to position [338, 0]
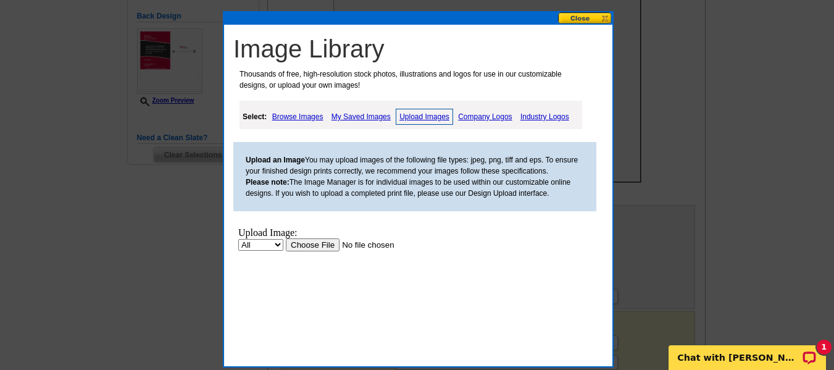
click at [286, 251] on input "file" at bounding box center [364, 244] width 156 height 13
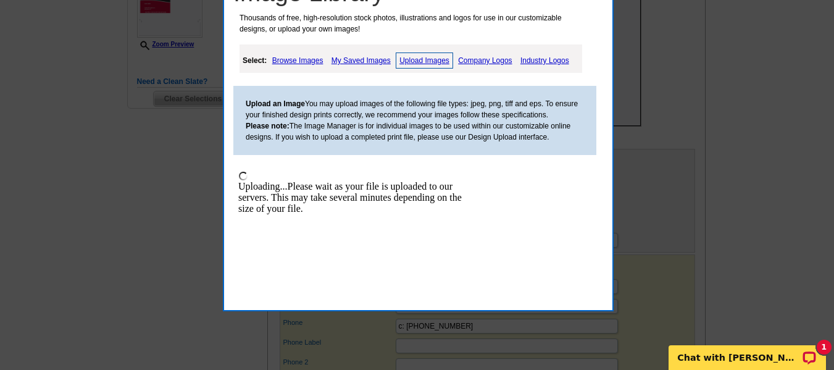
scroll to position [394, 0]
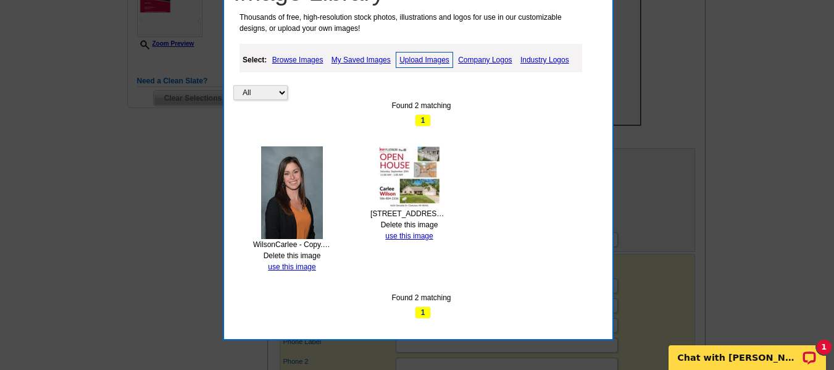
click at [427, 119] on span "1" at bounding box center [423, 120] width 16 height 12
click at [421, 178] on img at bounding box center [409, 177] width 62 height 62
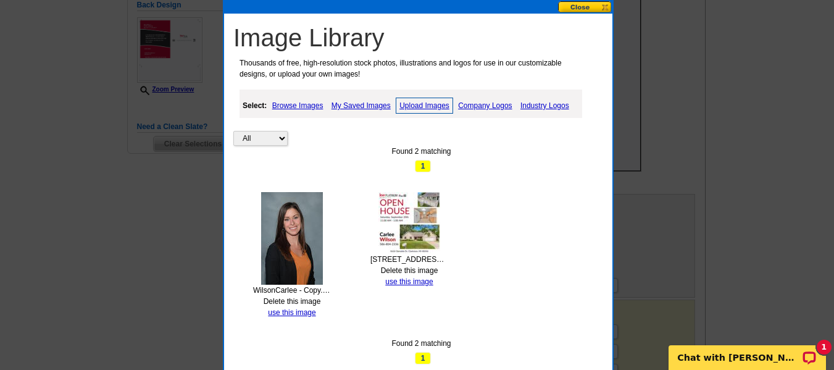
scroll to position [351, 0]
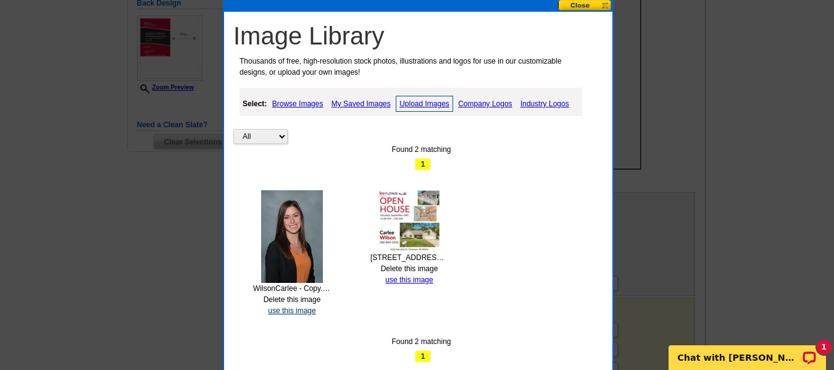
click at [295, 309] on link "use this image" at bounding box center [292, 310] width 48 height 9
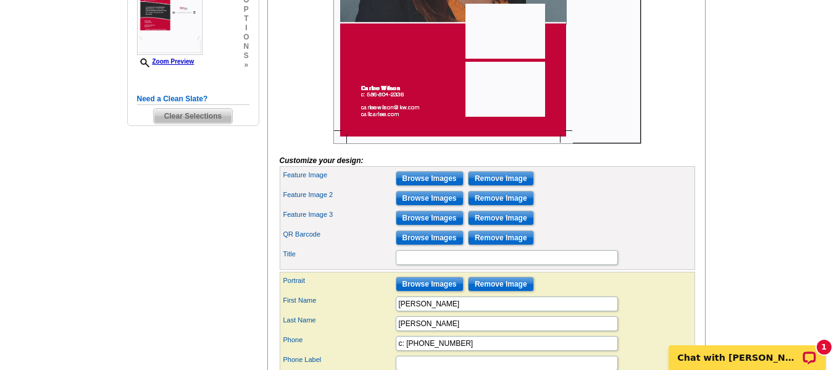
scroll to position [377, 0]
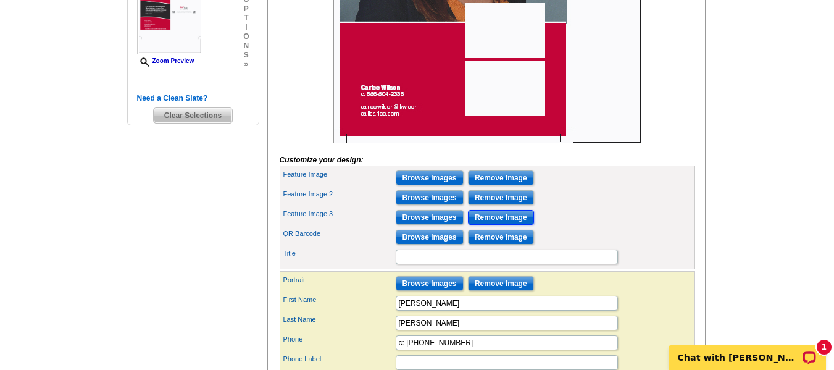
click at [487, 225] on input "Remove Image" at bounding box center [501, 217] width 66 height 15
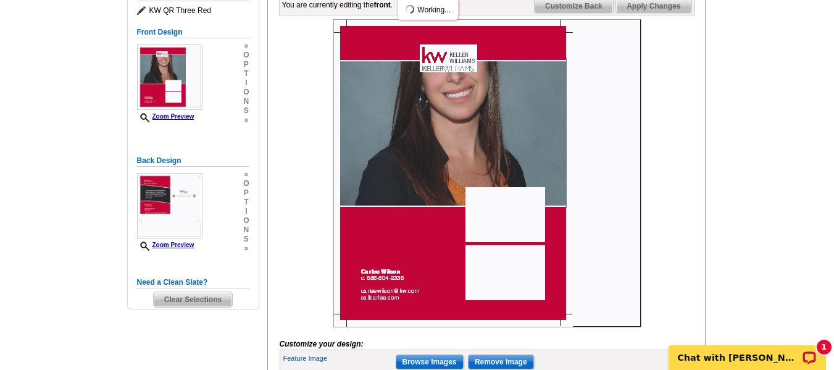
scroll to position [193, 0]
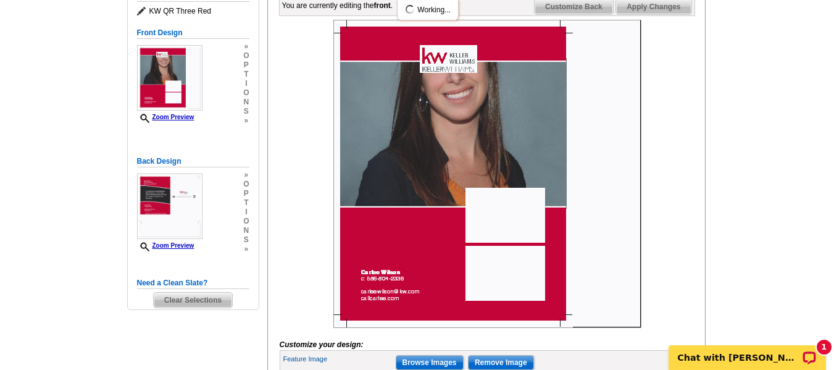
click at [430, 177] on img at bounding box center [487, 174] width 308 height 308
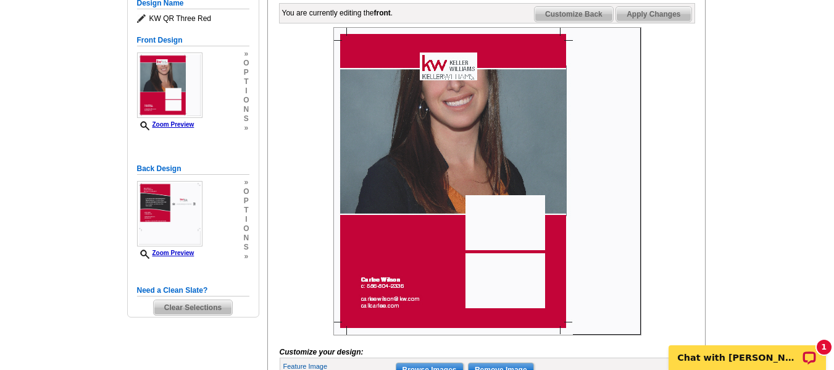
scroll to position [182, 0]
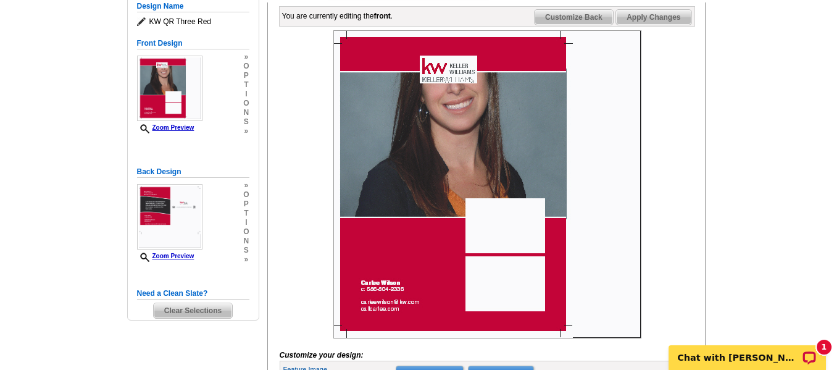
click at [430, 148] on img at bounding box center [487, 184] width 308 height 308
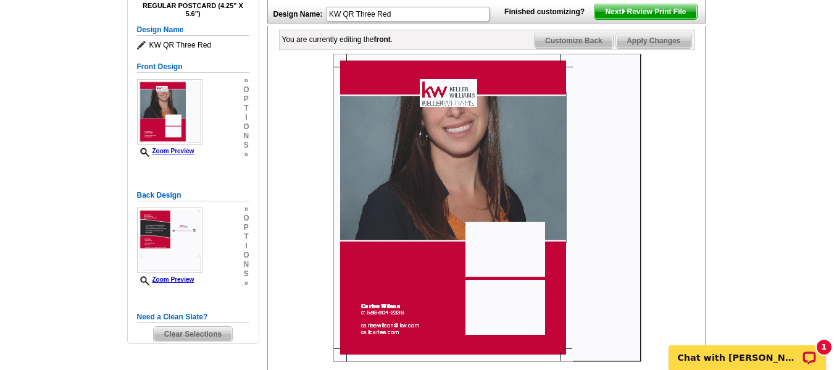
scroll to position [158, 0]
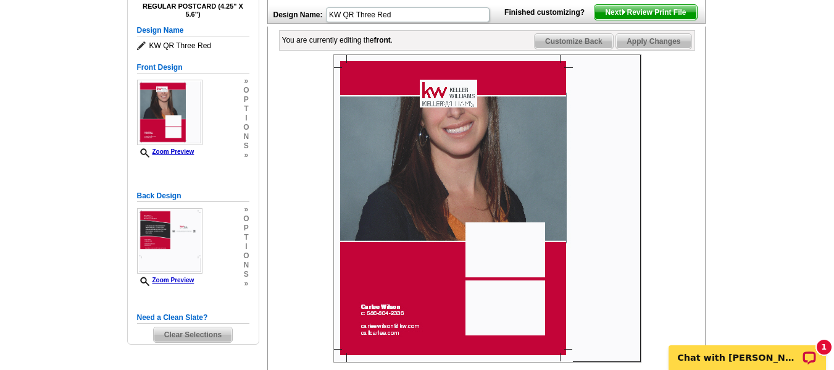
click at [508, 251] on img at bounding box center [487, 208] width 308 height 308
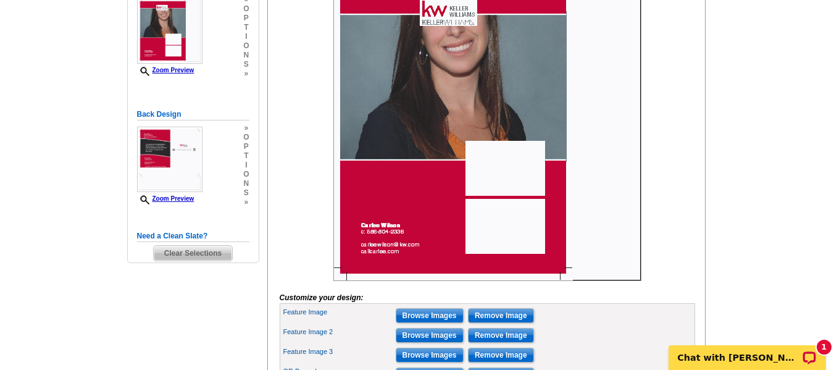
scroll to position [349, 0]
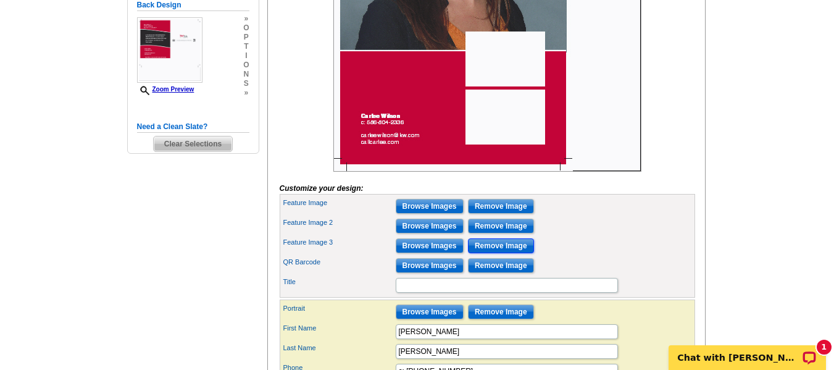
click at [504, 253] on input "Remove Image" at bounding box center [501, 245] width 66 height 15
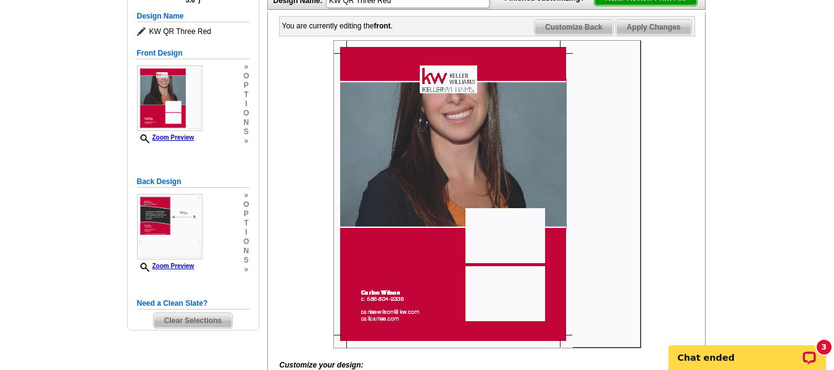
scroll to position [174, 0]
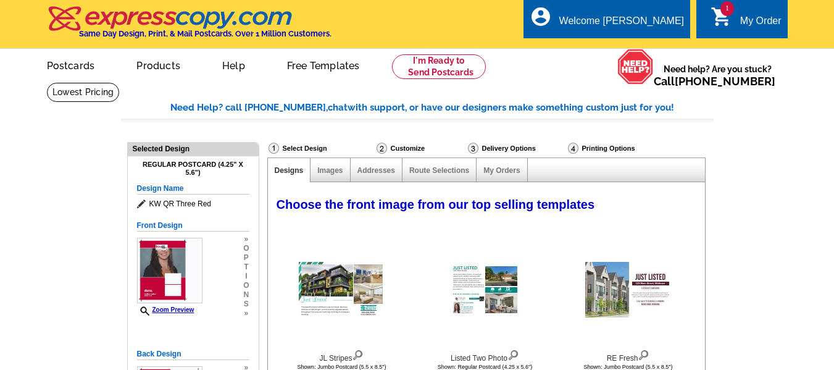
select select "1"
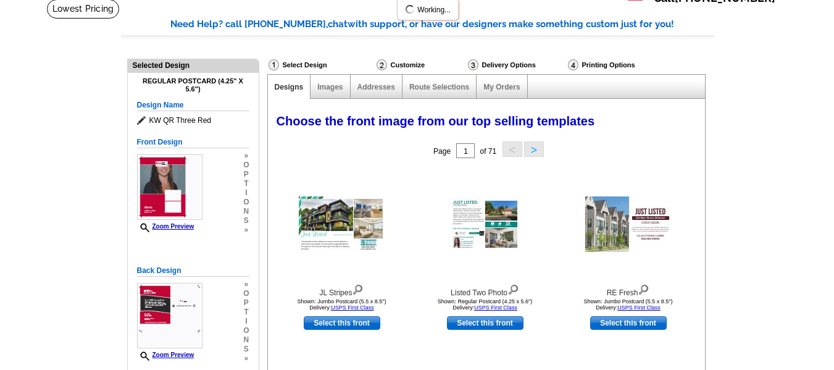
select select "785"
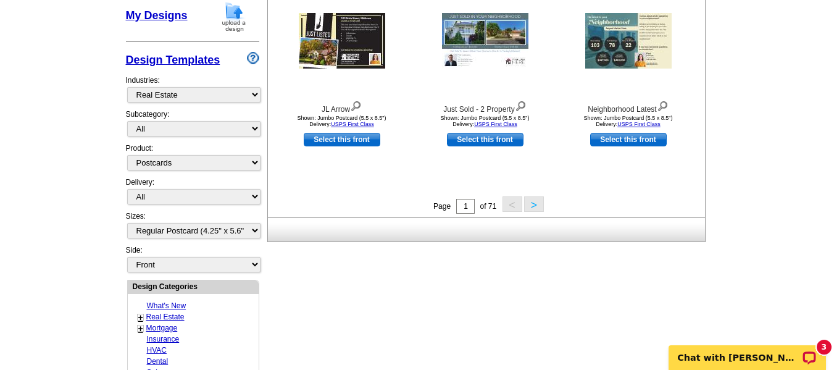
scroll to position [518, 0]
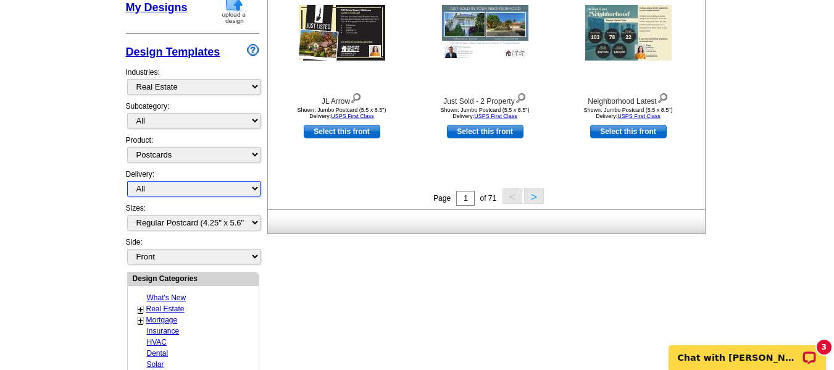
click at [214, 191] on select "All First Class Mail Shipped to Me EDDM Save 66% on Postage" at bounding box center [193, 188] width 133 height 15
click at [127, 182] on select "All First Class Mail Shipped to Me EDDM Save 66% on Postage" at bounding box center [193, 188] width 133 height 15
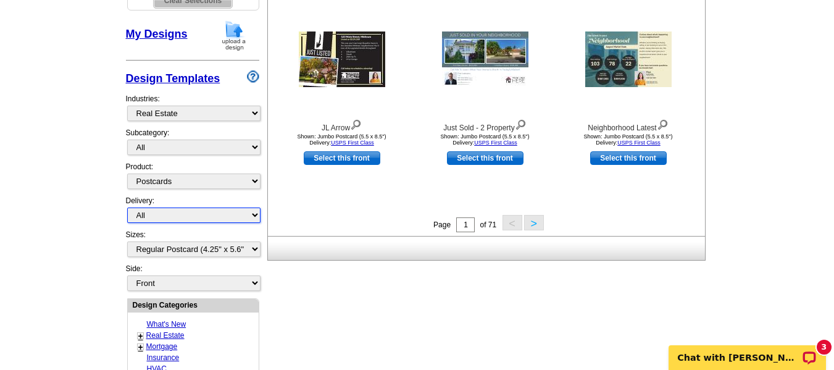
scroll to position [491, 0]
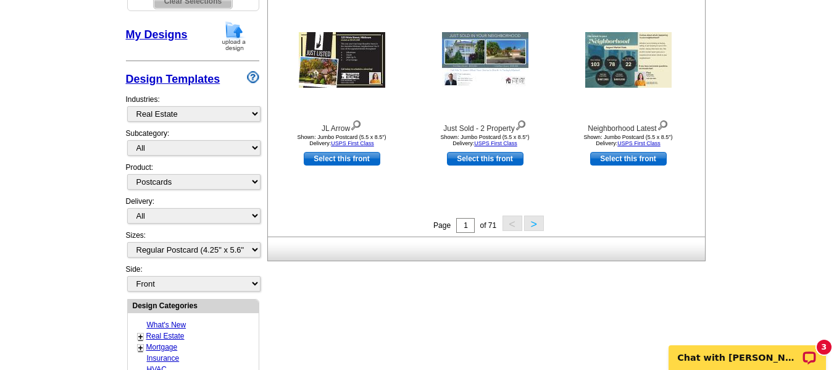
click at [214, 139] on div "Subcategory: All RE/MAX® Referrals Keller Williams® Berkshire Hathaway Home Ser…" at bounding box center [192, 145] width 133 height 34
click at [213, 146] on select "All RE/MAX® Referrals Keller Williams® Berkshire Hathaway Home Services Century…" at bounding box center [193, 147] width 133 height 15
click at [127, 141] on select "All RE/MAX® Referrals Keller Williams® Berkshire Hathaway Home Services Century…" at bounding box center [193, 147] width 133 height 15
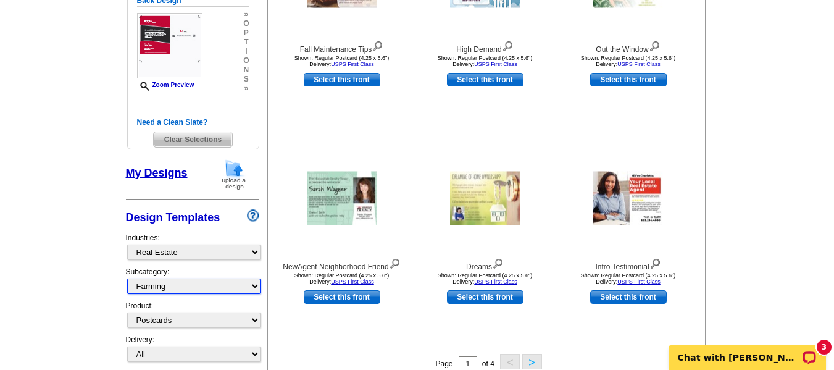
scroll to position [354, 0]
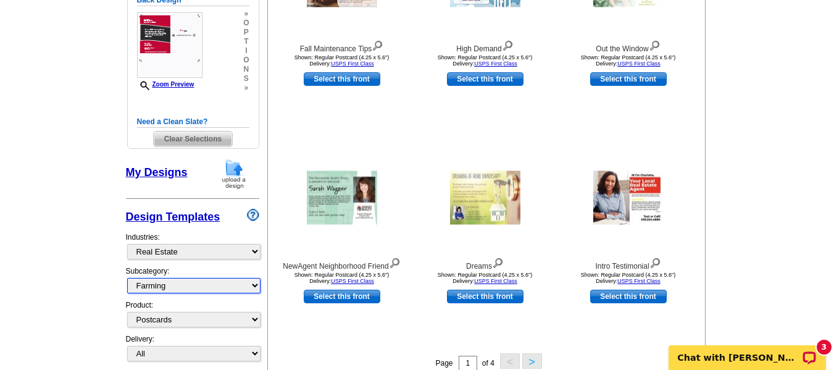
click at [180, 293] on select "All RE/MAX® Referrals Keller Williams® Berkshire Hathaway Home Services Century…" at bounding box center [193, 285] width 133 height 15
select select "887"
click at [127, 279] on select "All RE/MAX® Referrals Keller Williams® Berkshire Hathaway Home Services Century…" at bounding box center [193, 285] width 133 height 15
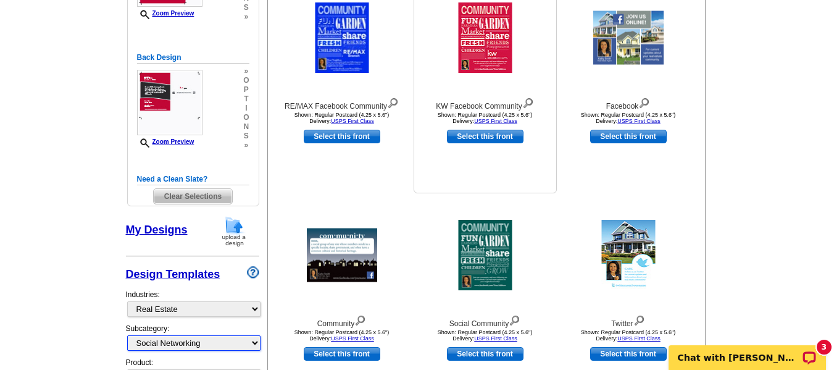
scroll to position [273, 0]
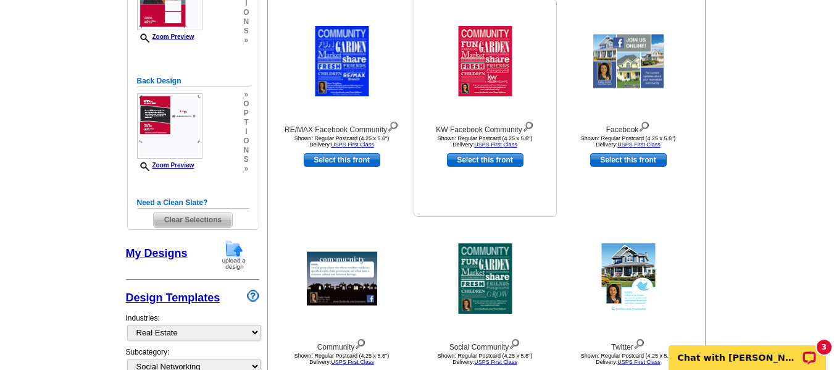
click at [485, 164] on link "Select this front" at bounding box center [485, 160] width 77 height 14
select select "back"
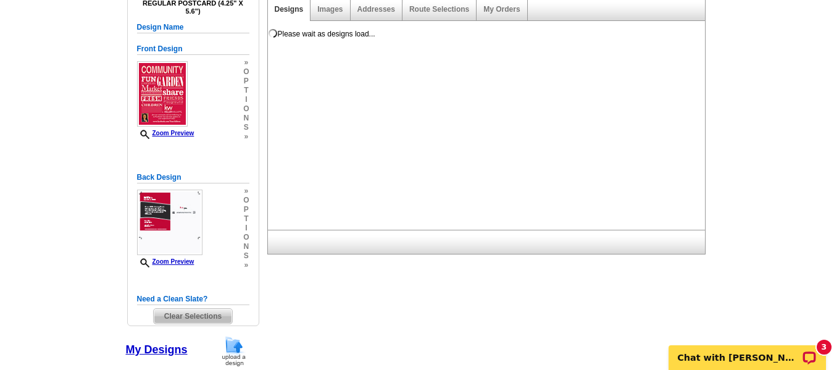
scroll to position [165, 0]
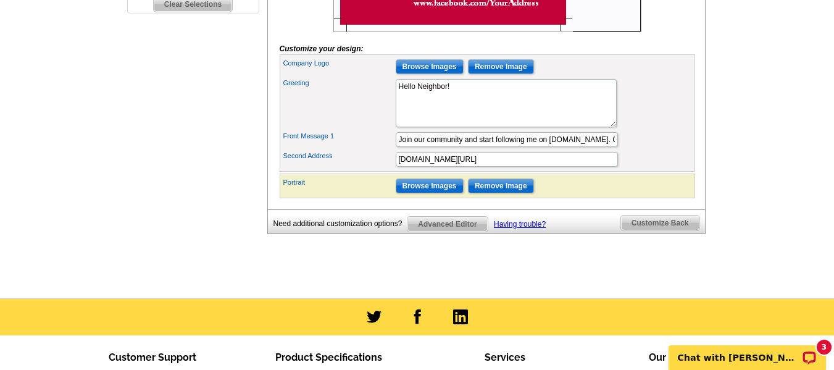
scroll to position [488, 0]
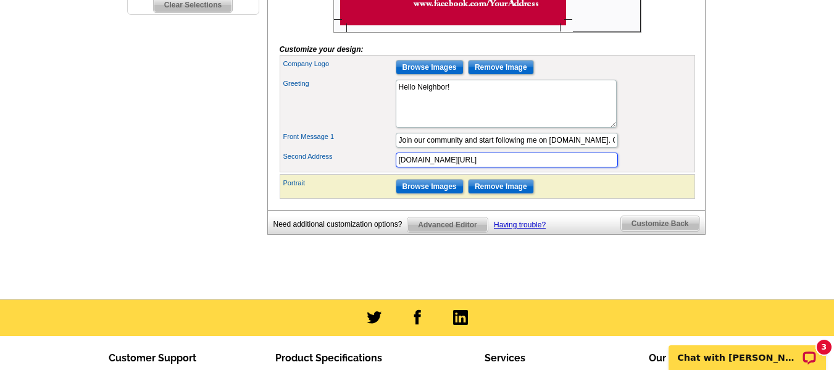
click at [518, 167] on input "[DOMAIN_NAME][URL]" at bounding box center [507, 159] width 222 height 15
drag, startPoint x: 531, startPoint y: 183, endPoint x: 464, endPoint y: 183, distance: 66.7
click at [464, 167] on input "[DOMAIN_NAME][URL]" at bounding box center [507, 159] width 222 height 15
drag, startPoint x: 469, startPoint y: 185, endPoint x: 295, endPoint y: 164, distance: 175.3
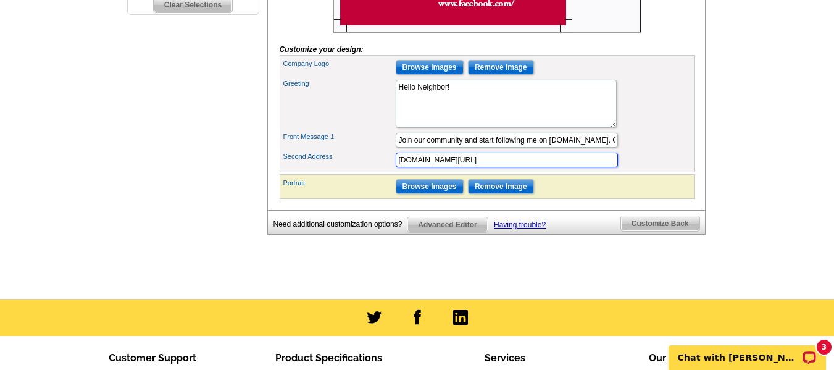
click at [295, 164] on div "Company Logo Browse Images Remove Image Greeting Hello Neighbor! Front Message …" at bounding box center [487, 113] width 415 height 117
paste input "[URL][DOMAIN_NAME]"
type input "[URL][DOMAIN_NAME]"
click at [573, 196] on div "Portrait Browse Images Remove Image" at bounding box center [487, 187] width 410 height 20
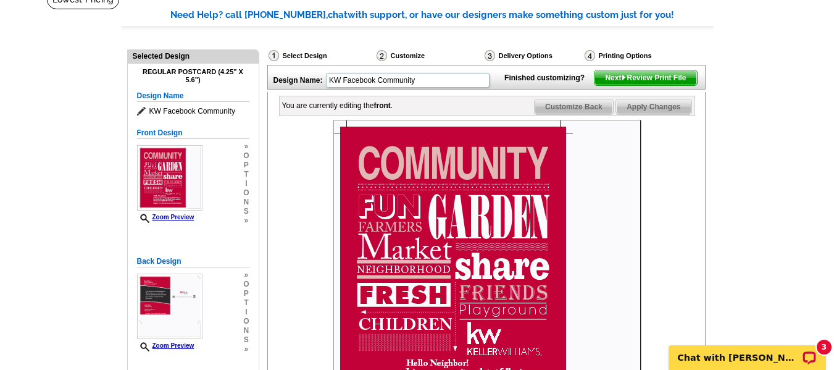
scroll to position [93, 0]
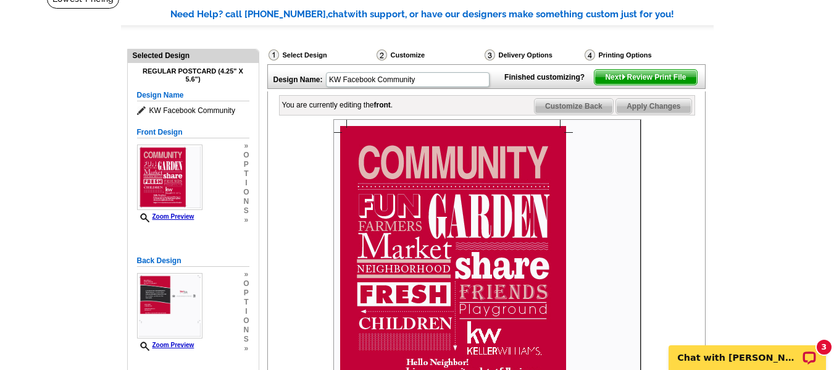
click at [604, 85] on span "Next Review Print File" at bounding box center [645, 77] width 102 height 15
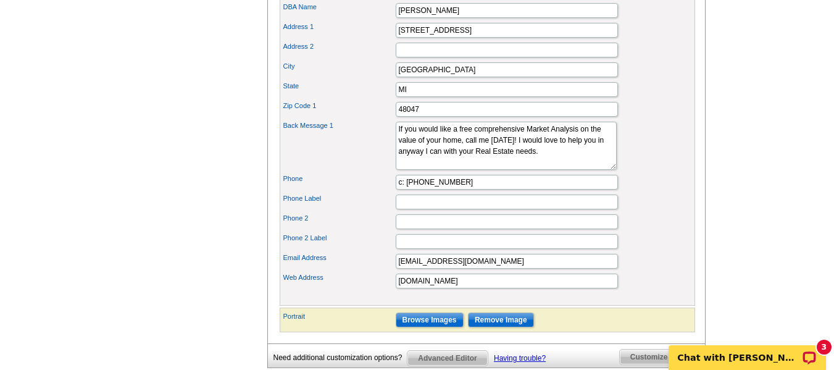
scroll to position [620, 0]
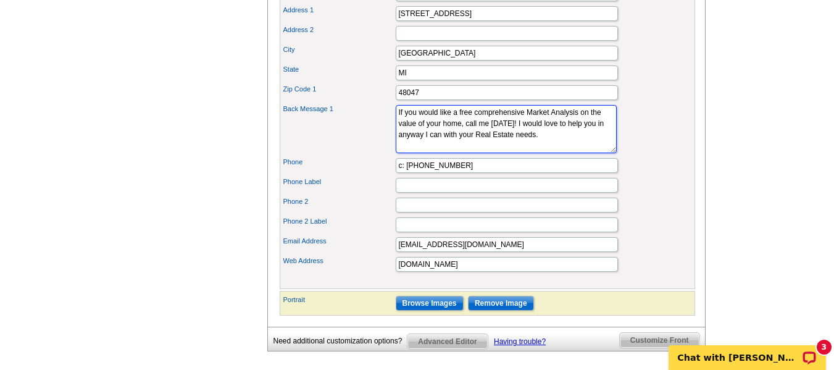
click at [397, 129] on textarea "If you would like a free comprehensive Market Analysis on the value of your hom…" at bounding box center [506, 129] width 221 height 48
drag, startPoint x: 414, startPoint y: 159, endPoint x: 306, endPoint y: 36, distance: 164.0
click at [306, 36] on div "First Name [PERSON_NAME] Last Name [PERSON_NAME] Company Name [PERSON_NAME] MI" at bounding box center [487, 105] width 415 height 367
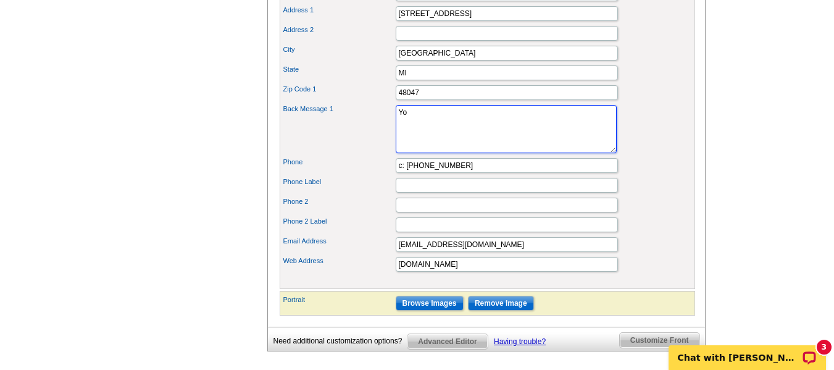
type textarea "Y"
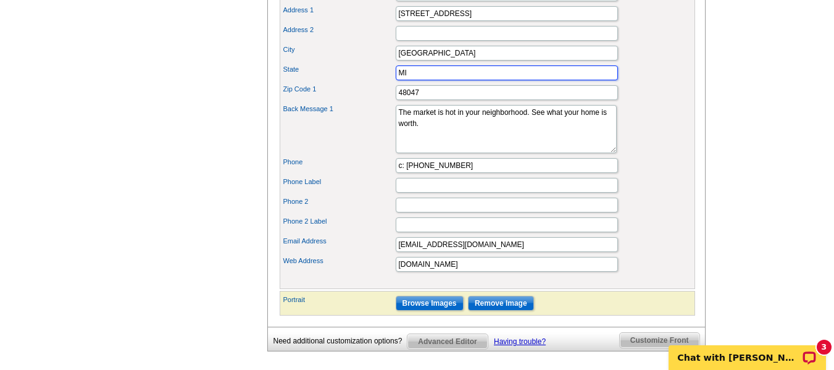
click at [480, 80] on input "MI" at bounding box center [507, 72] width 222 height 15
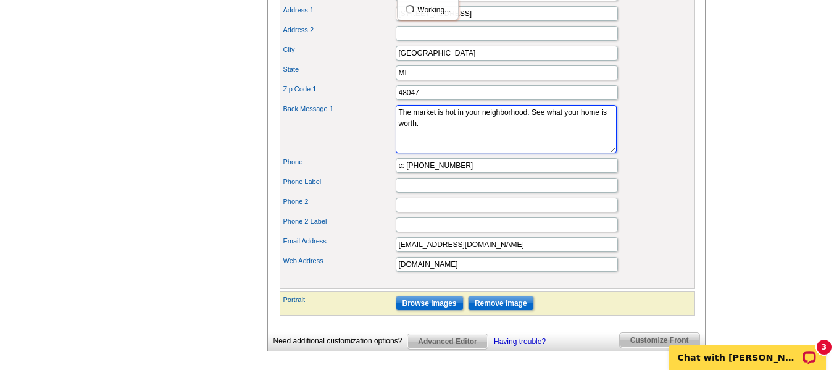
click at [446, 153] on textarea "If you would like a free comprehensive Market Analysis on the value of your hom…" at bounding box center [506, 129] width 221 height 48
click at [507, 150] on textarea "If you would like a free comprehensive Market Analysis on the value of your hom…" at bounding box center [506, 129] width 221 height 48
click at [467, 153] on textarea "If you would like a free comprehensive Market Analysis on the value of your hom…" at bounding box center [506, 129] width 221 height 48
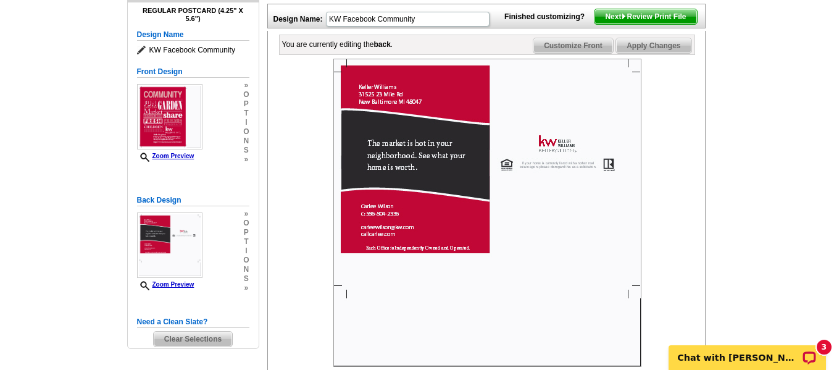
scroll to position [154, 0]
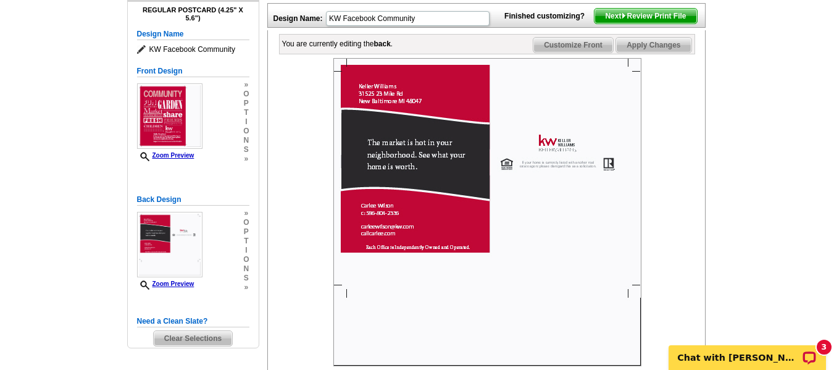
type textarea "The market is hot in your neighborhood. See what your home is worth. You can ca…"
click at [652, 52] on span "Apply Changes" at bounding box center [653, 45] width 75 height 15
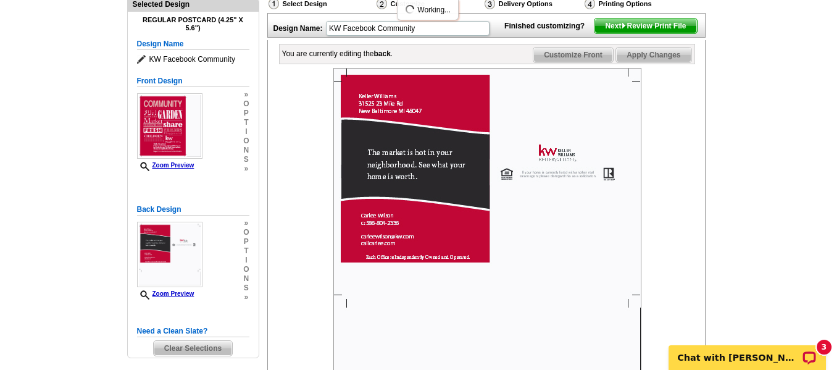
scroll to position [0, 0]
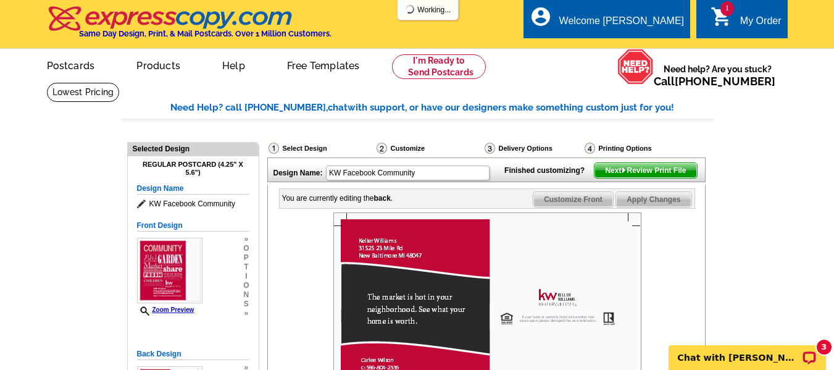
click at [605, 178] on span "Next Review Print File" at bounding box center [645, 170] width 102 height 15
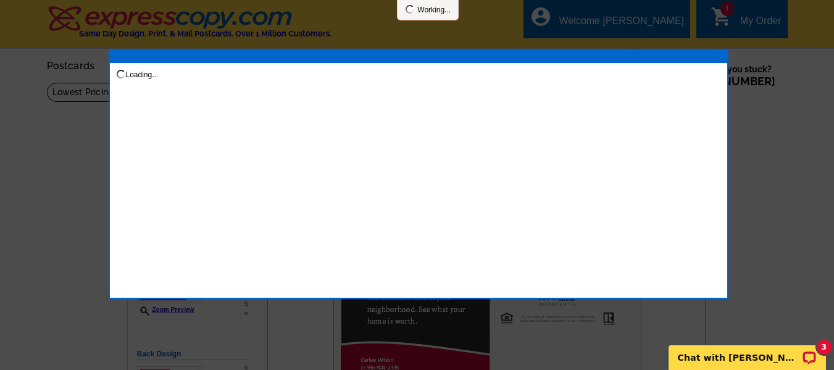
scroll to position [3, 0]
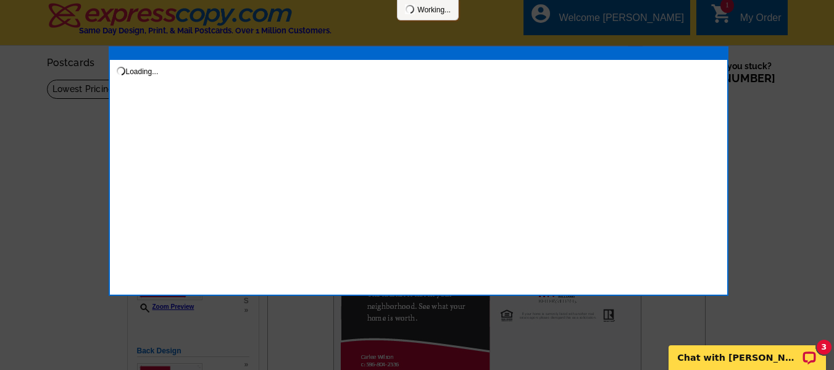
click at [813, 97] on div at bounding box center [417, 183] width 834 height 373
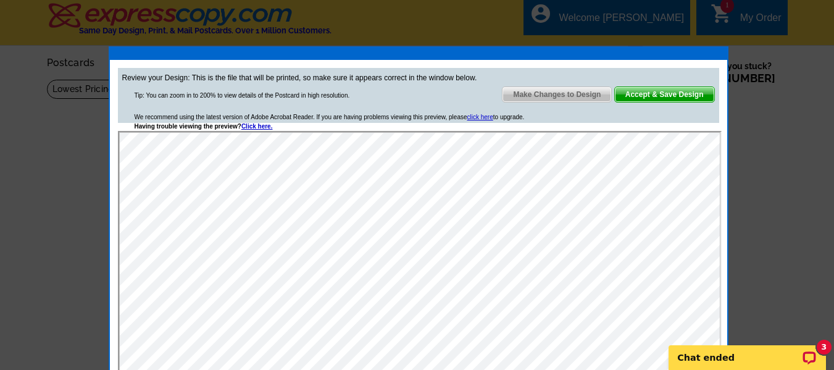
scroll to position [0, 0]
click at [630, 93] on span "Accept & Save Design" at bounding box center [664, 94] width 99 height 15
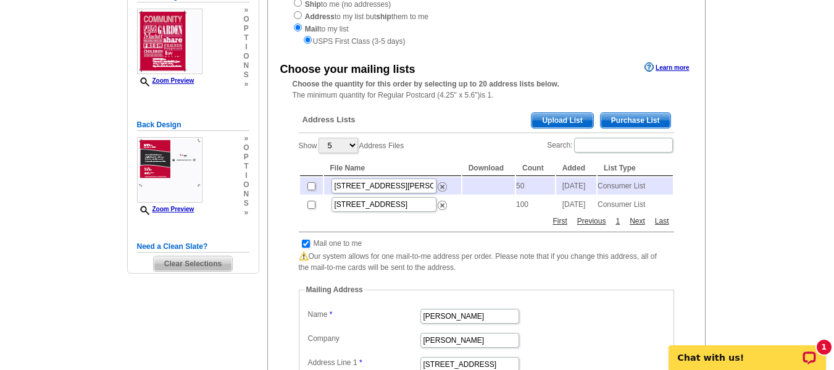
scroll to position [187, 0]
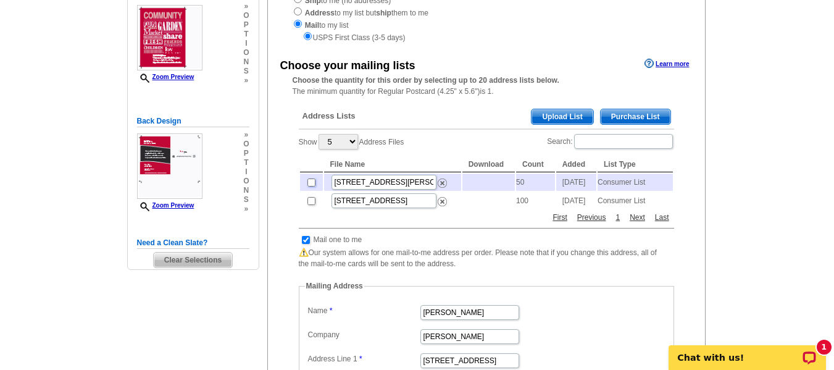
click at [314, 183] on input "checkbox" at bounding box center [311, 182] width 8 height 8
checkbox input "true"
click at [306, 244] on input "checkbox" at bounding box center [306, 240] width 8 height 8
checkbox input "false"
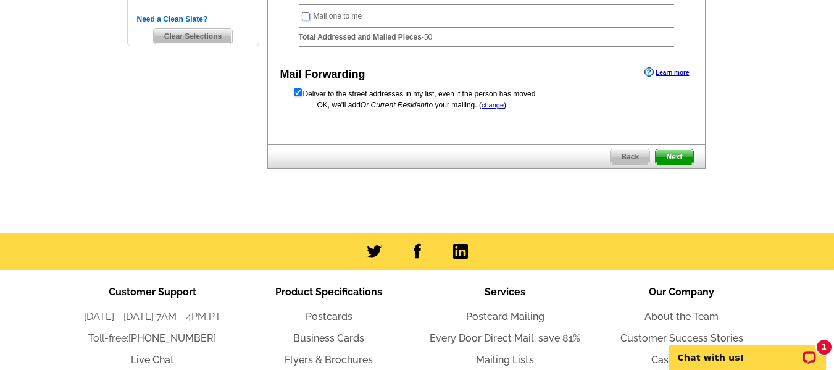
scroll to position [411, 0]
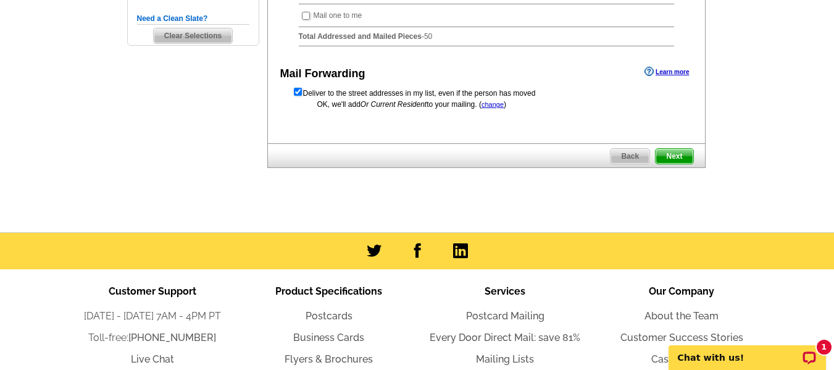
click at [668, 164] on span "Next" at bounding box center [674, 156] width 37 height 15
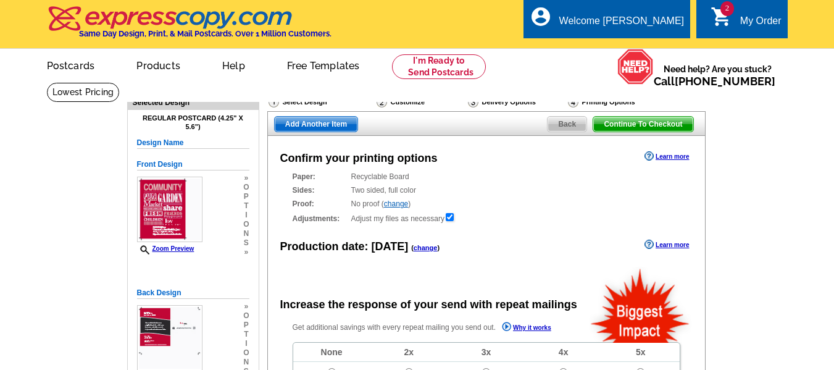
radio input "false"
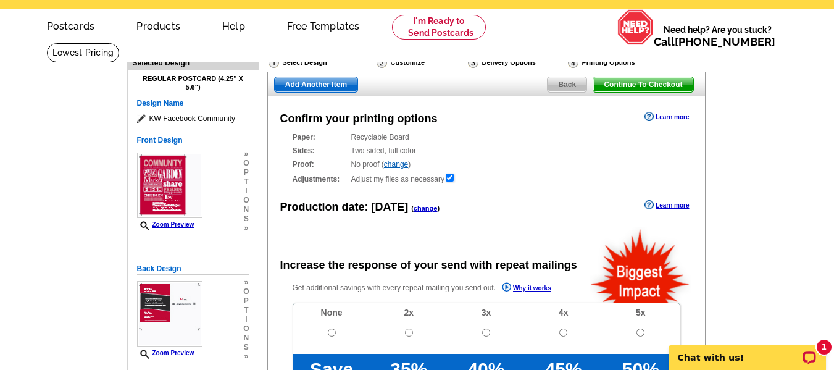
scroll to position [40, 0]
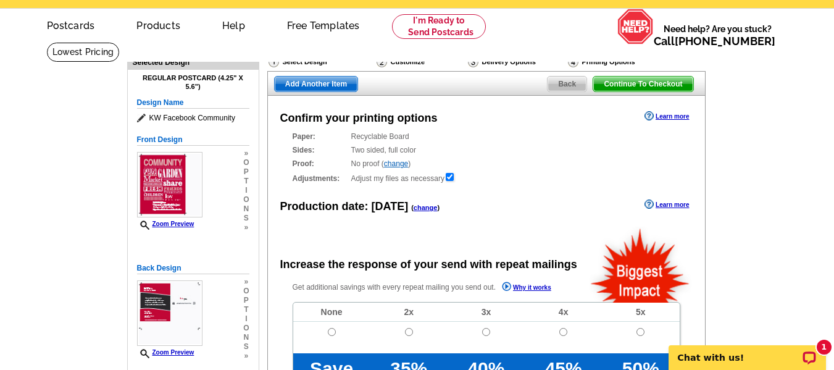
click at [339, 332] on td at bounding box center [331, 337] width 77 height 31
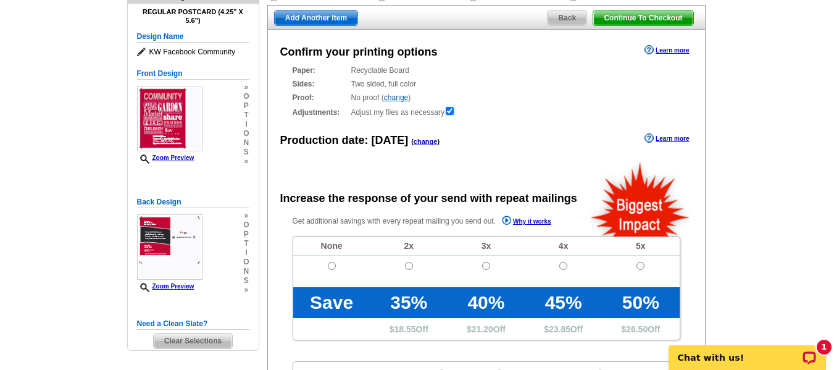
scroll to position [117, 0]
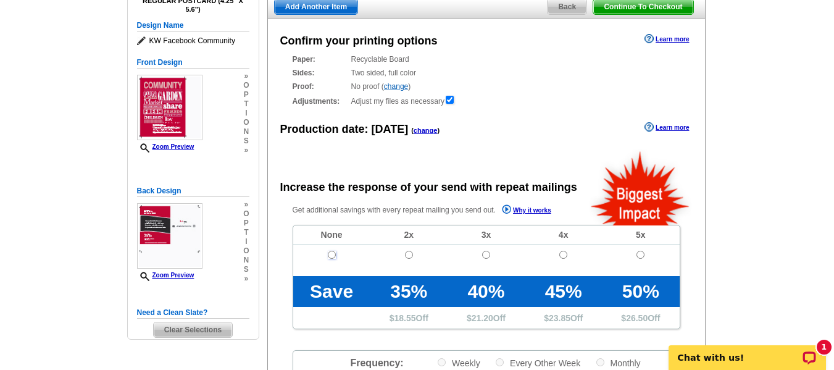
click at [331, 254] on input "radio" at bounding box center [332, 255] width 8 height 8
radio input "true"
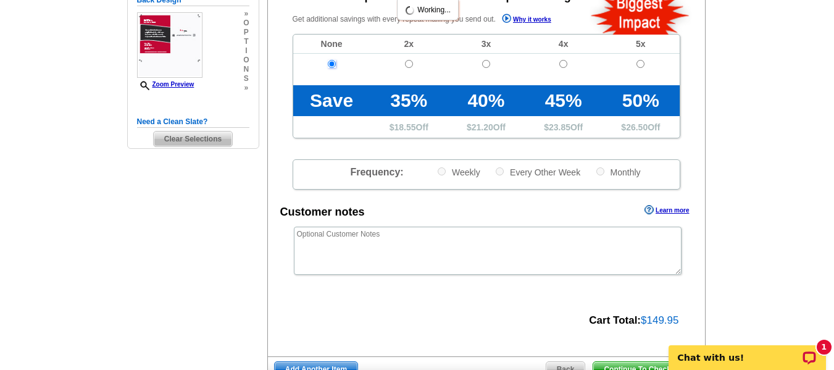
scroll to position [437, 0]
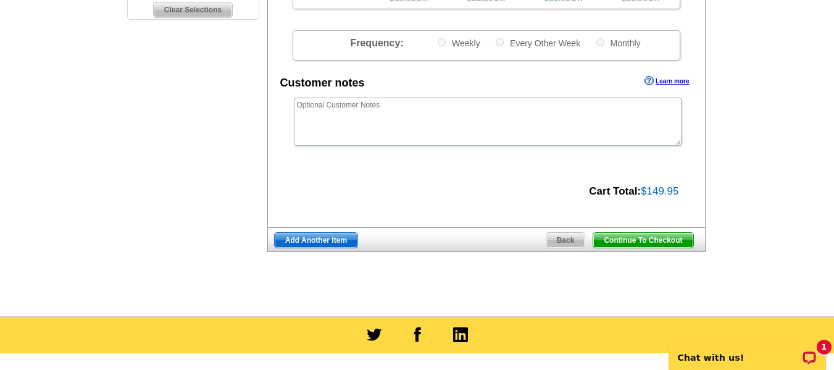
click at [641, 238] on span "Continue To Checkout" at bounding box center [642, 240] width 99 height 15
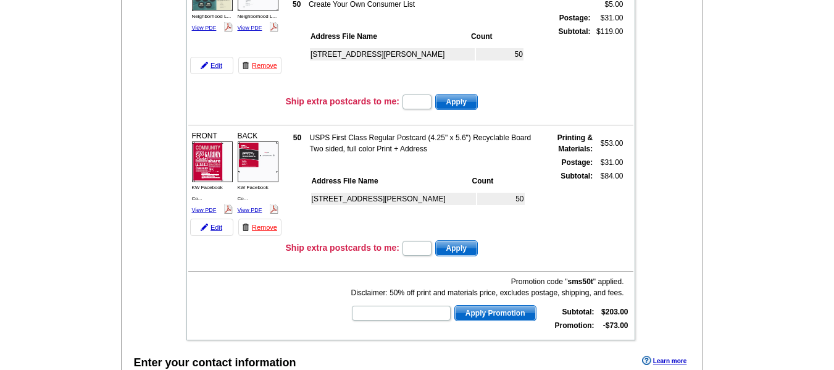
scroll to position [207, 0]
click at [406, 312] on input "text" at bounding box center [401, 312] width 99 height 15
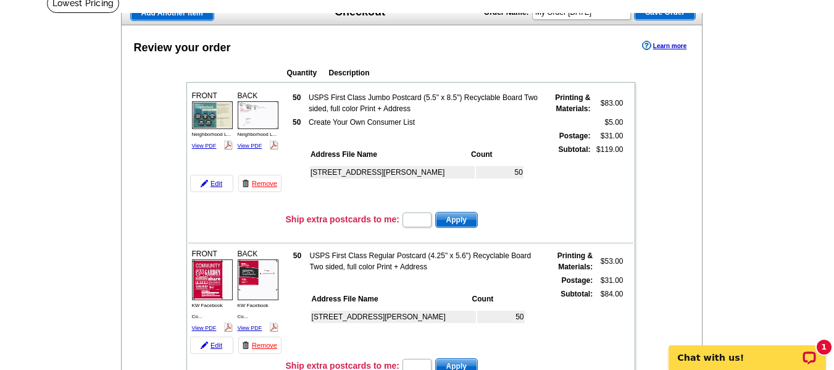
scroll to position [87, 0]
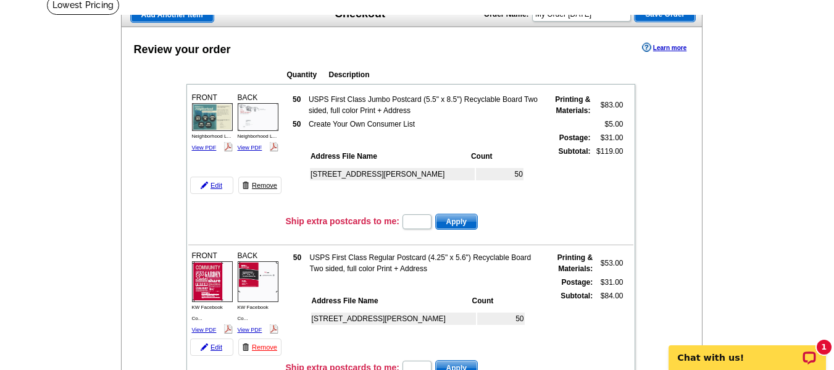
type input "SMS"
click at [263, 182] on link "Remove" at bounding box center [259, 185] width 43 height 17
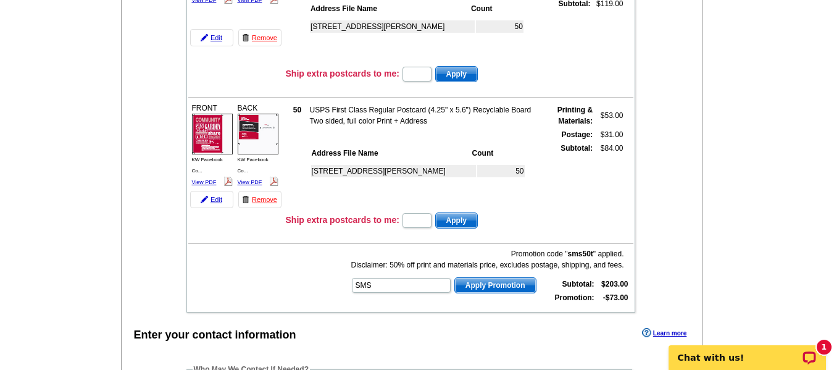
scroll to position [235, 0]
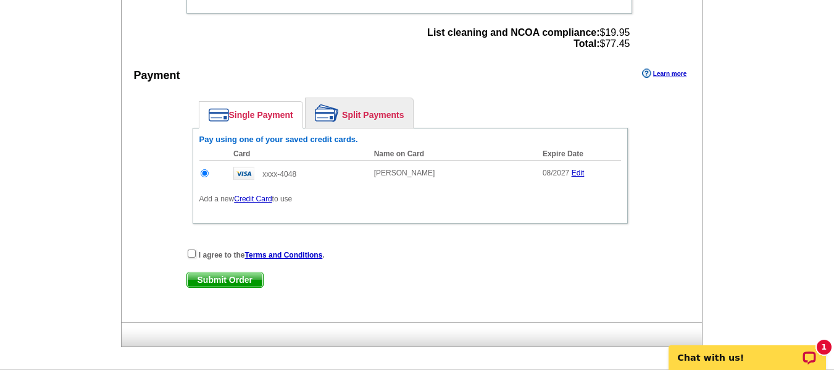
scroll to position [560, 0]
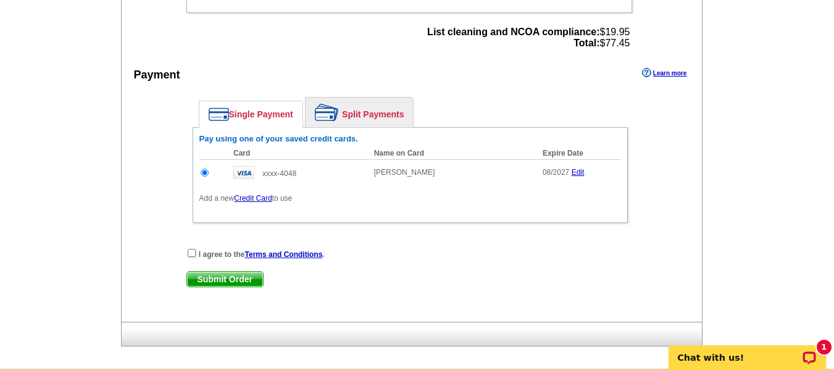
click at [260, 196] on link "Credit Card" at bounding box center [253, 198] width 38 height 9
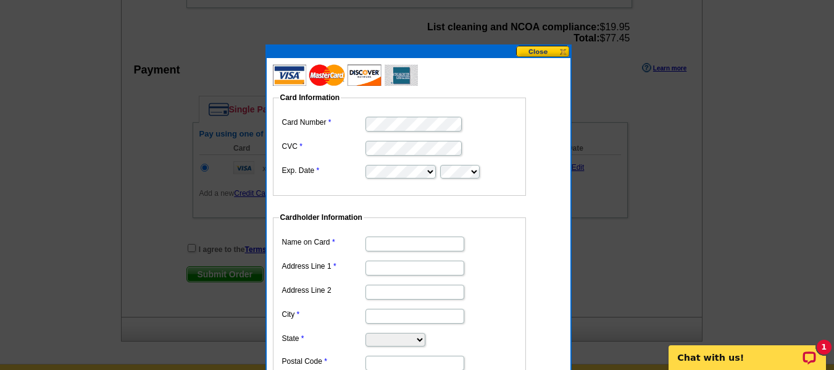
scroll to position [0, 0]
click at [410, 191] on fieldset "Card Information Card Number CVC Exp. Date" at bounding box center [399, 144] width 253 height 104
click at [440, 243] on input "Name on Card" at bounding box center [414, 243] width 99 height 15
type input "Carlee wilson"
type input "31829 Breezeway"
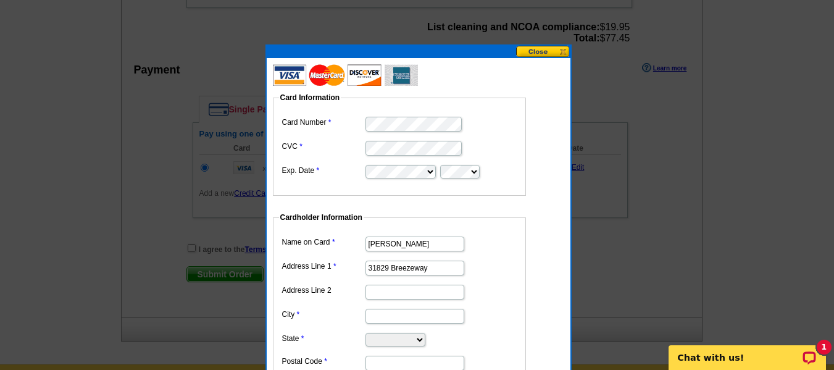
type input "chesterfield"
select select "MI"
type input "48047"
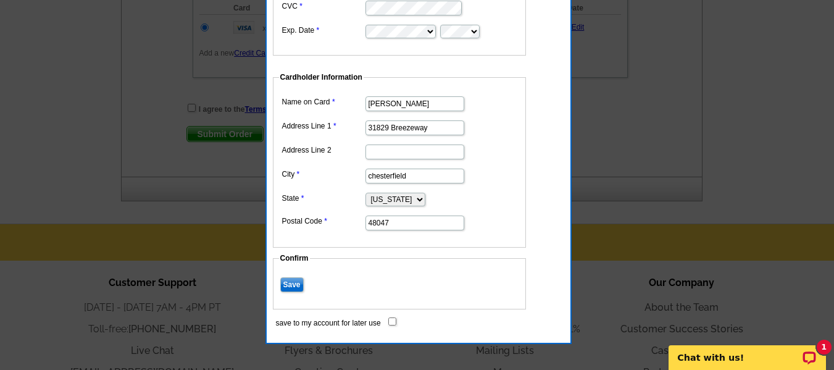
scroll to position [706, 0]
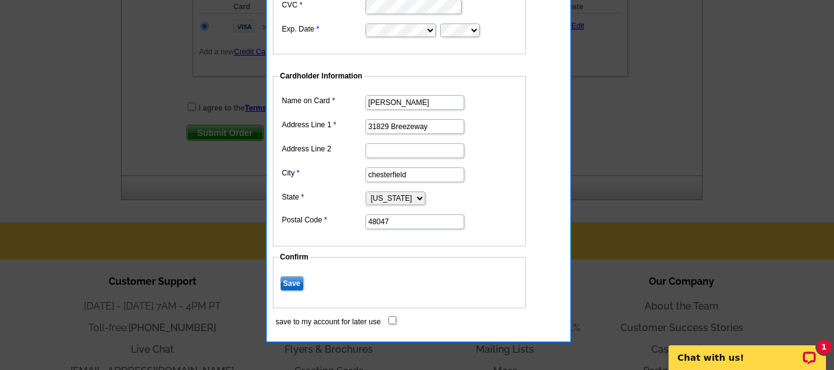
click at [296, 280] on input "Save" at bounding box center [291, 283] width 23 height 15
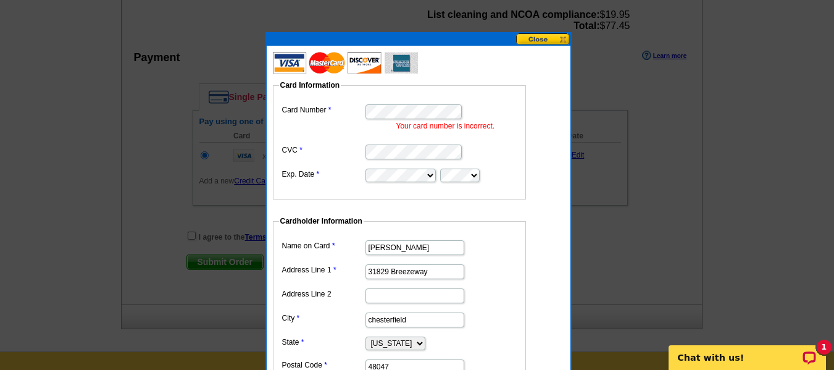
scroll to position [823, 0]
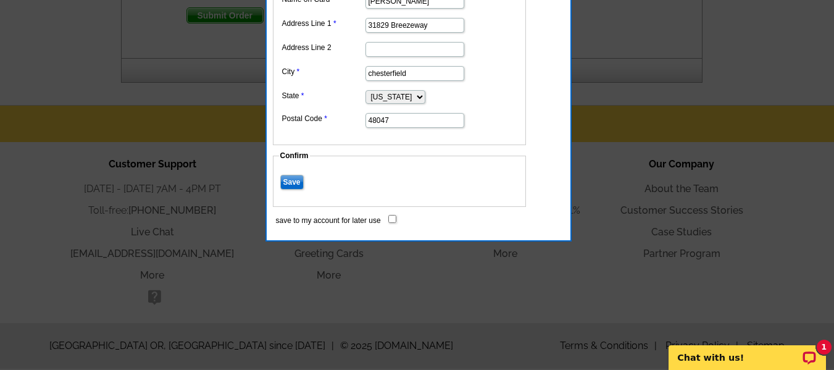
click at [296, 175] on input "Save" at bounding box center [291, 182] width 23 height 15
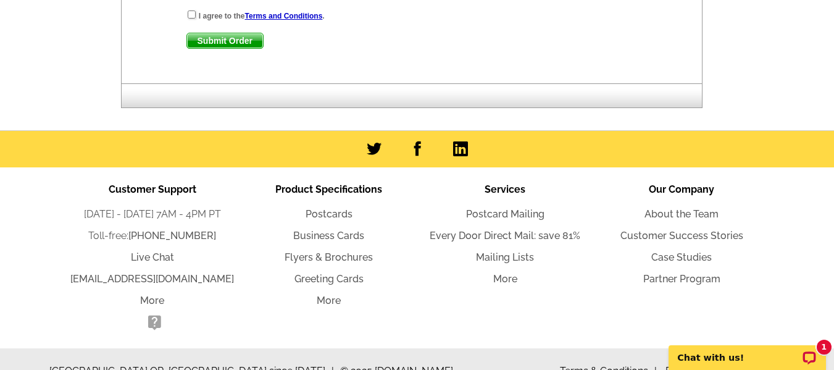
scroll to position [849, 0]
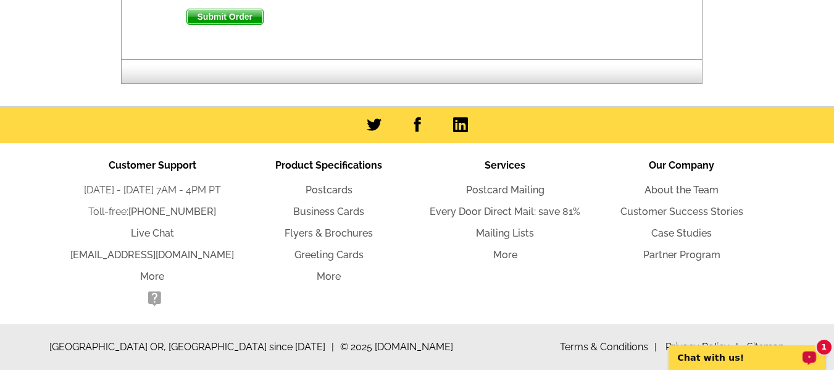
click at [701, 362] on p "Chat with us!" at bounding box center [739, 357] width 122 height 10
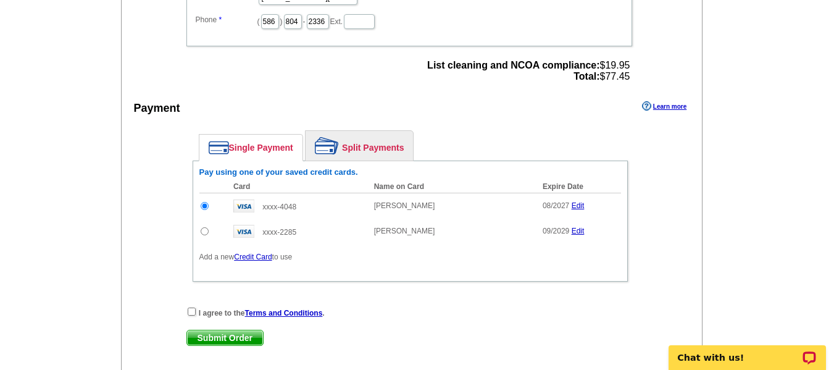
scroll to position [525, 0]
click at [191, 312] on input "checkbox" at bounding box center [192, 313] width 8 height 8
checkbox input "true"
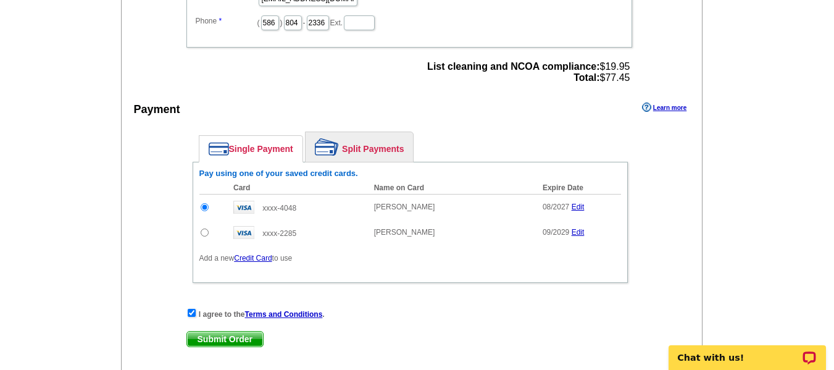
click at [204, 231] on input "radio" at bounding box center [205, 232] width 8 height 8
radio input "true"
click at [214, 336] on span "Submit Order" at bounding box center [225, 338] width 76 height 15
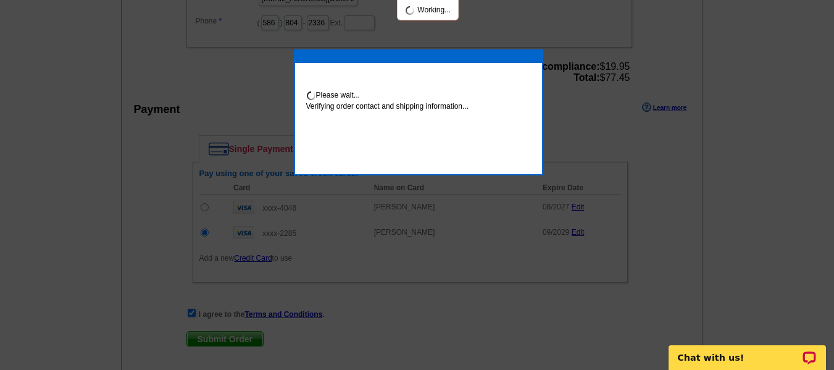
scroll to position [520, 0]
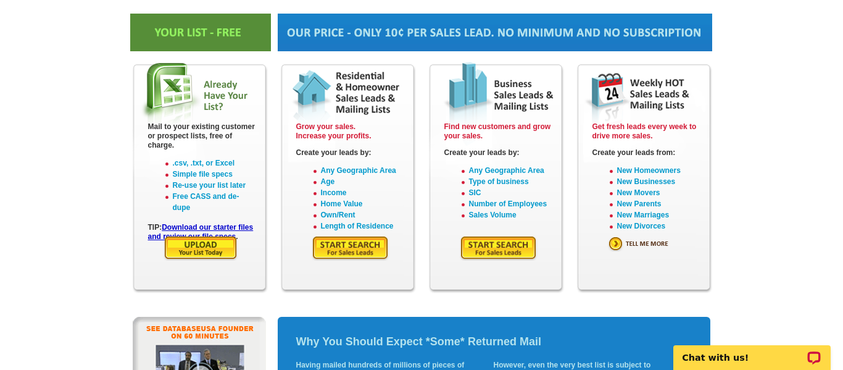
scroll to position [153, 0]
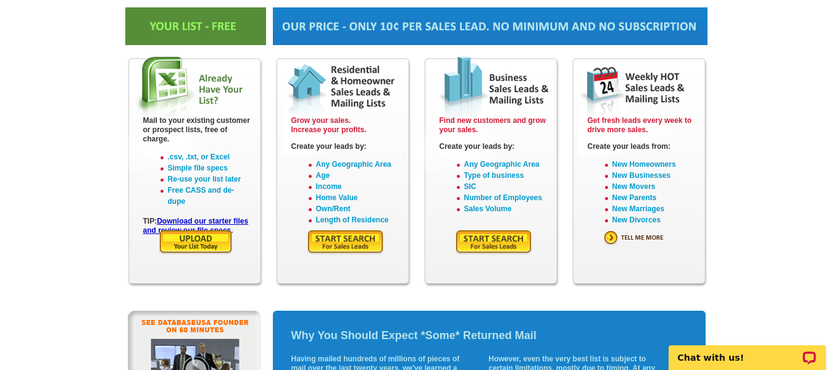
click at [344, 241] on img at bounding box center [346, 241] width 78 height 25
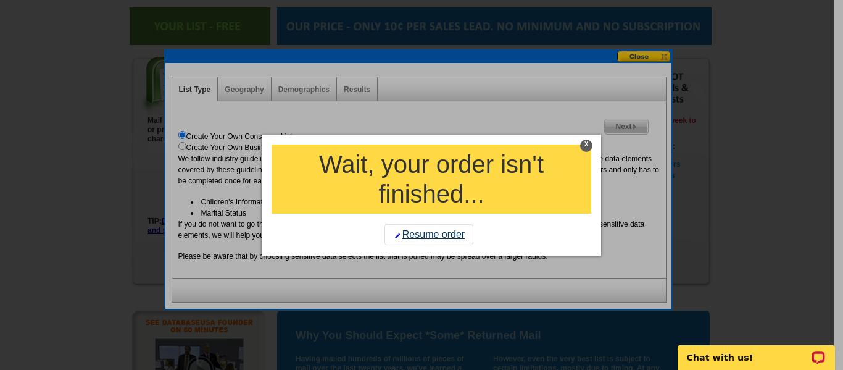
click at [451, 231] on link "Resume order" at bounding box center [429, 234] width 89 height 21
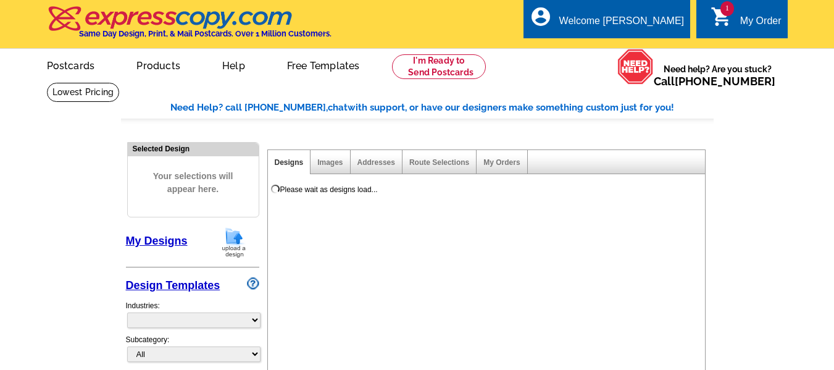
select select "785"
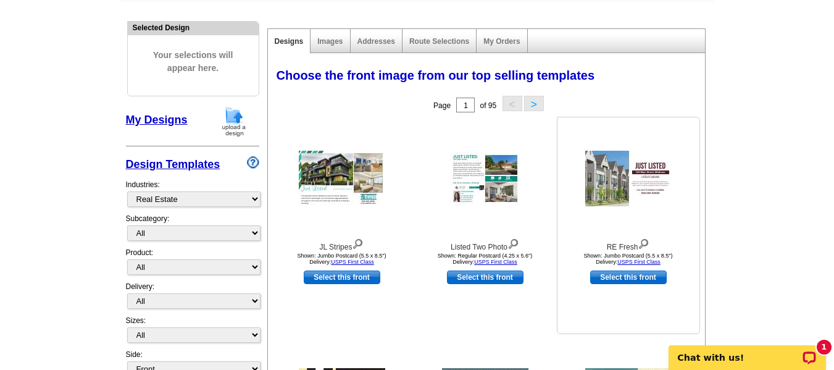
scroll to position [119, 0]
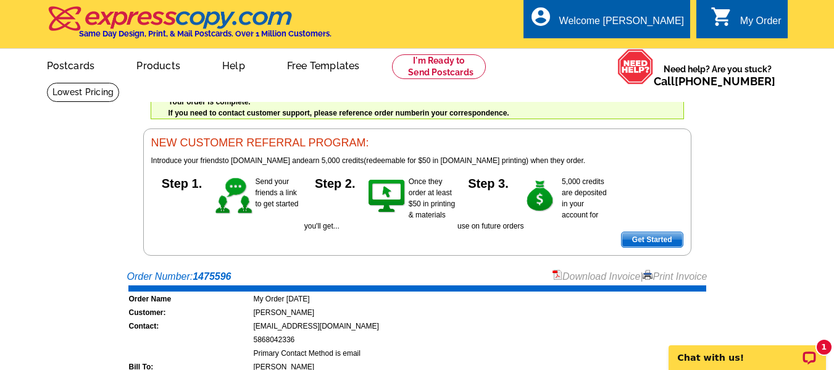
click at [717, 10] on icon "shopping_cart" at bounding box center [721, 17] width 22 height 22
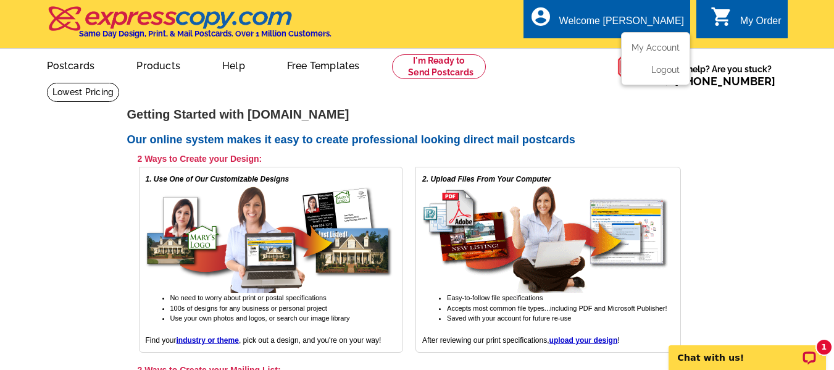
click at [681, 20] on div "Welcome [PERSON_NAME]" at bounding box center [621, 23] width 125 height 17
